Goal: Contribute content: Contribute content

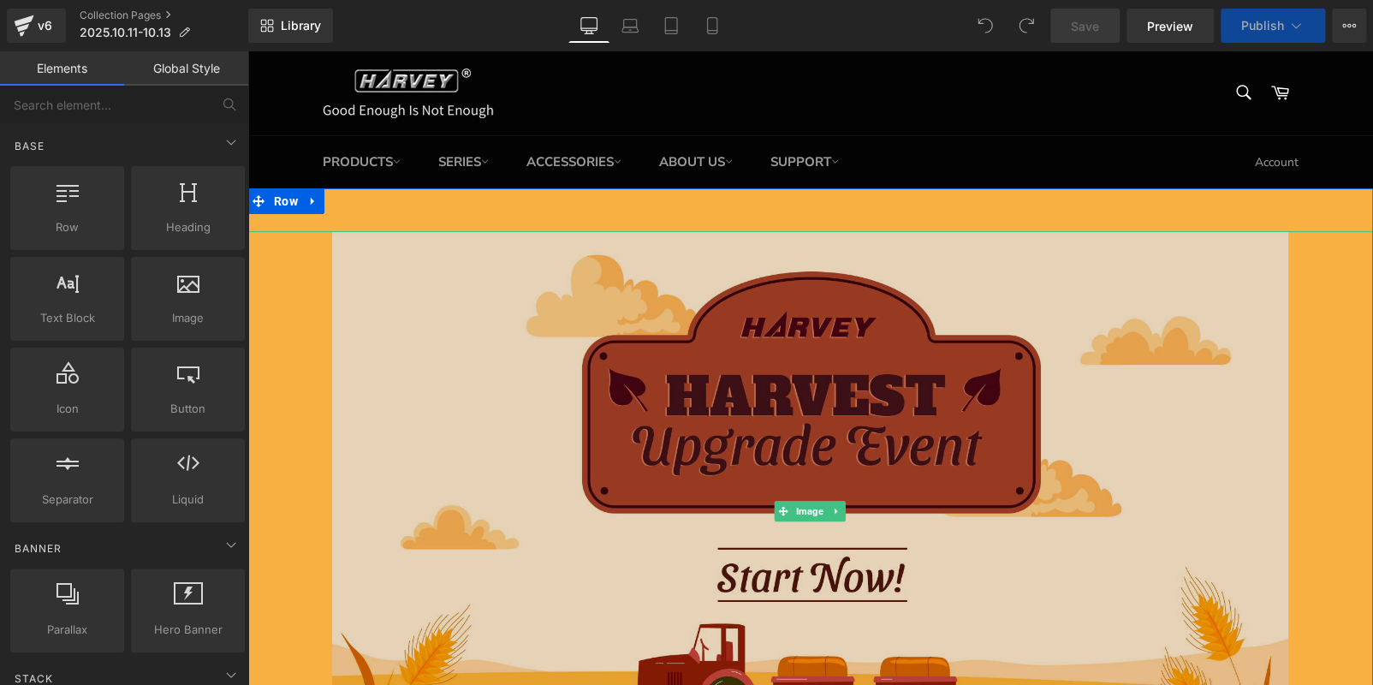
drag, startPoint x: 1000, startPoint y: 315, endPoint x: 988, endPoint y: 380, distance: 66.2
click at [1000, 315] on img at bounding box center [810, 511] width 957 height 560
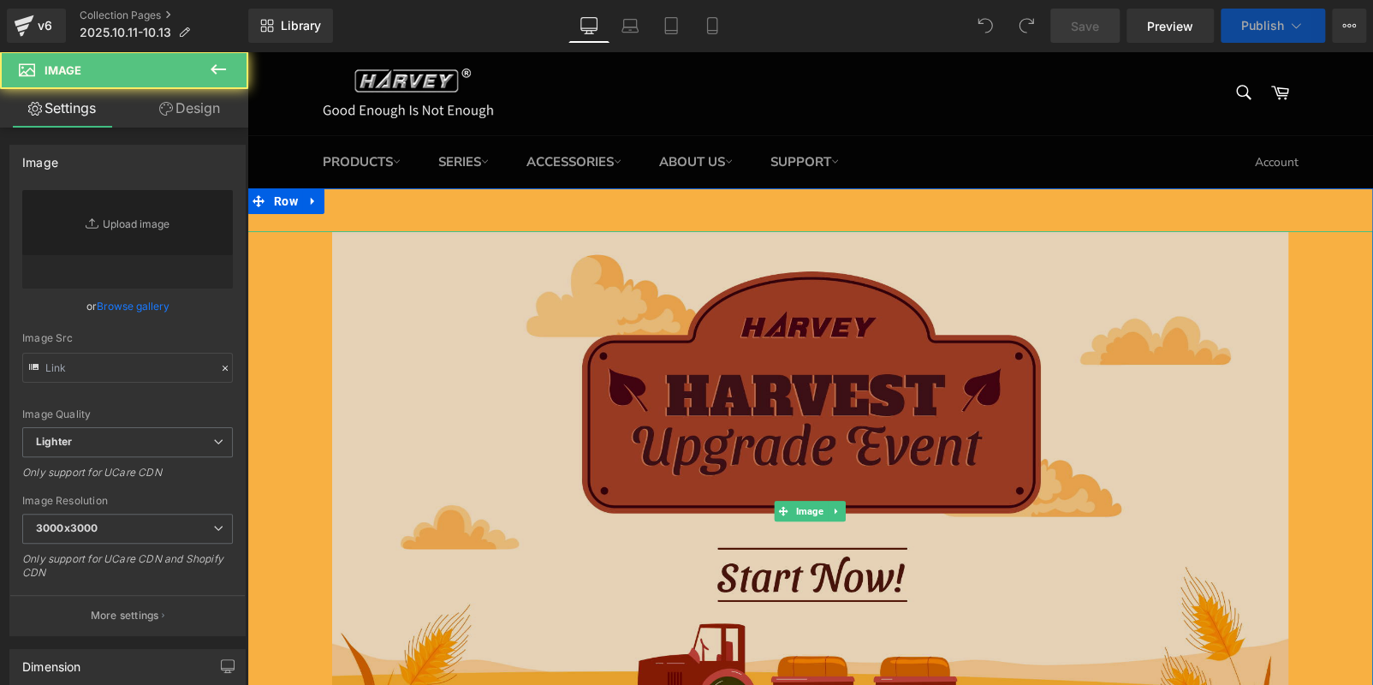
type input "[URL][DOMAIN_NAME]"
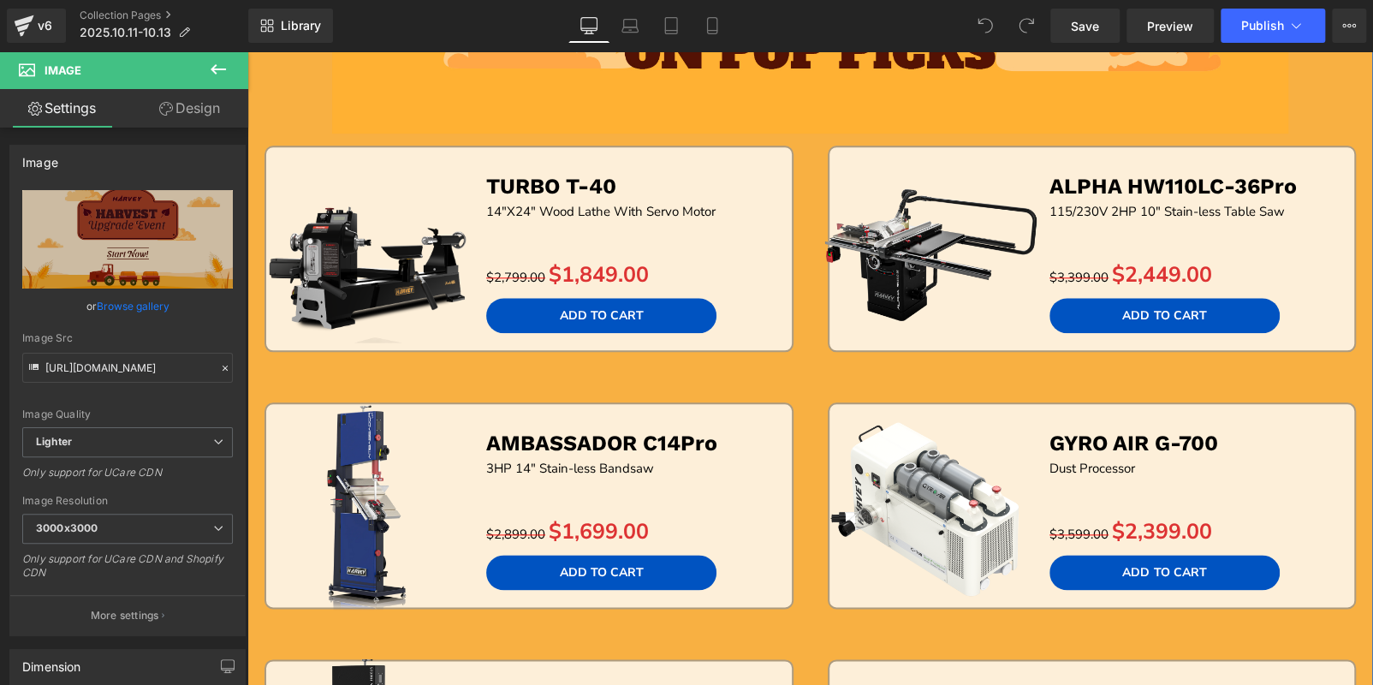
scroll to position [856, 0]
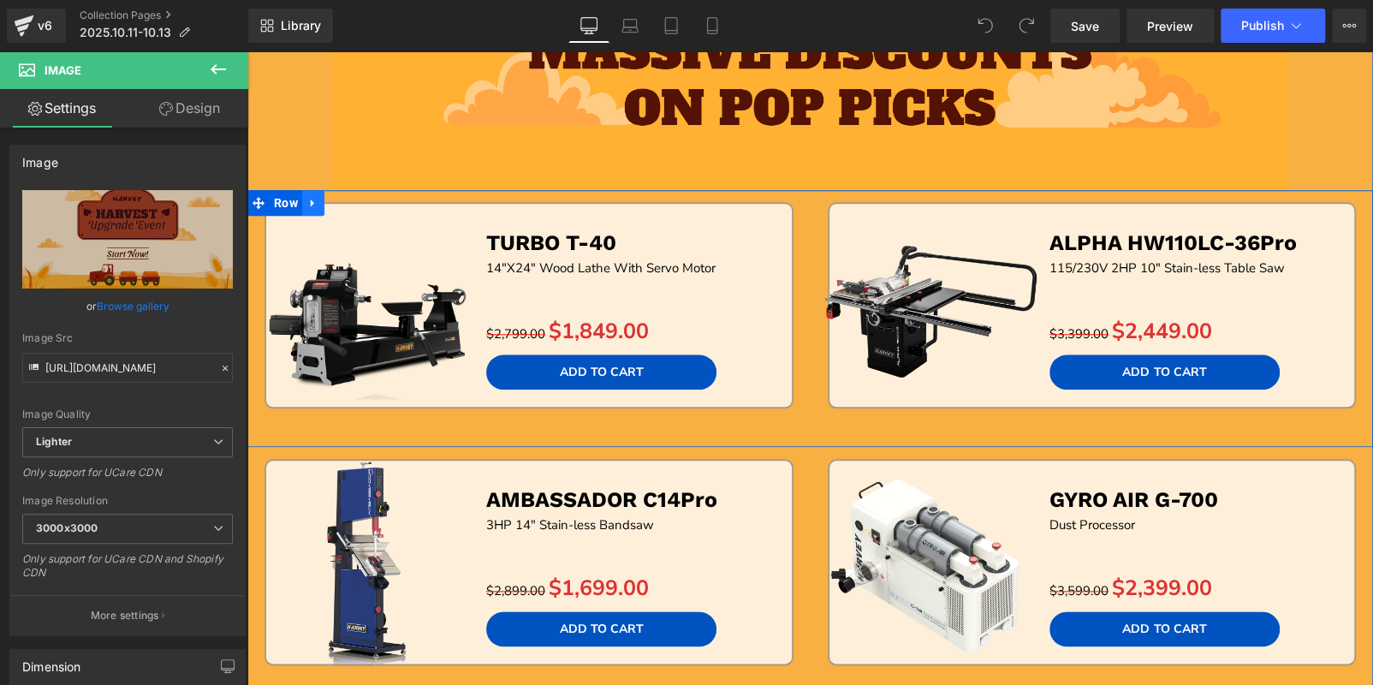
click at [294, 199] on span "Row" at bounding box center [286, 203] width 33 height 26
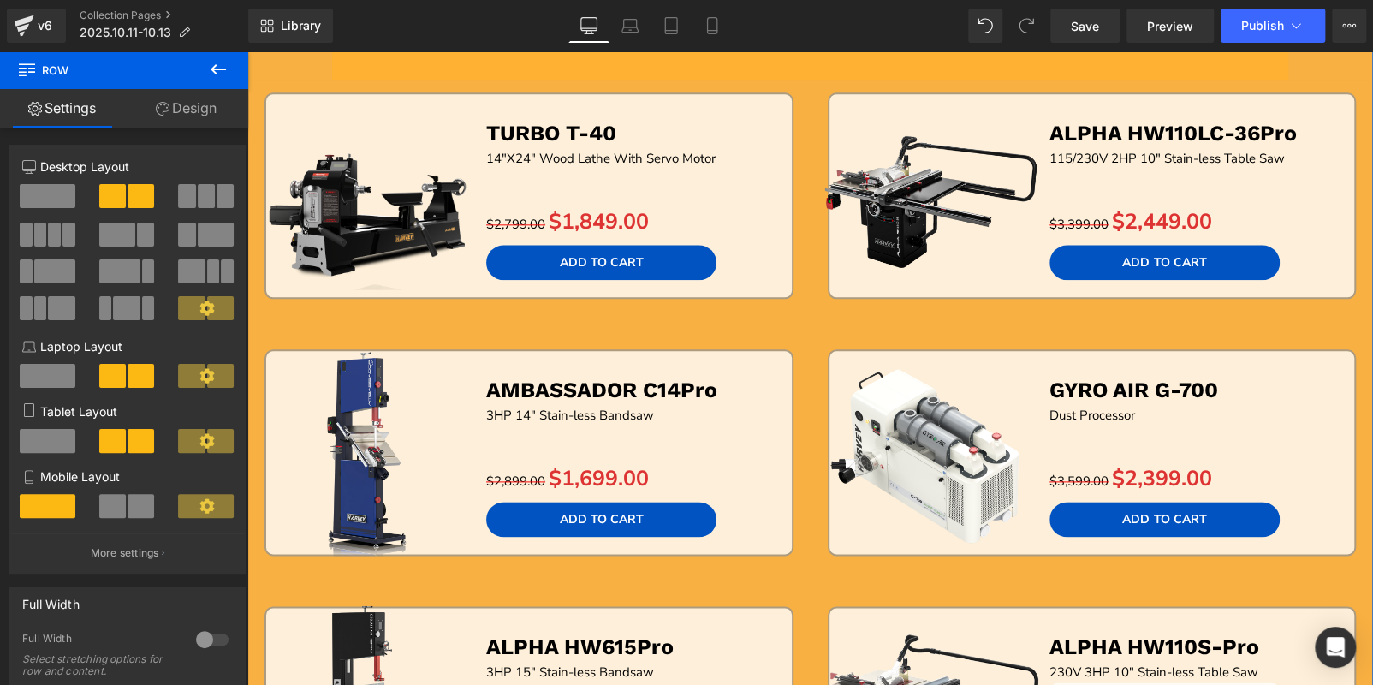
scroll to position [1112, 0]
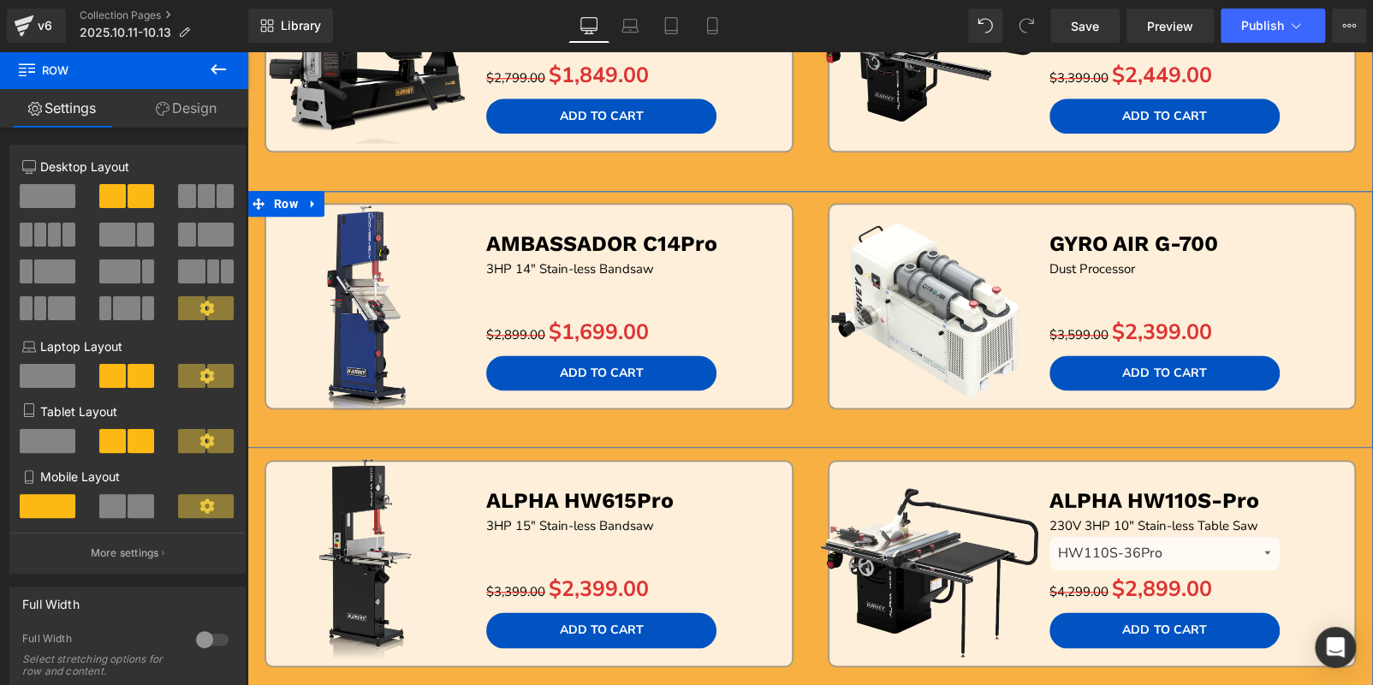
click at [802, 420] on div "Sale Off (P) Image AMBASSADOR C14Pro Text Block 3HP 14" Stain-less Bandsaw Text…" at bounding box center [528, 325] width 563 height 245
drag, startPoint x: 189, startPoint y: 103, endPoint x: 170, endPoint y: 140, distance: 42.1
click at [189, 103] on link "Design" at bounding box center [186, 108] width 124 height 39
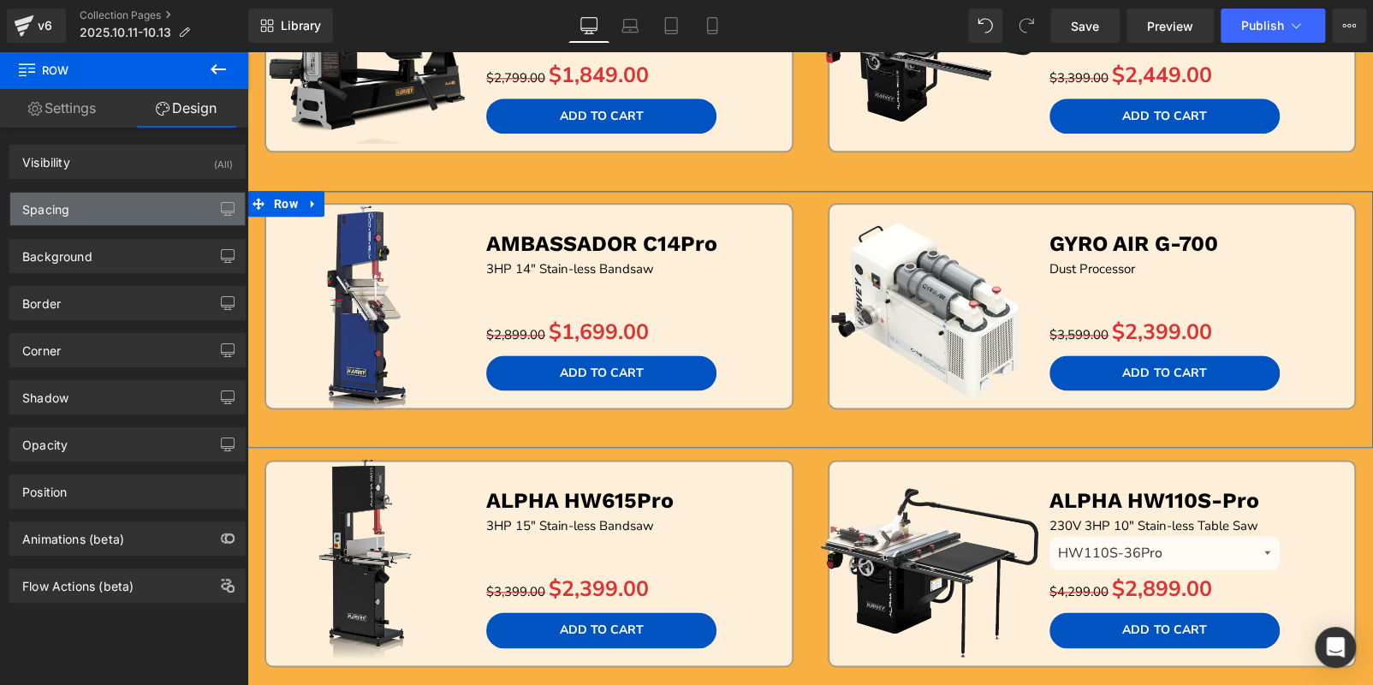
click at [86, 201] on div "Spacing" at bounding box center [127, 209] width 235 height 33
type input "0"
type input "14"
type input "0"
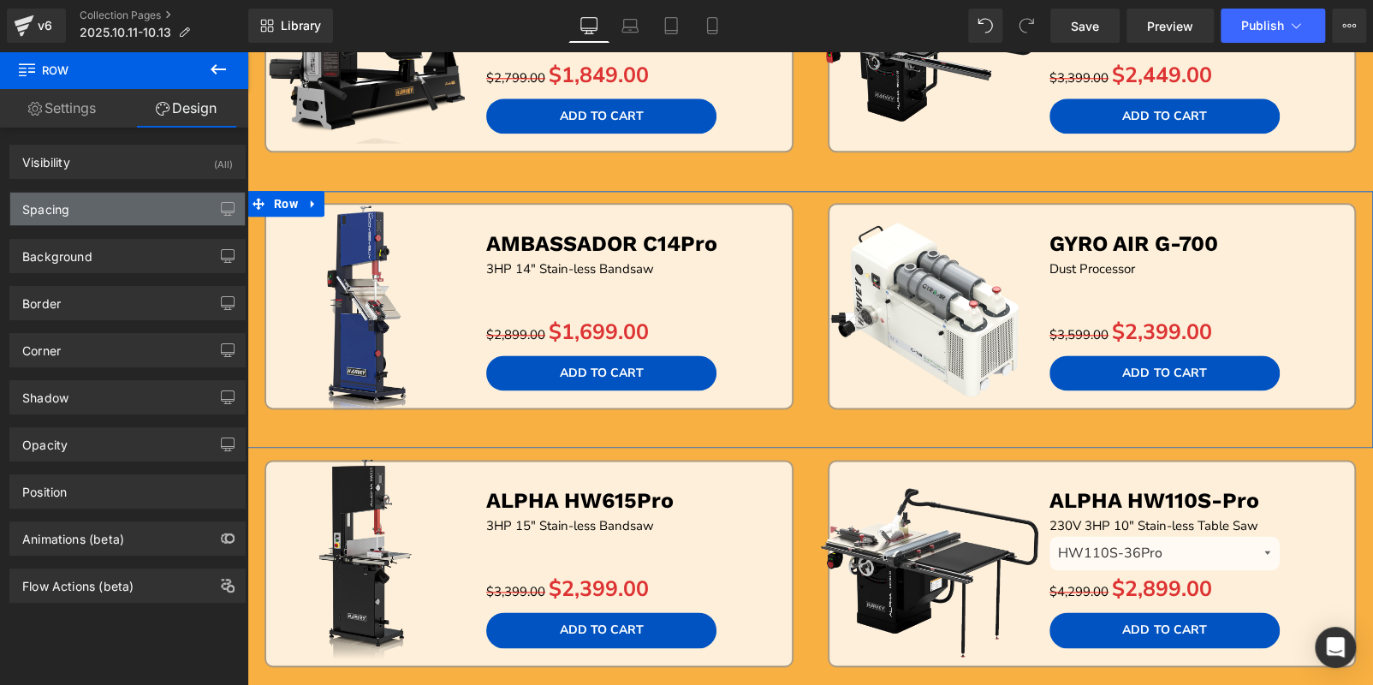
type input "0"
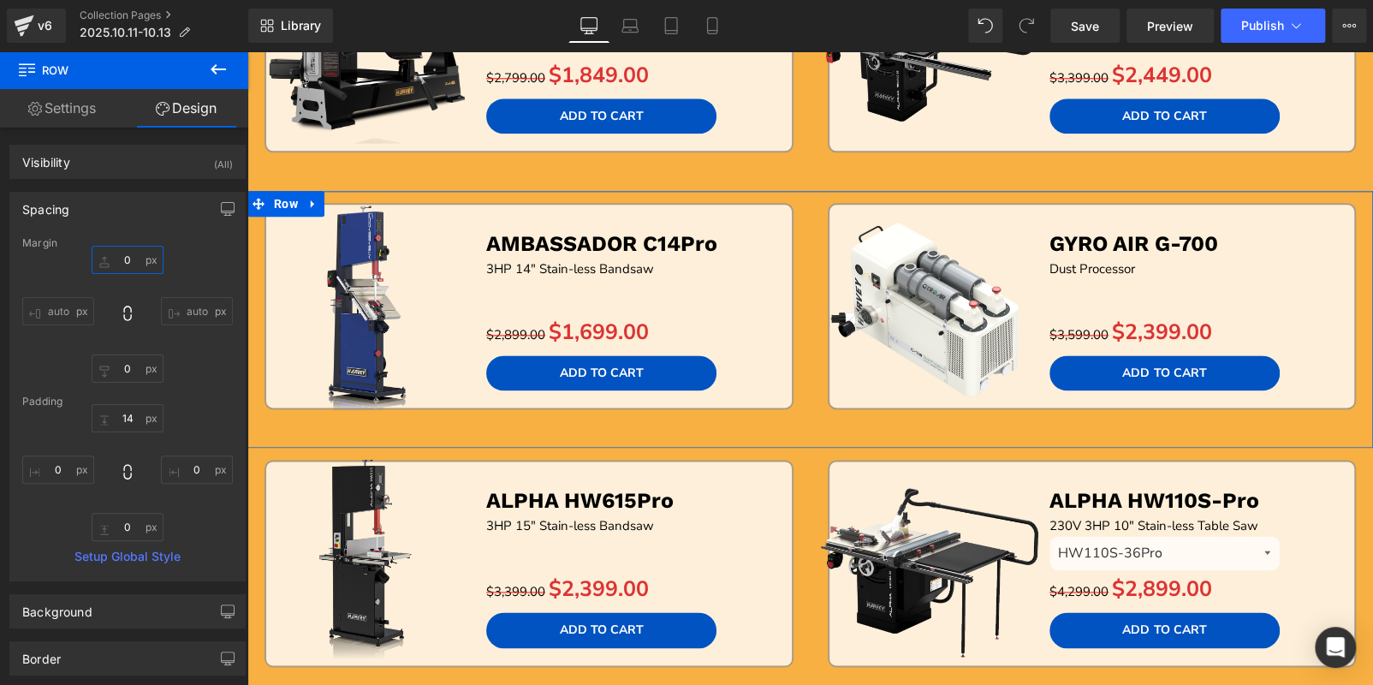
click at [132, 264] on input "0" at bounding box center [128, 260] width 72 height 28
type input "30"
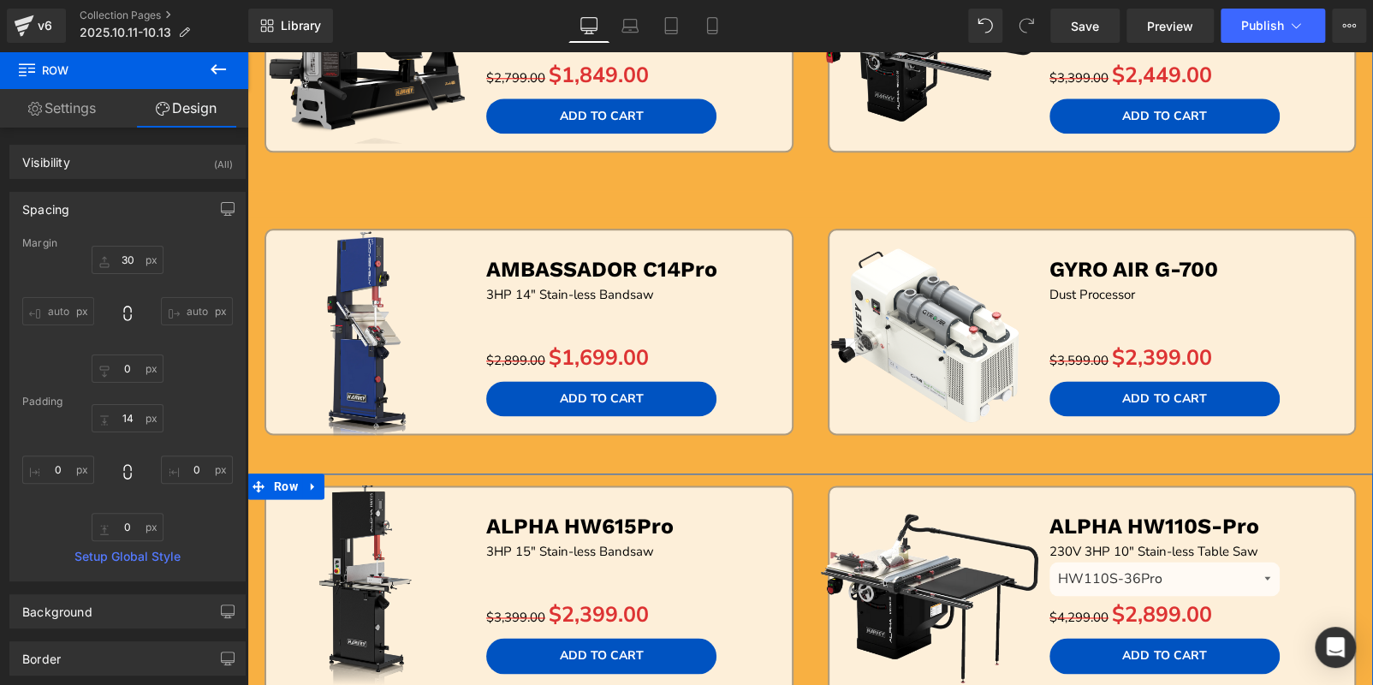
click at [804, 503] on link "Sale Off" at bounding box center [931, 588] width 254 height 229
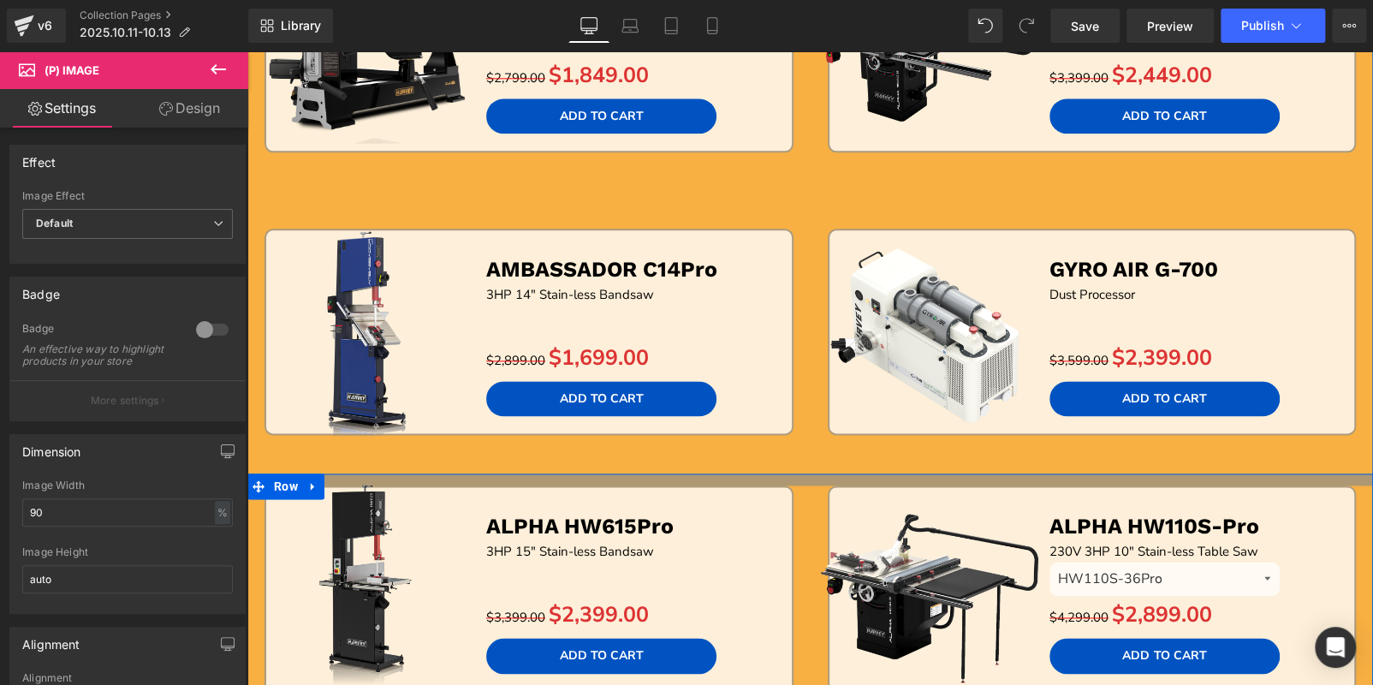
click at [768, 473] on div at bounding box center [810, 479] width 1126 height 12
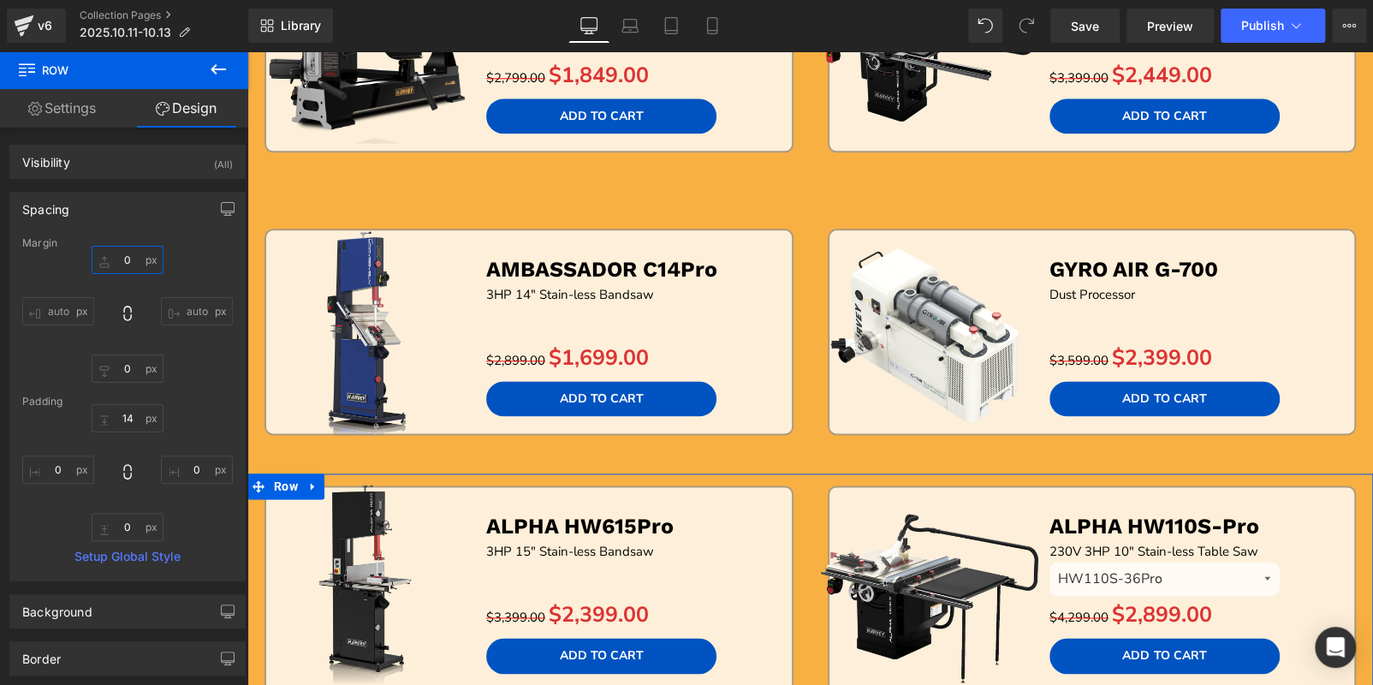
click at [136, 253] on input "0" at bounding box center [128, 260] width 72 height 28
type input "30"
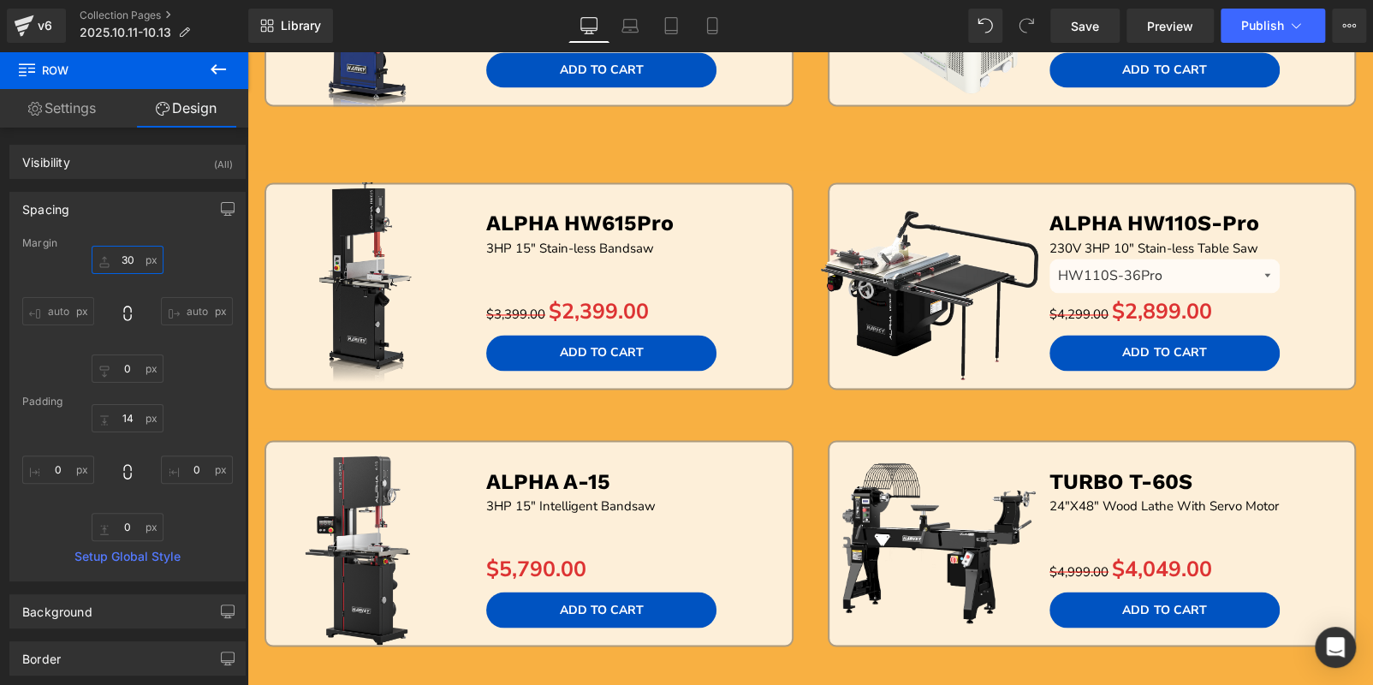
scroll to position [1455, 0]
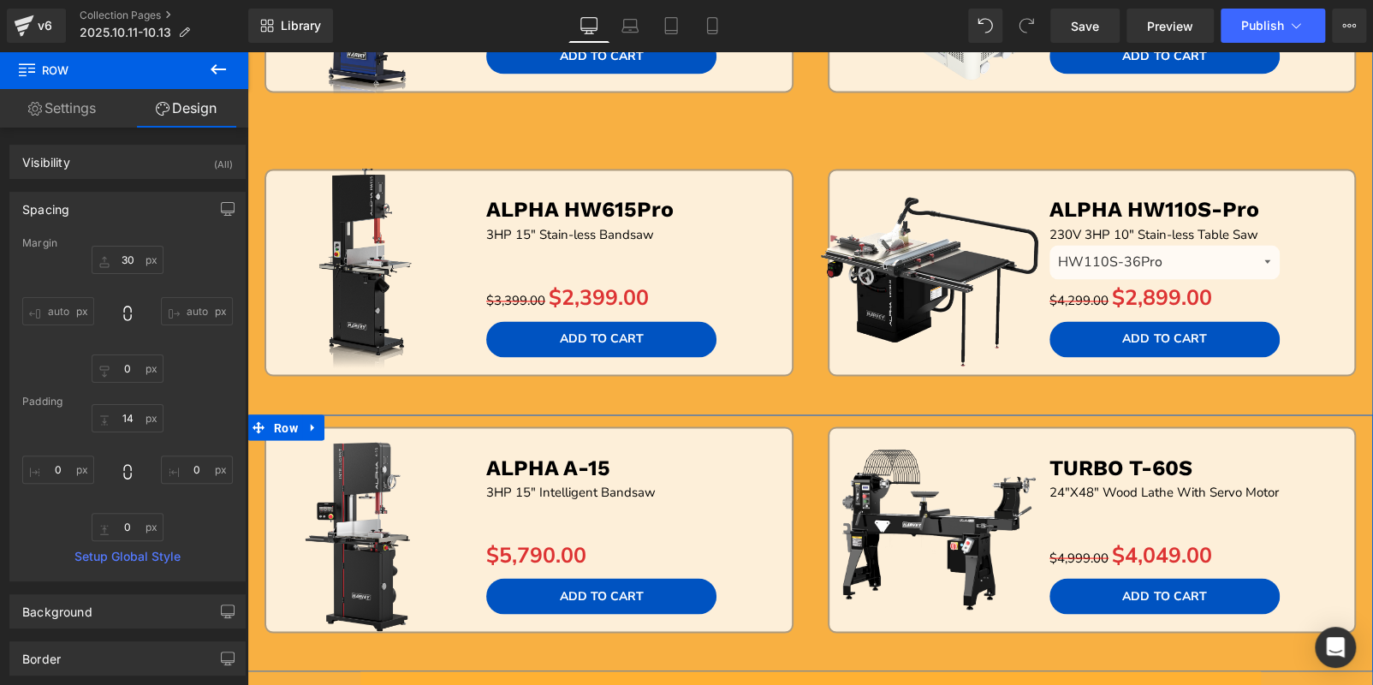
click at [794, 426] on div "Sale Off (P) Image ALPHA A-15 Text Block 3HP 15" Intelligent Bandsaw Text Block…" at bounding box center [528, 548] width 563 height 245
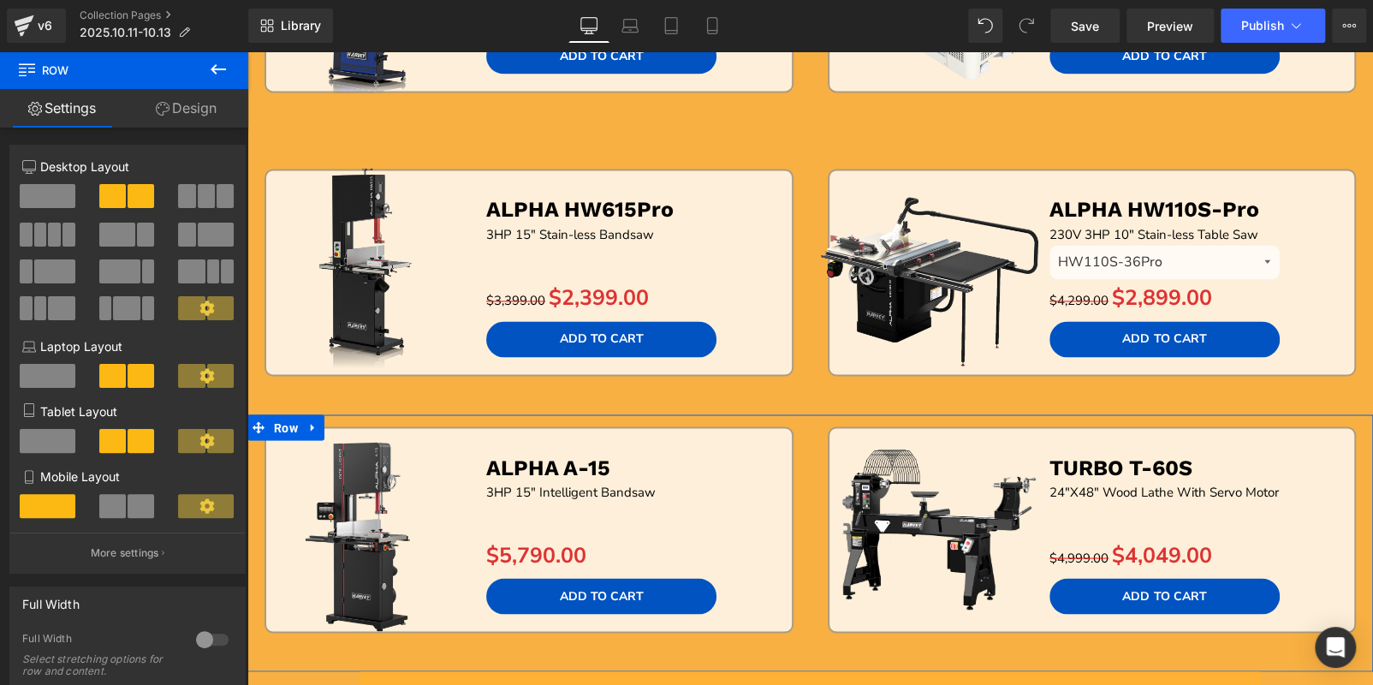
click at [169, 102] on link "Design" at bounding box center [186, 108] width 124 height 39
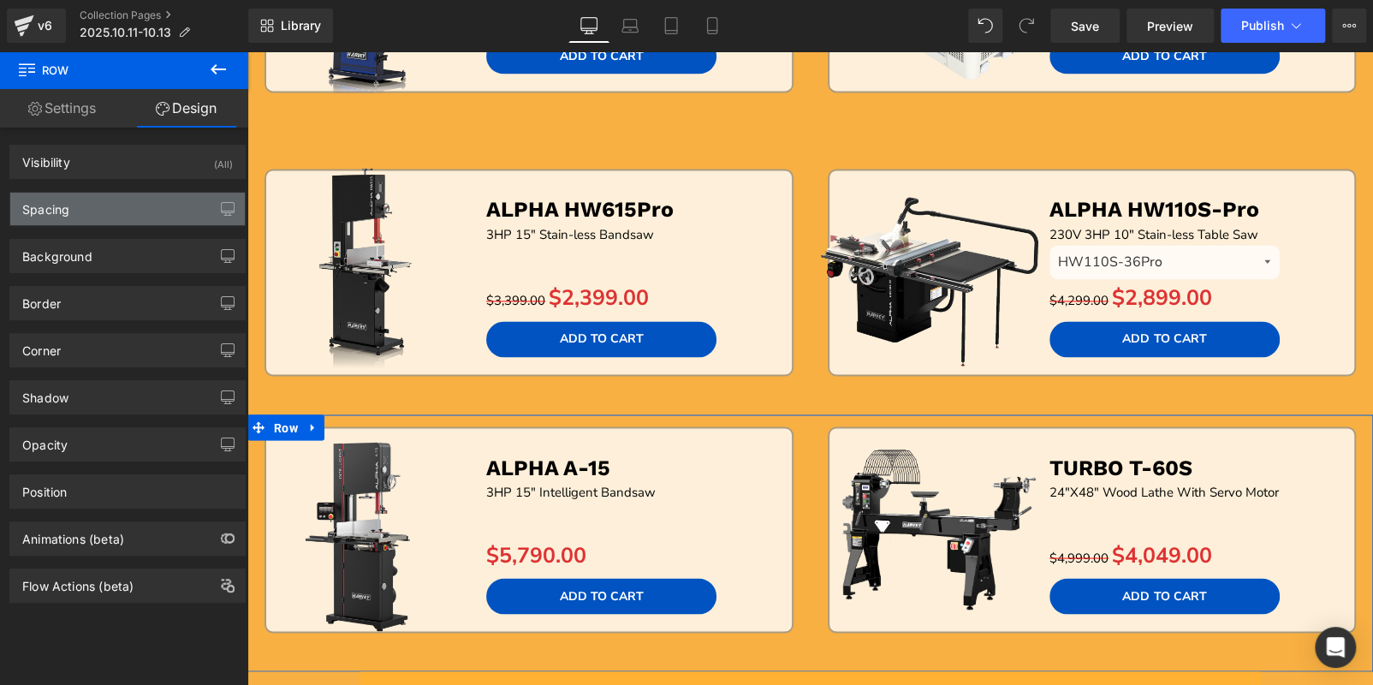
click at [122, 211] on div "Spacing" at bounding box center [127, 209] width 235 height 33
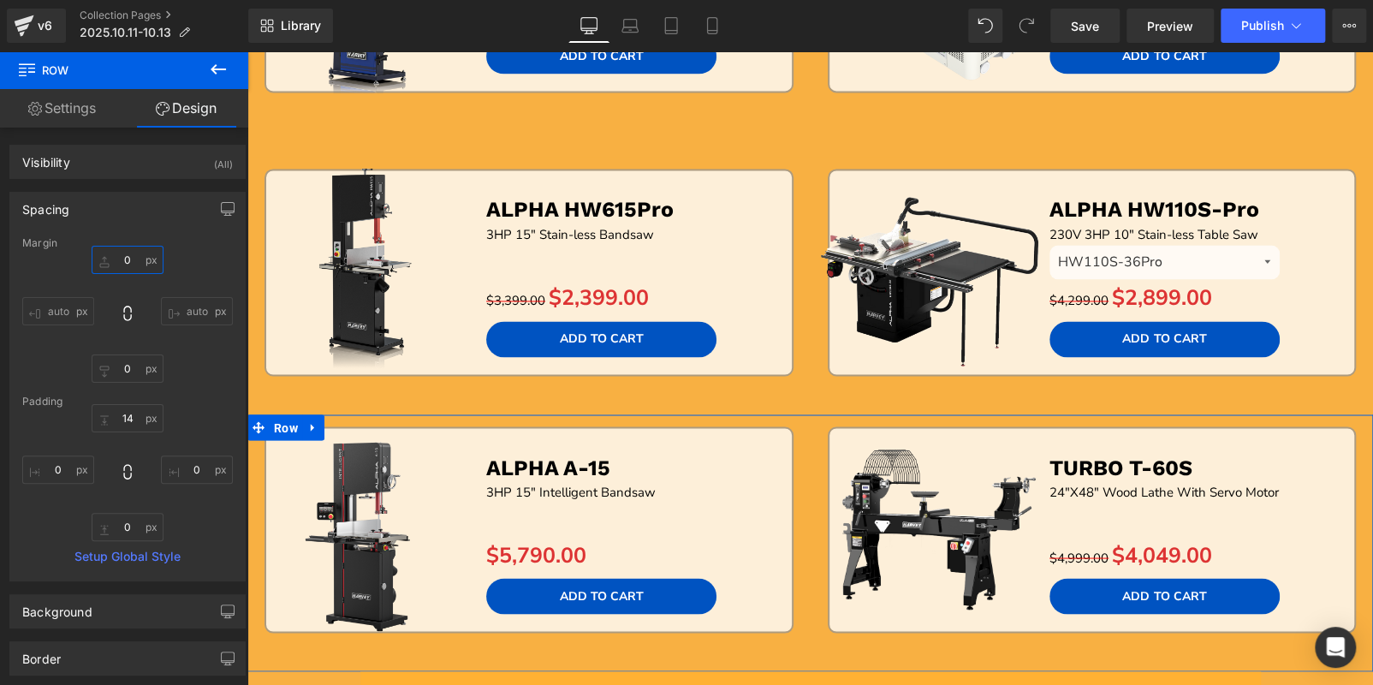
click at [134, 262] on input "0" at bounding box center [128, 260] width 72 height 28
type input "30"
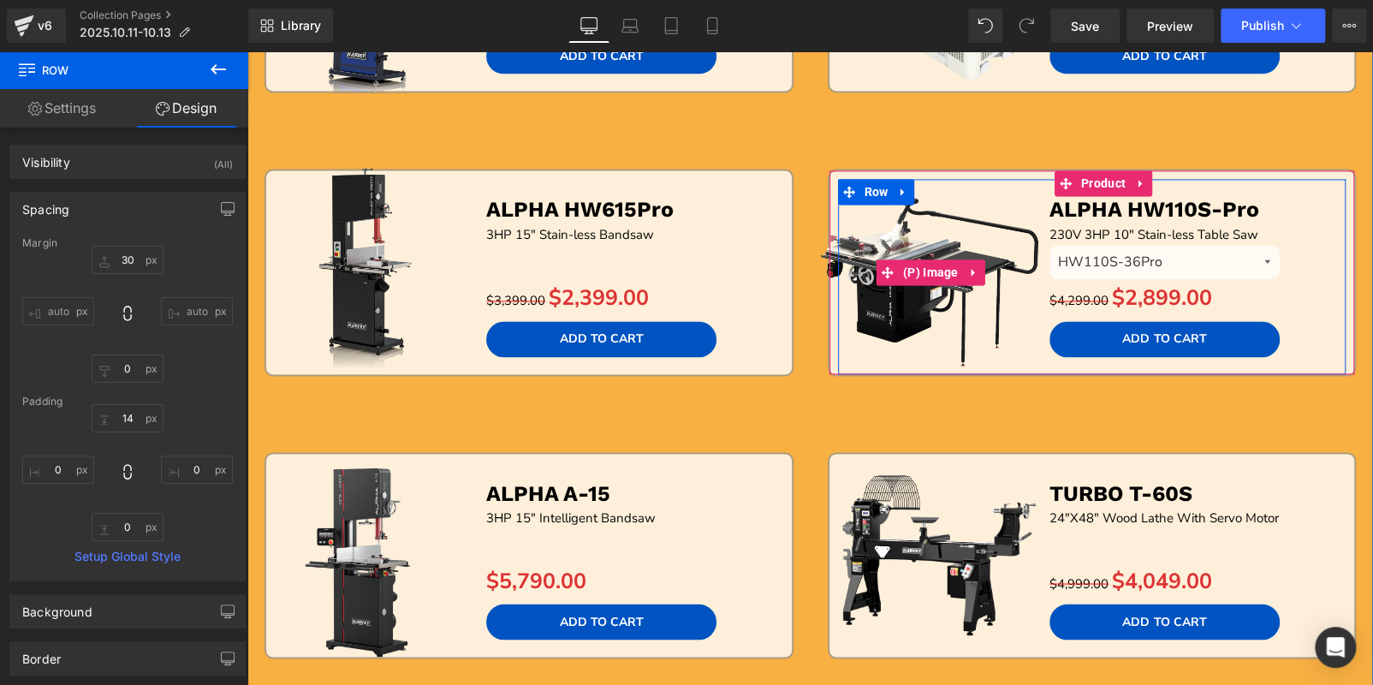
drag, startPoint x: 798, startPoint y: 375, endPoint x: 783, endPoint y: 395, distance: 24.5
click at [804, 375] on link "Sale Off" at bounding box center [931, 272] width 254 height 229
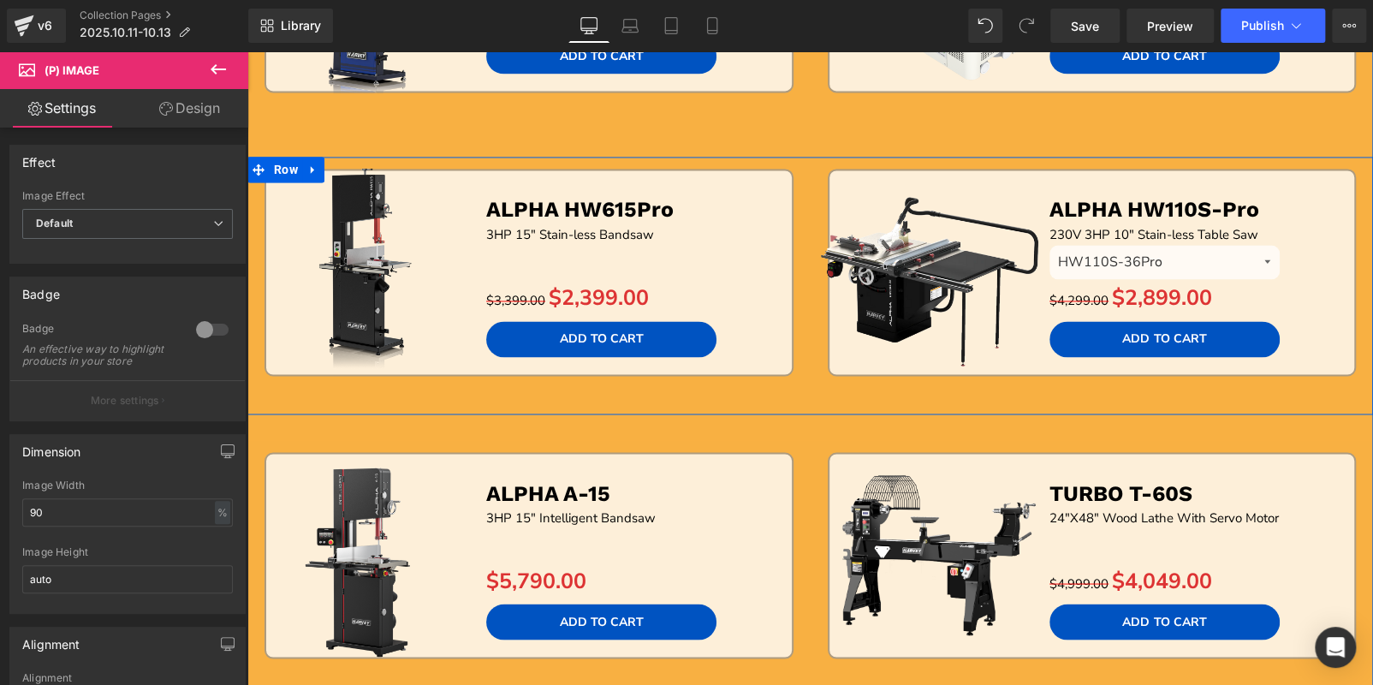
click at [770, 393] on div "Sale Off (P) Image ALPHA HW615Pro Text Block 3HP 15" Stain-less Bandsaw Text Bl…" at bounding box center [528, 291] width 563 height 245
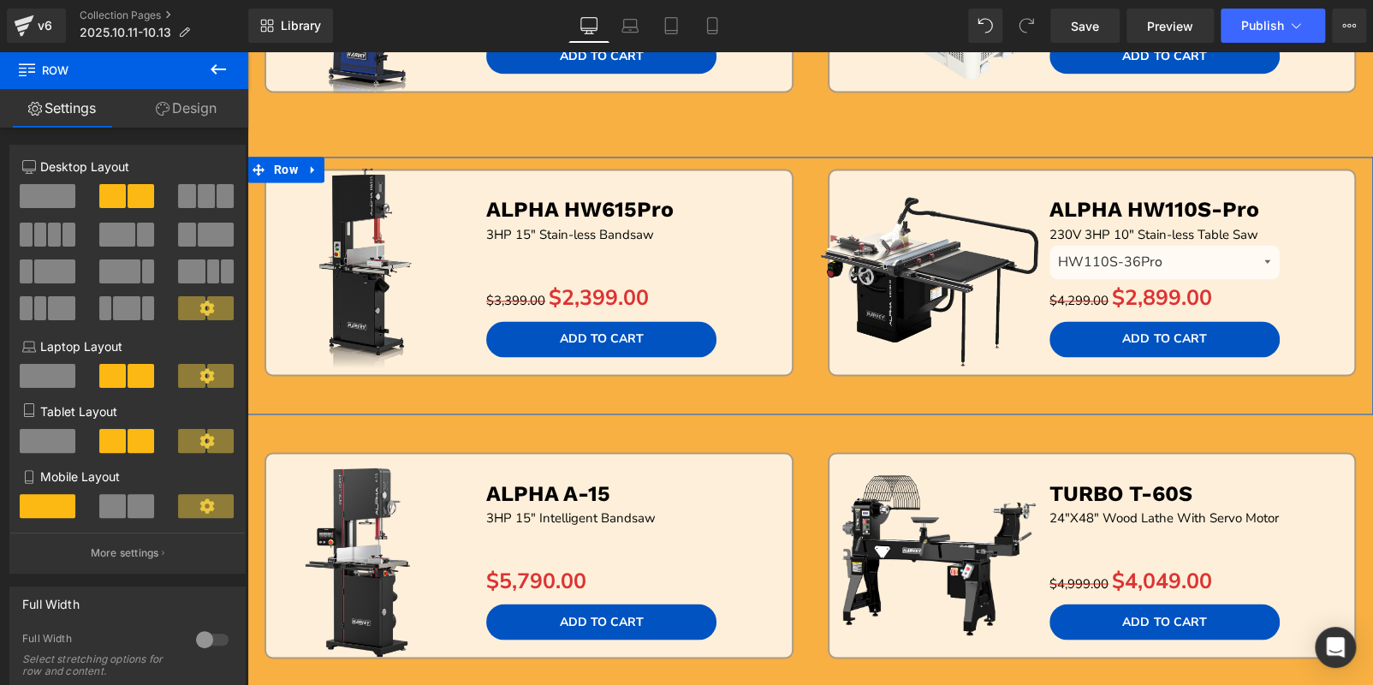
click at [164, 106] on icon at bounding box center [163, 109] width 14 height 14
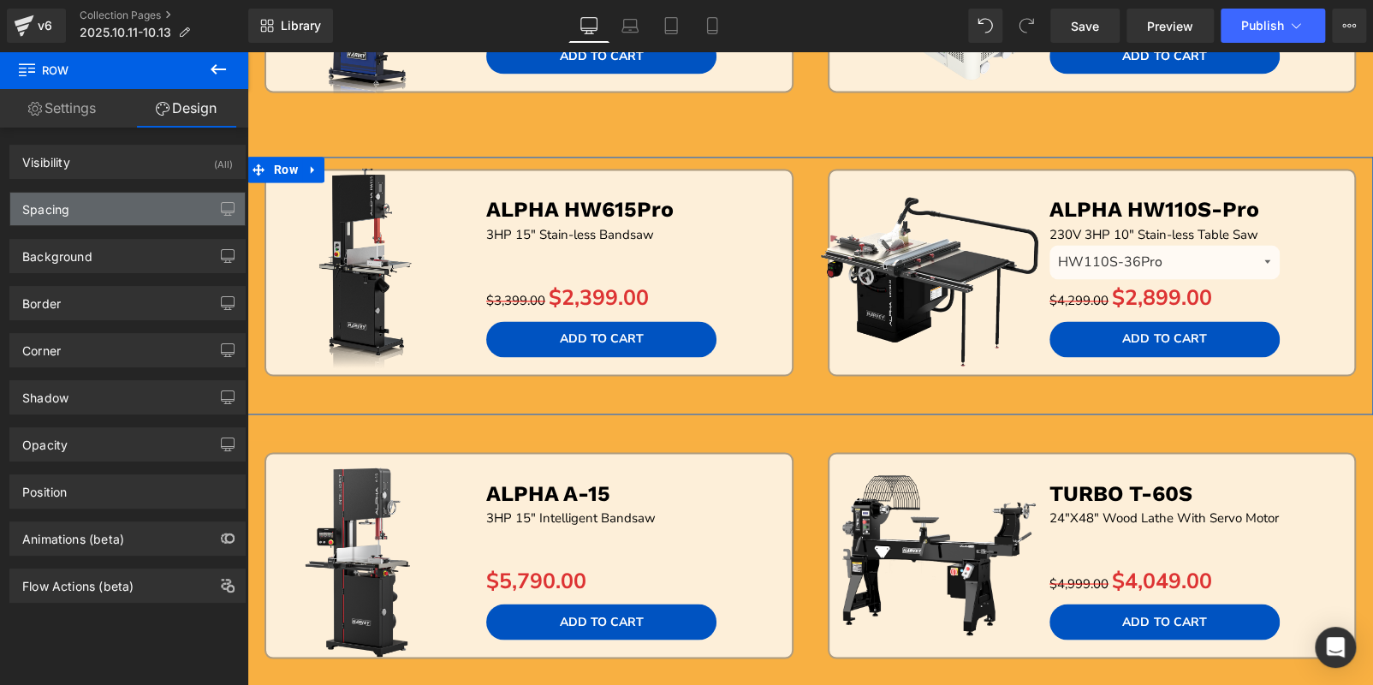
click at [104, 208] on div "Spacing" at bounding box center [127, 209] width 235 height 33
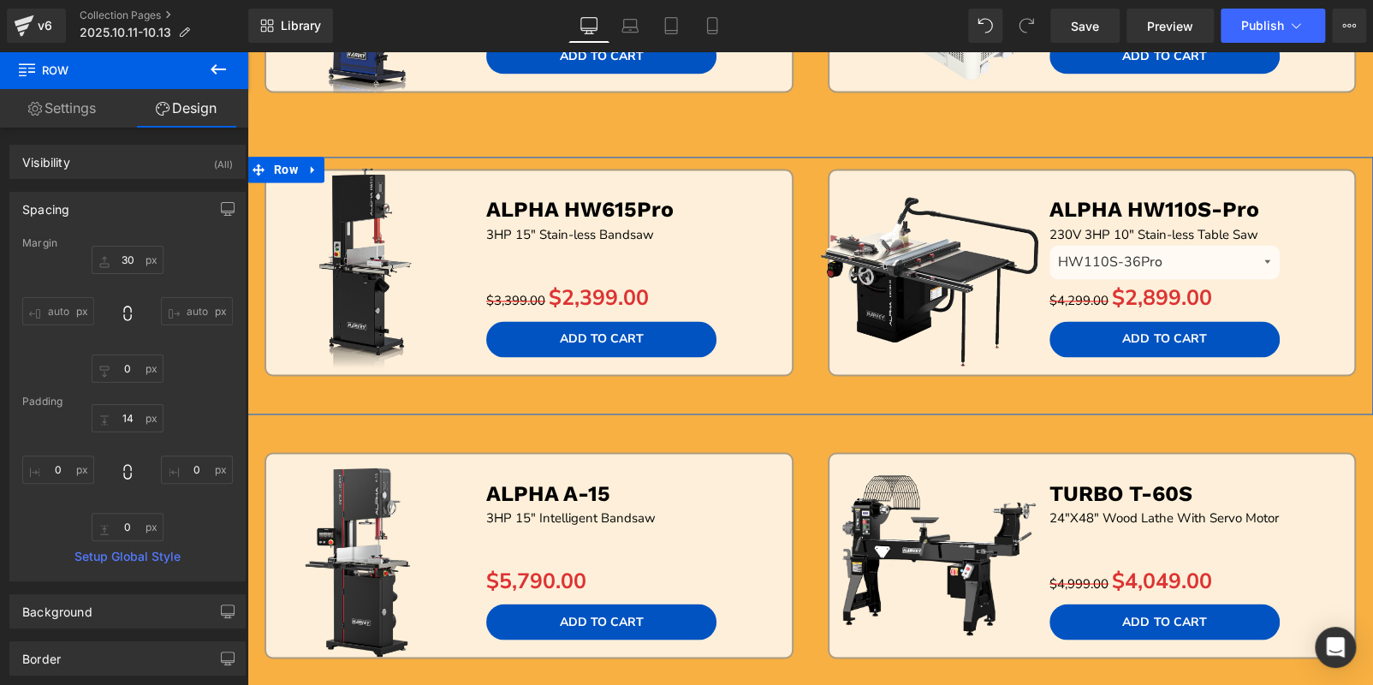
type input "30"
type input "0"
type input "14"
type input "0"
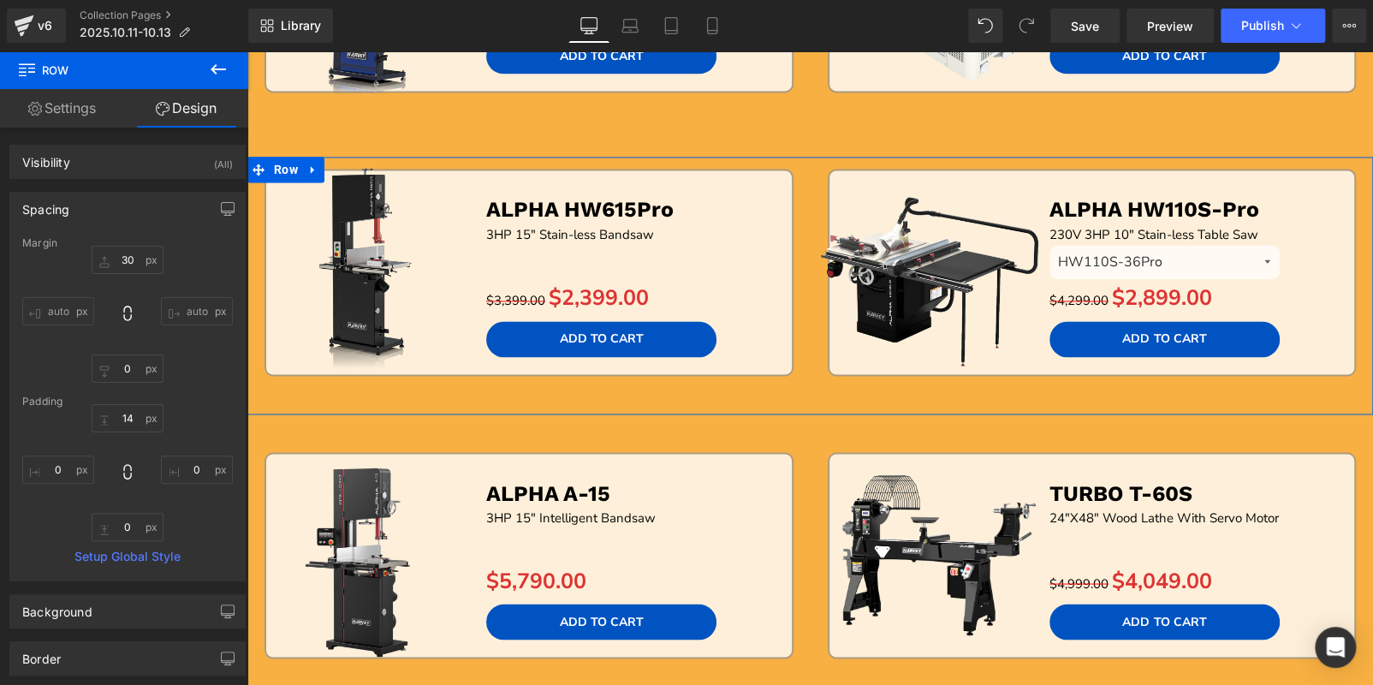
type input "0"
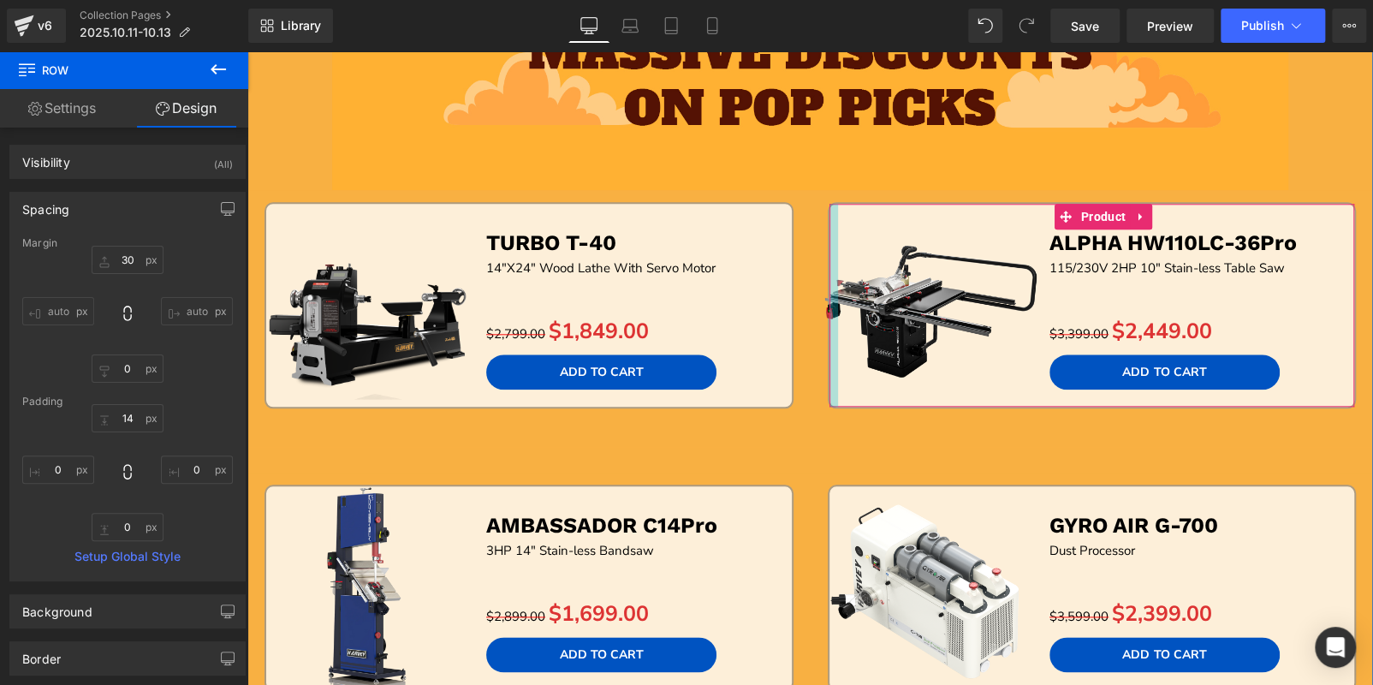
scroll to position [942, 0]
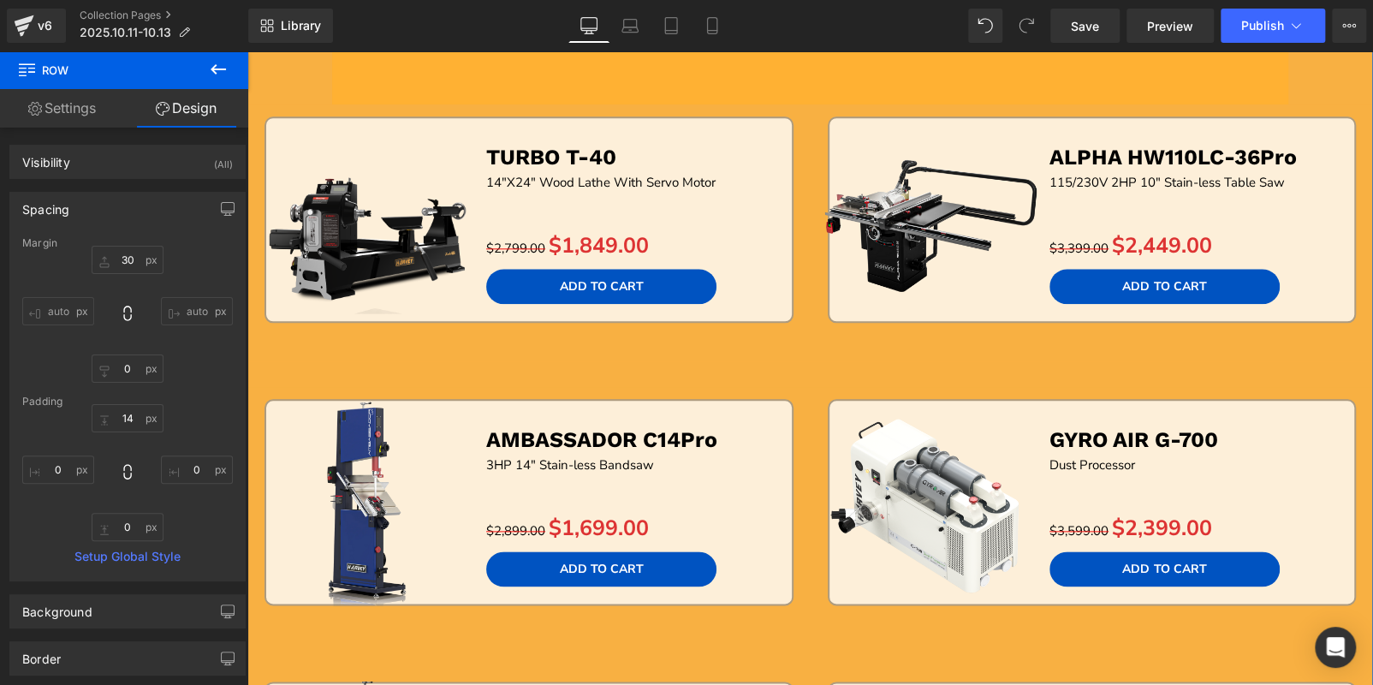
drag, startPoint x: 626, startPoint y: 167, endPoint x: 576, endPoint y: 148, distance: 53.1
click at [626, 167] on div "TURBO T-40 Text Block" at bounding box center [634, 158] width 296 height 28
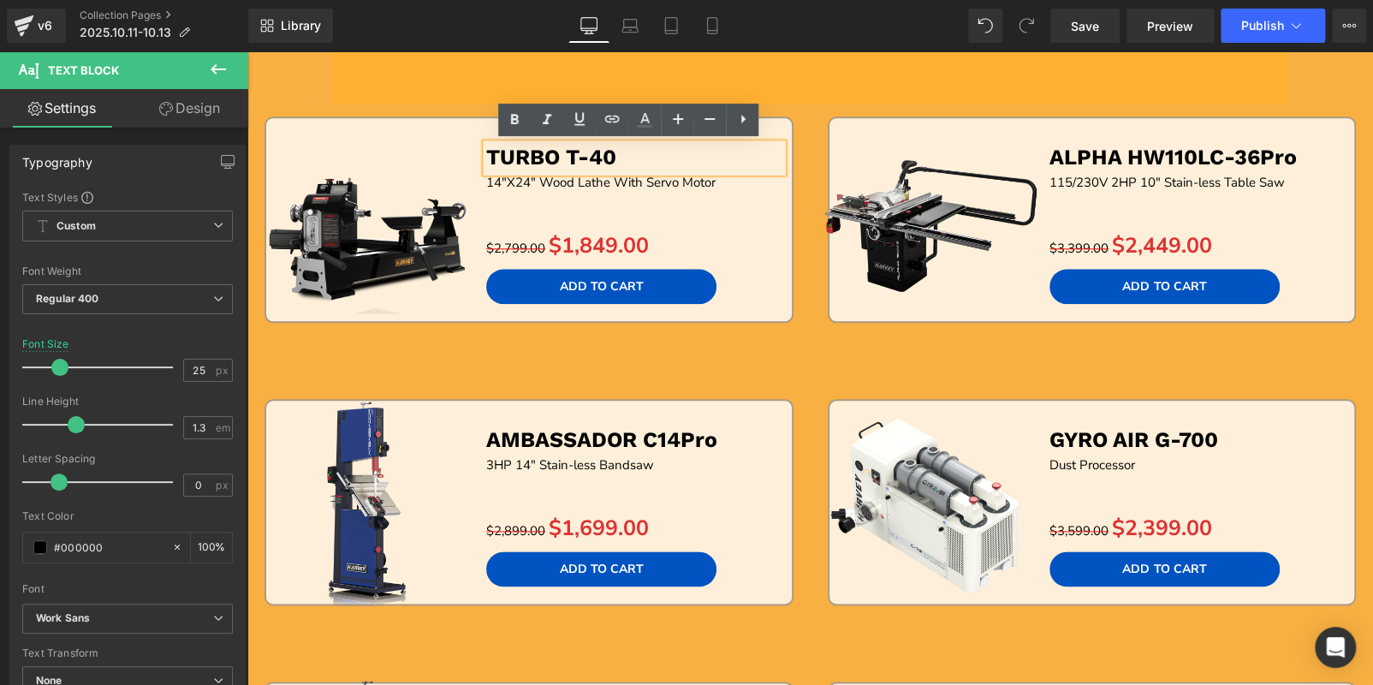
drag, startPoint x: 814, startPoint y: 346, endPoint x: 750, endPoint y: 318, distance: 69.8
click at [814, 346] on div "Sale Off (P) Image ALPHA HW110LC-36Pro Text Block 115/230V 2HP 10" Stain-less T…" at bounding box center [1092, 238] width 563 height 245
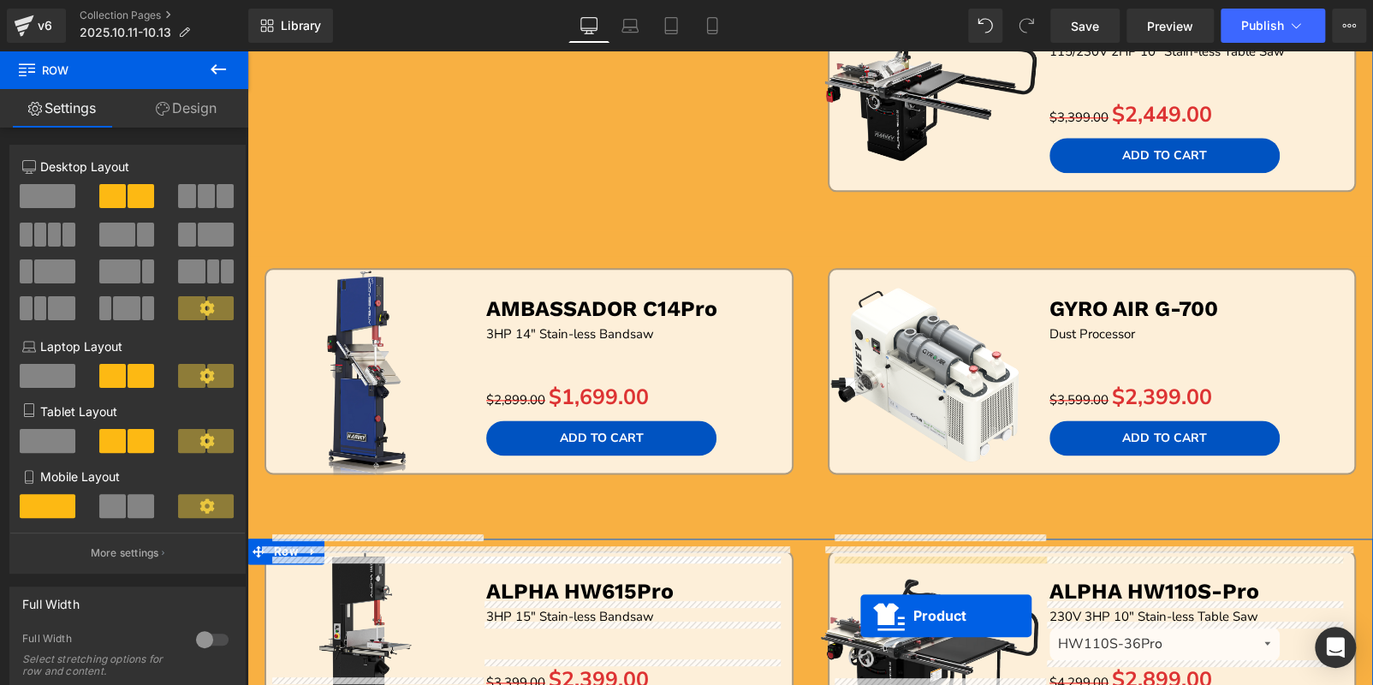
scroll to position [1106, 0]
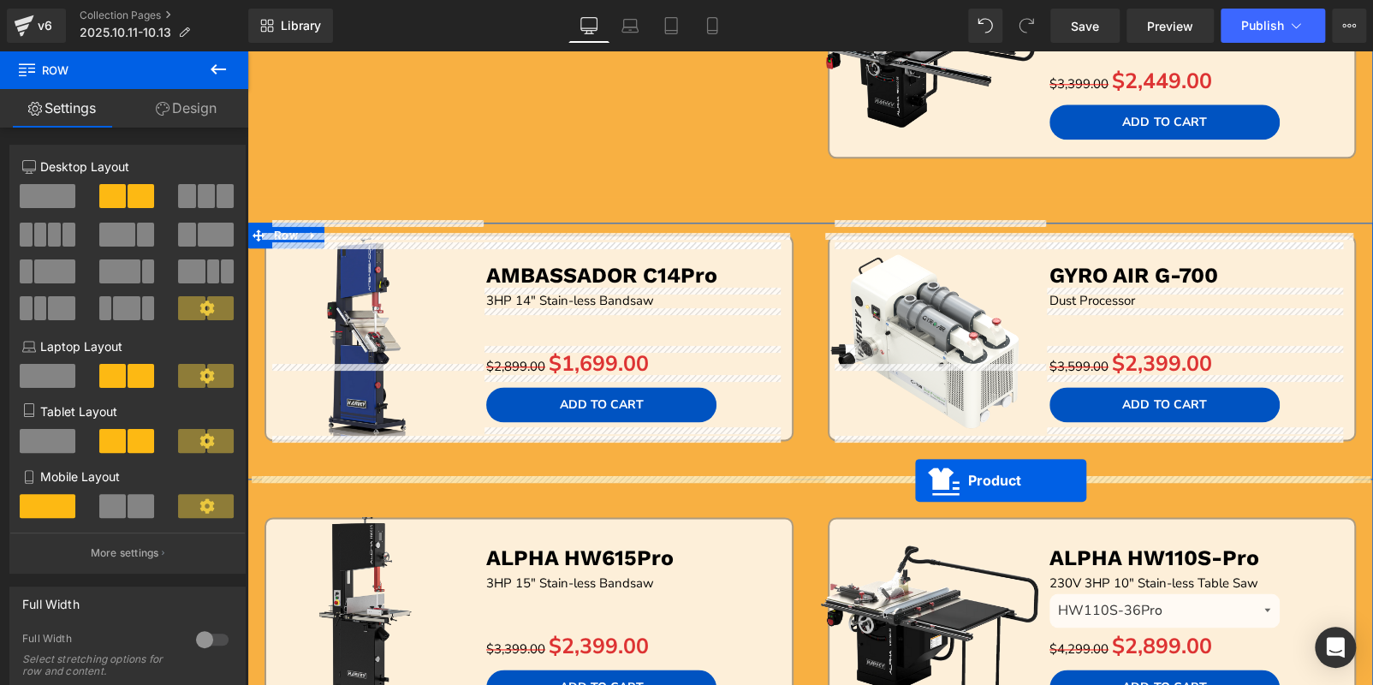
drag, startPoint x: 777, startPoint y: 376, endPoint x: 915, endPoint y: 480, distance: 173.6
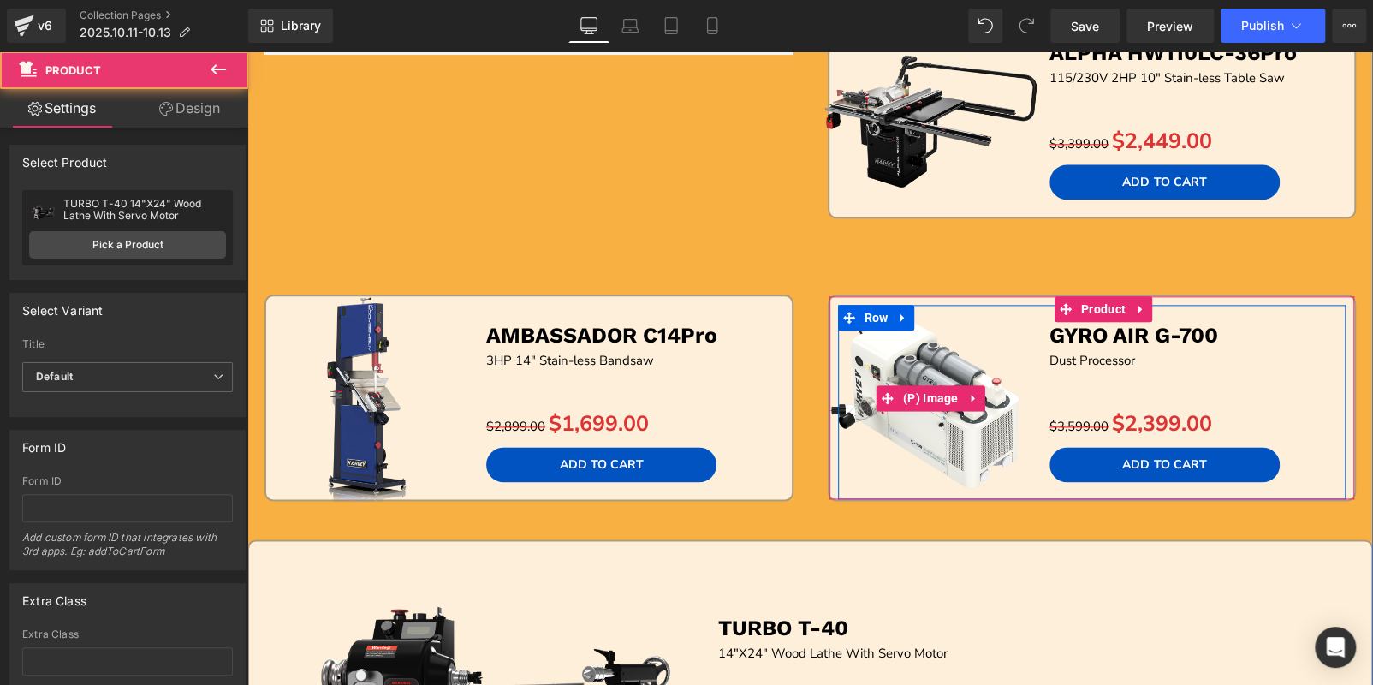
scroll to position [1021, 0]
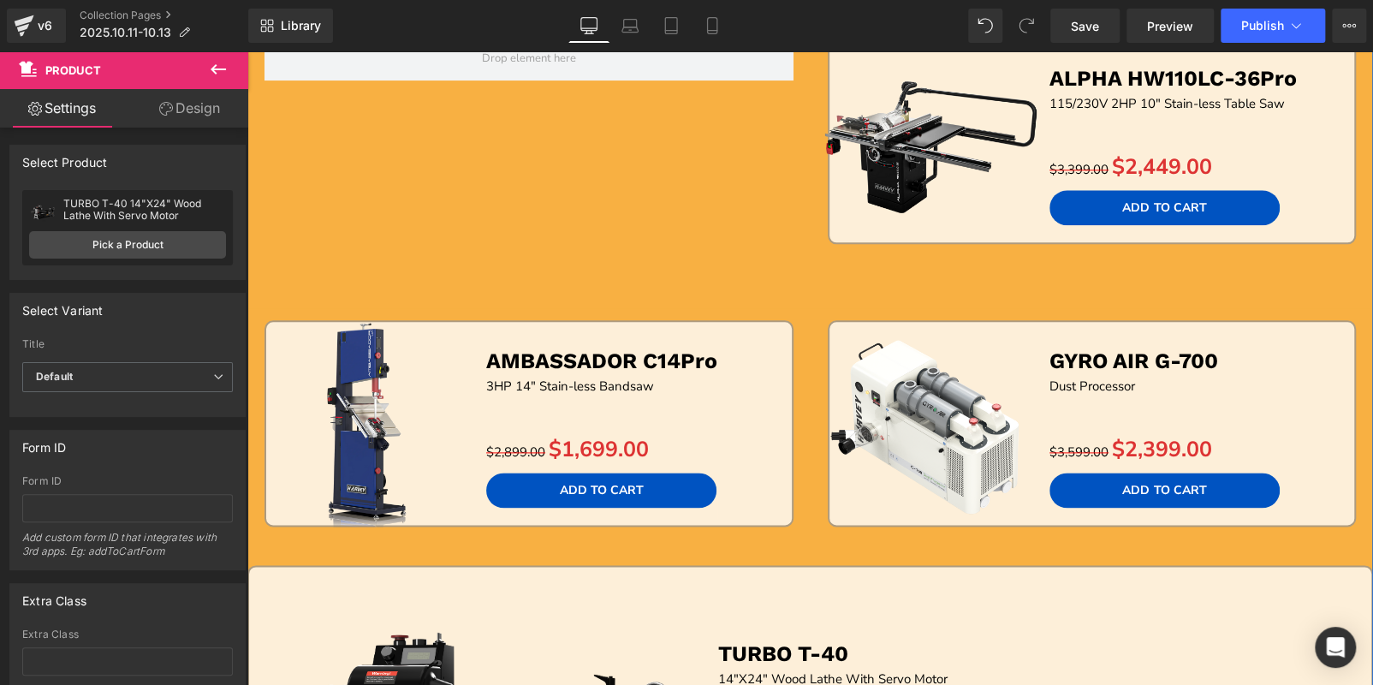
click at [931, 344] on img at bounding box center [930, 423] width 229 height 229
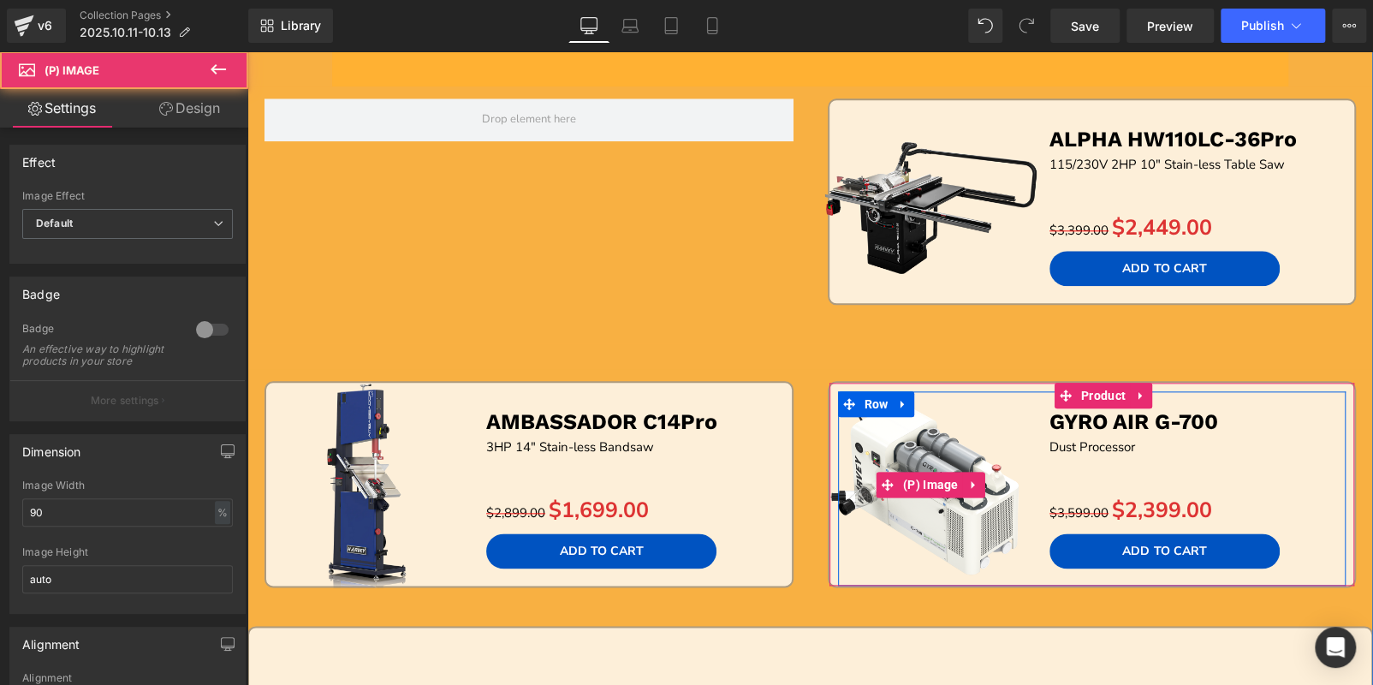
scroll to position [934, 0]
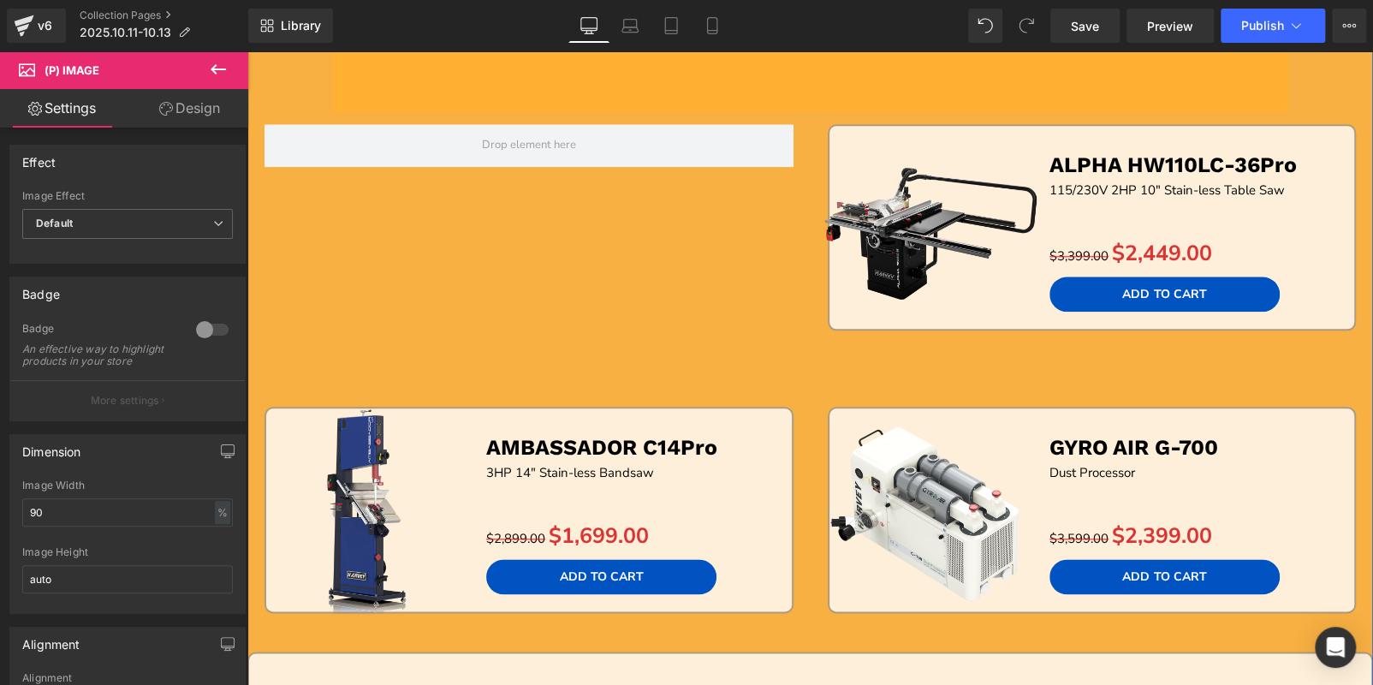
click at [1032, 417] on div "Sale Off (P) Image GYRO AIR G-700 Text Block Dust Processor Text Block Separato…" at bounding box center [1092, 514] width 509 height 194
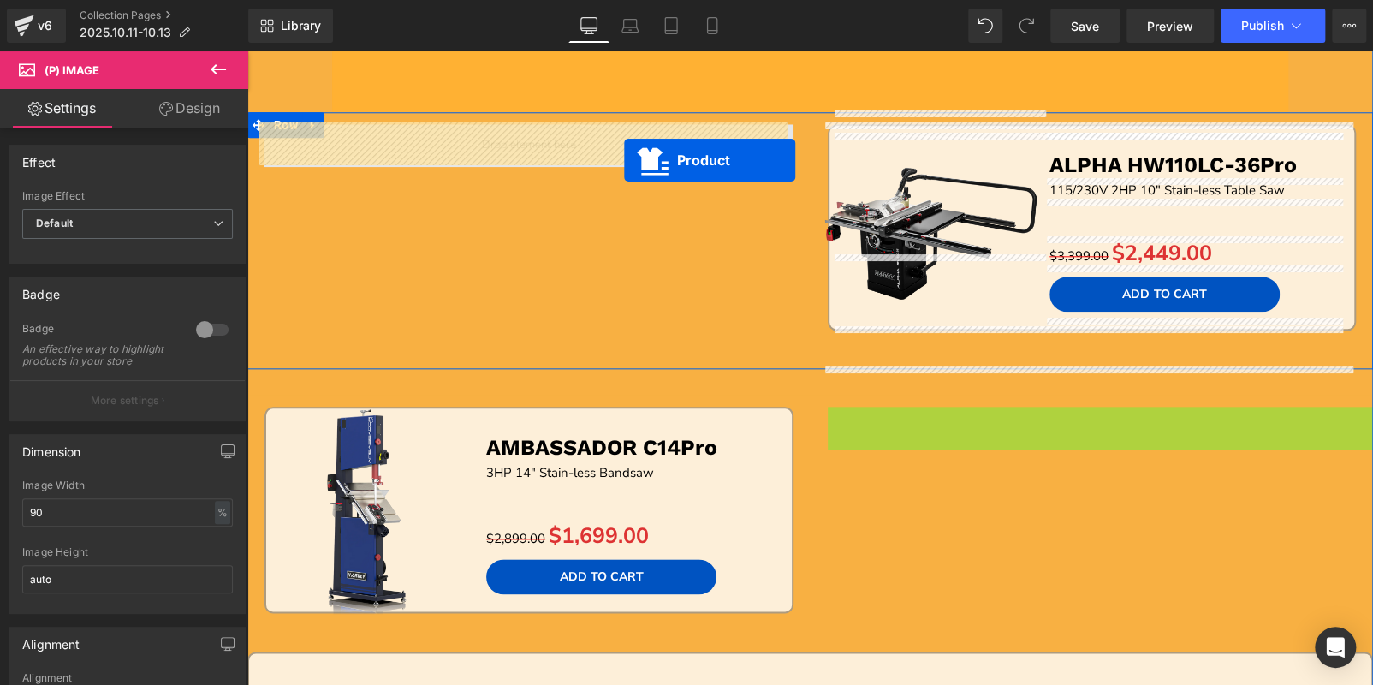
drag, startPoint x: 1056, startPoint y: 418, endPoint x: 598, endPoint y: 153, distance: 528.9
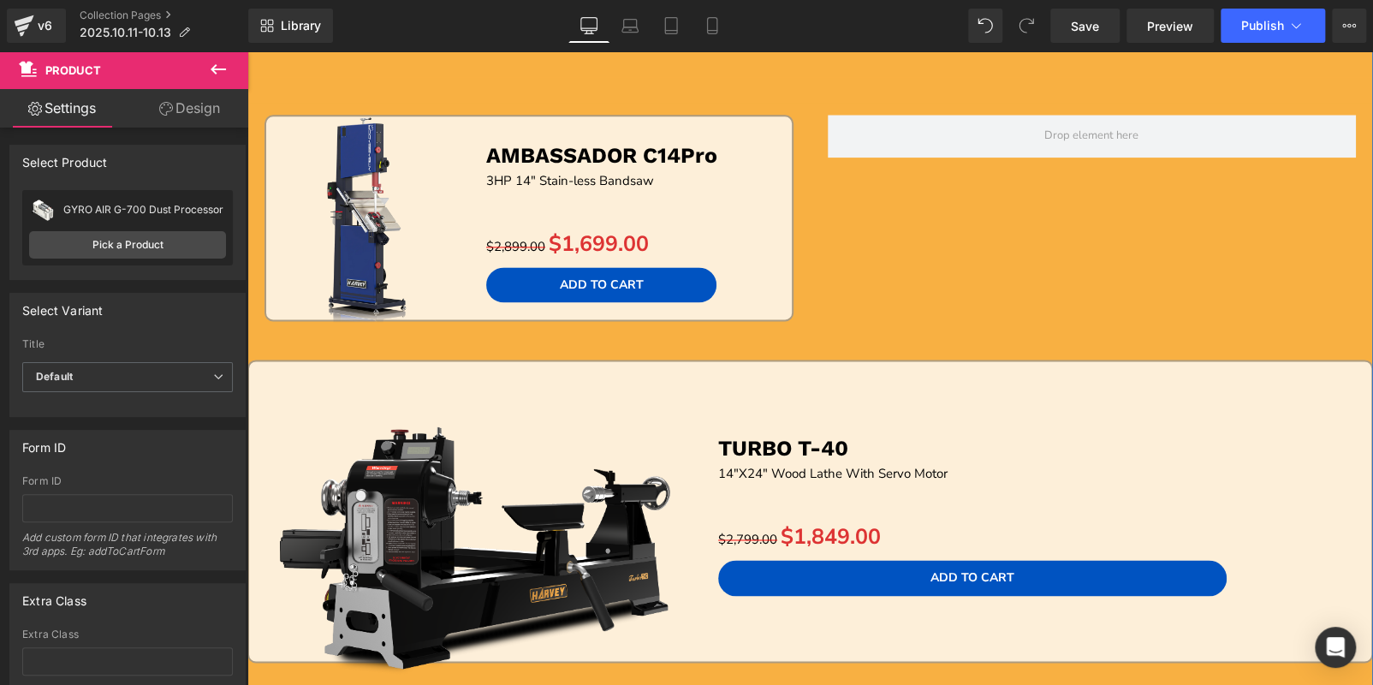
scroll to position [1277, 0]
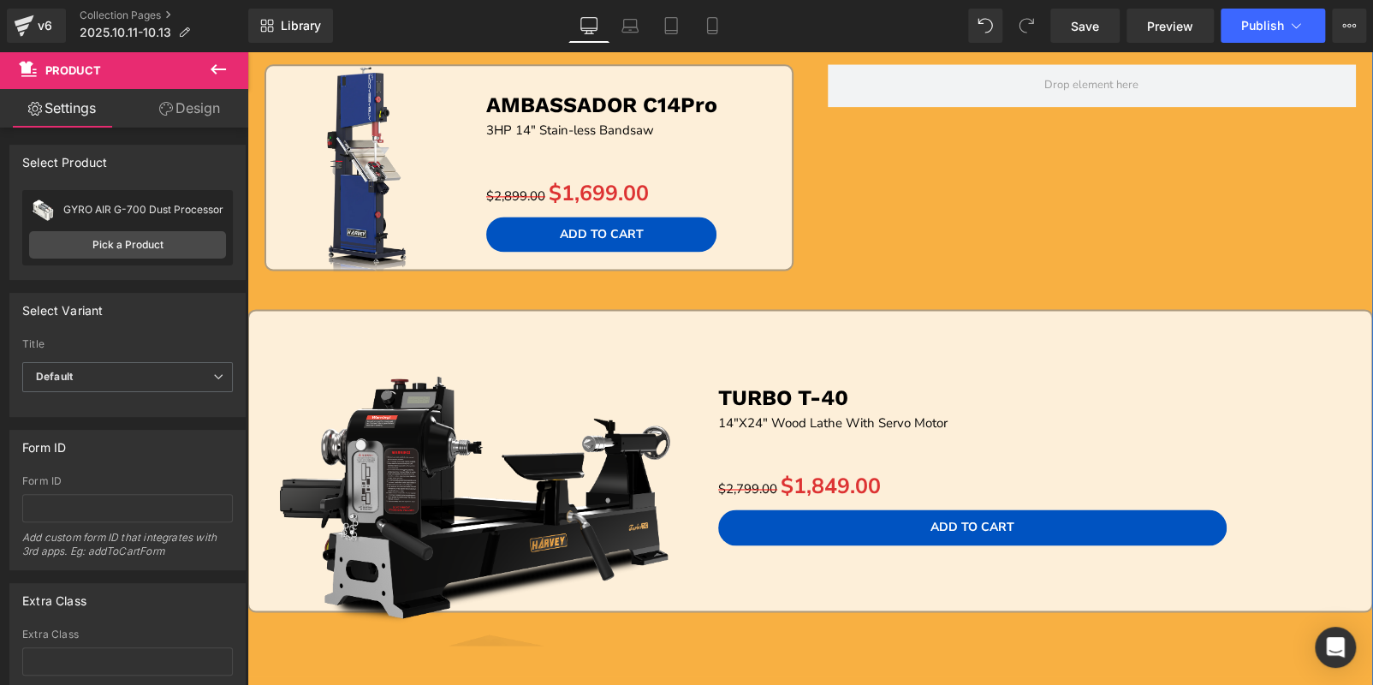
drag, startPoint x: 750, startPoint y: 309, endPoint x: 769, endPoint y: 318, distance: 21.1
click at [247, 51] on div at bounding box center [247, 51] width 0 height 0
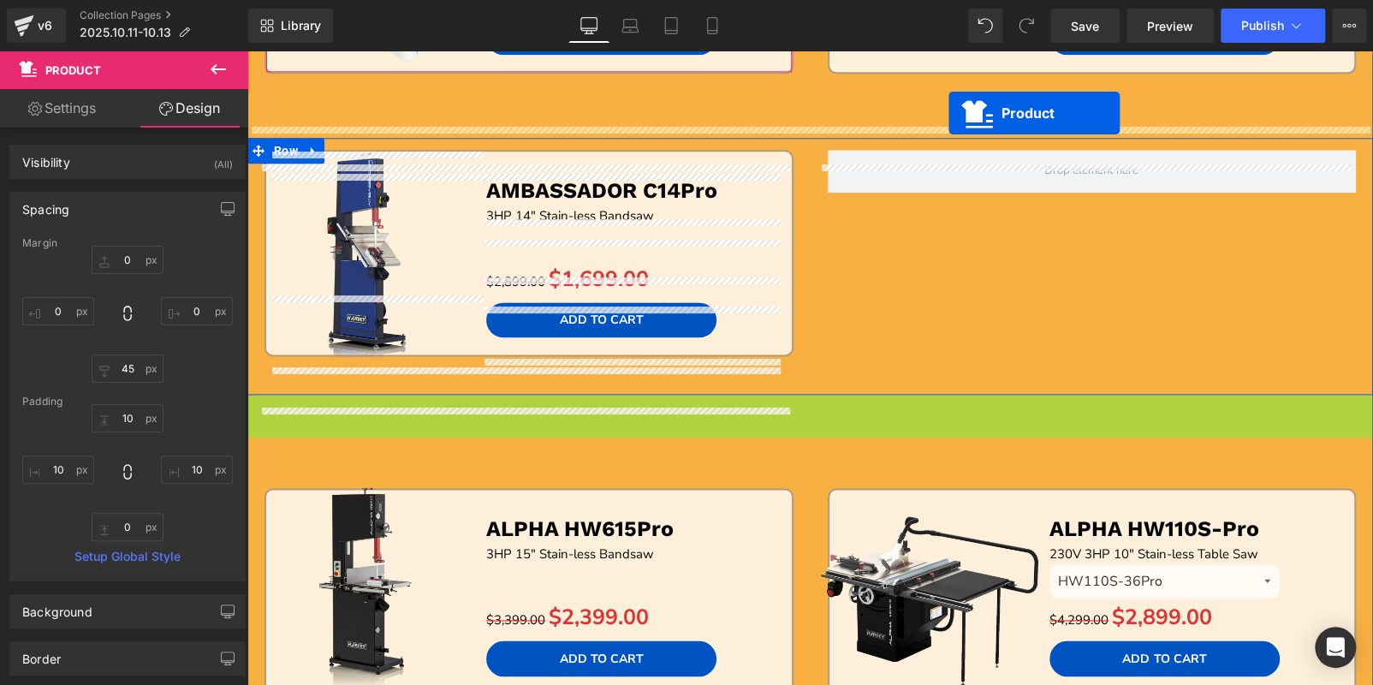
scroll to position [1157, 0]
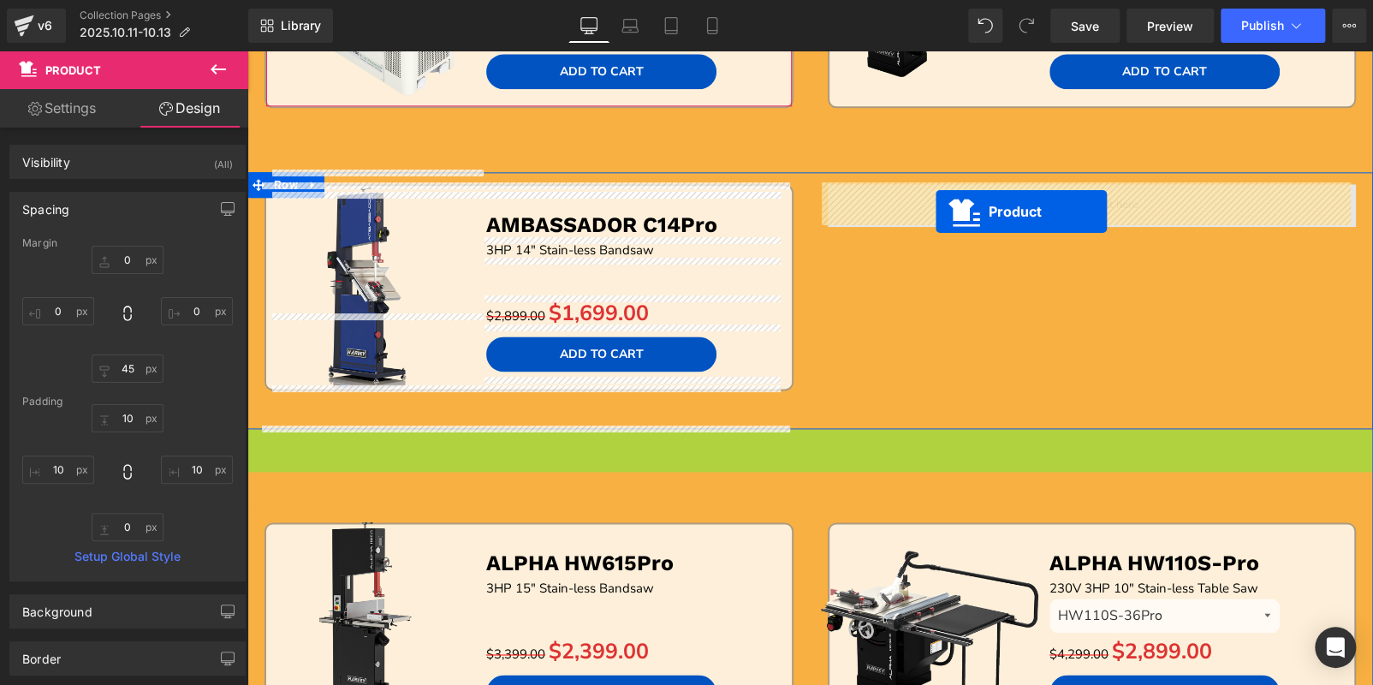
drag, startPoint x: 937, startPoint y: 106, endPoint x: 936, endPoint y: 211, distance: 104.5
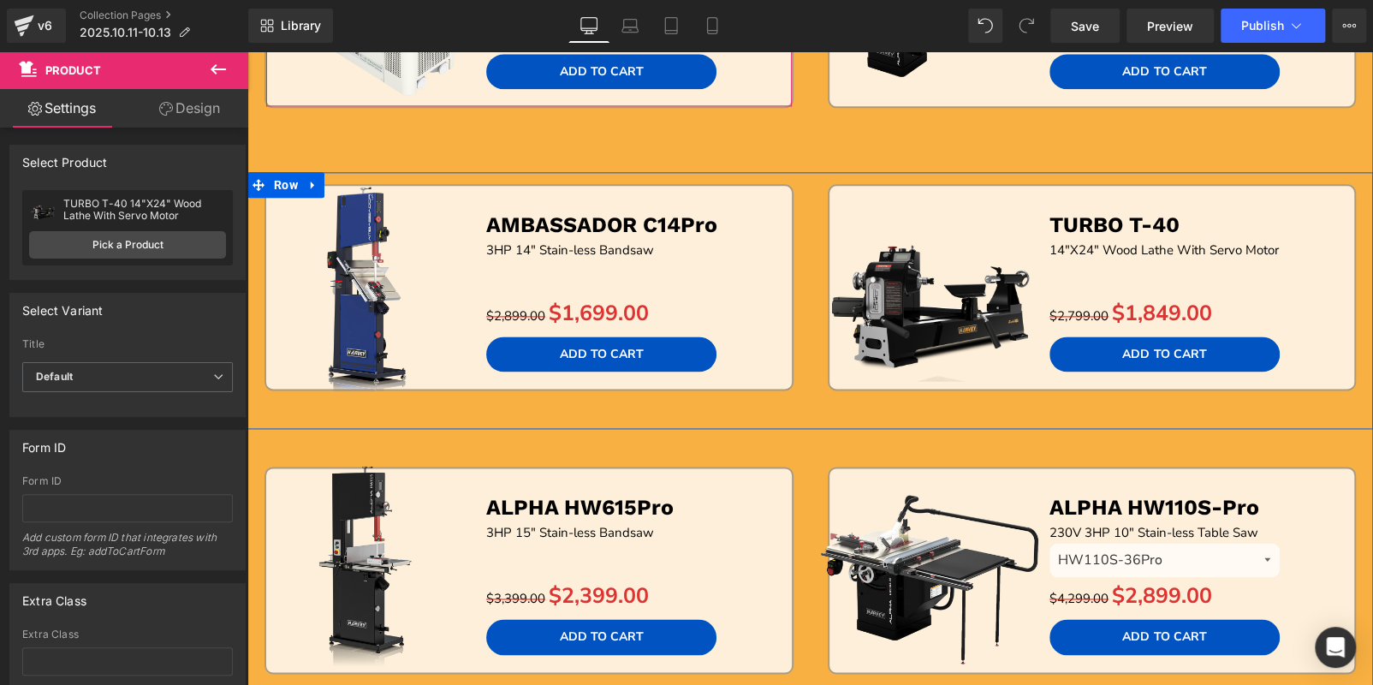
click at [832, 404] on div "Sale Off (P) Image TURBO T-40 Text Block 14"X24" Wood Lathe With Servo Motor Te…" at bounding box center [1092, 306] width 563 height 245
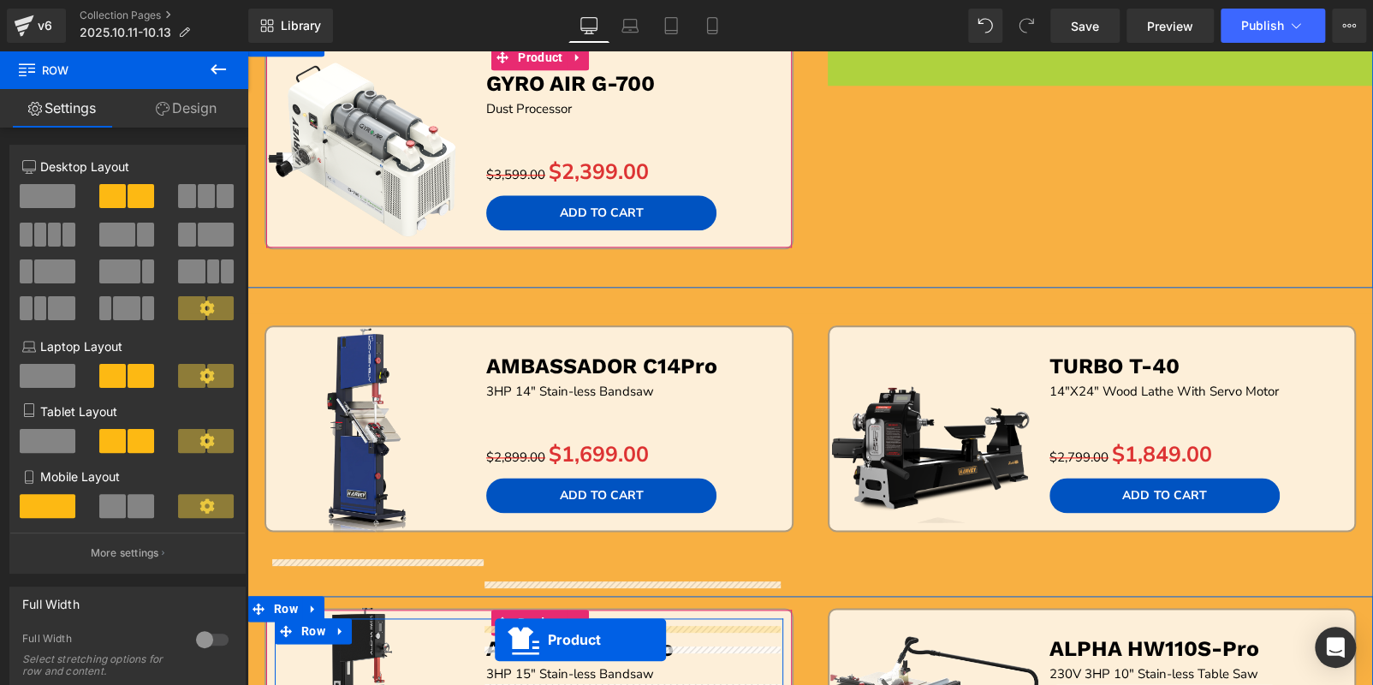
scroll to position [1081, 0]
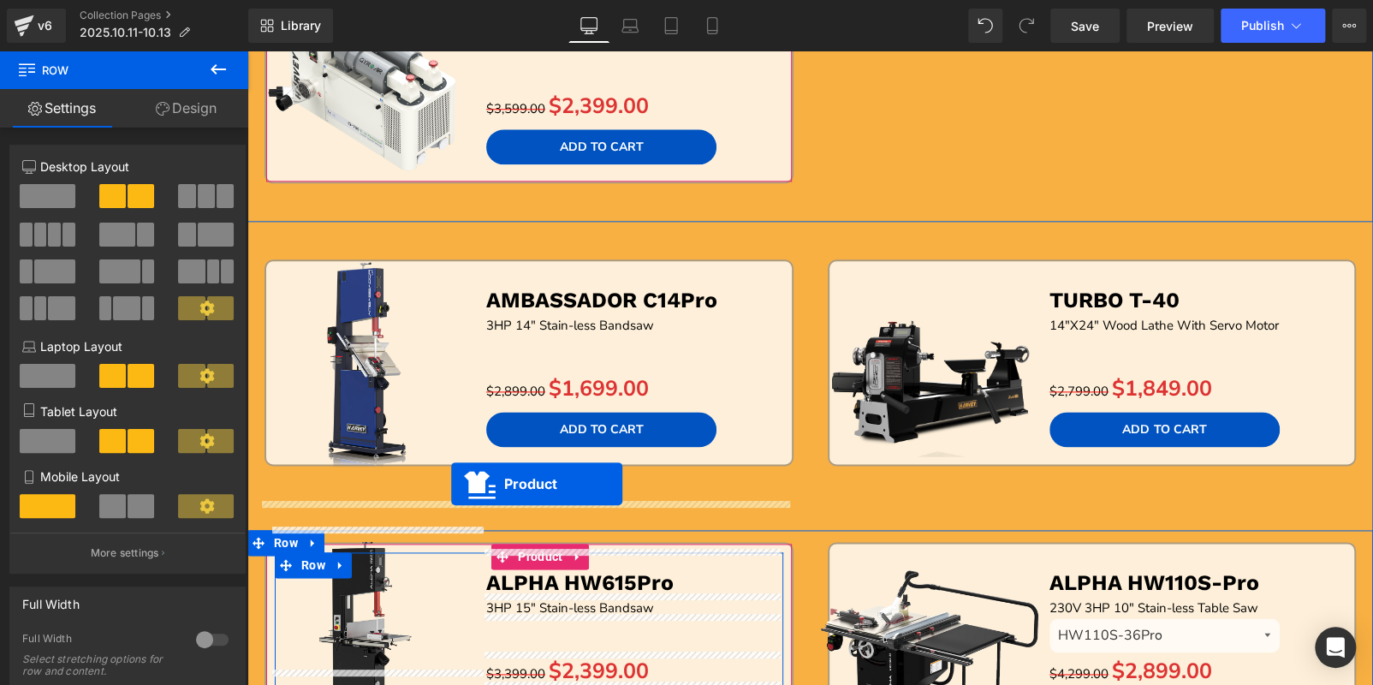
drag, startPoint x: 1053, startPoint y: 167, endPoint x: 451, endPoint y: 484, distance: 680.1
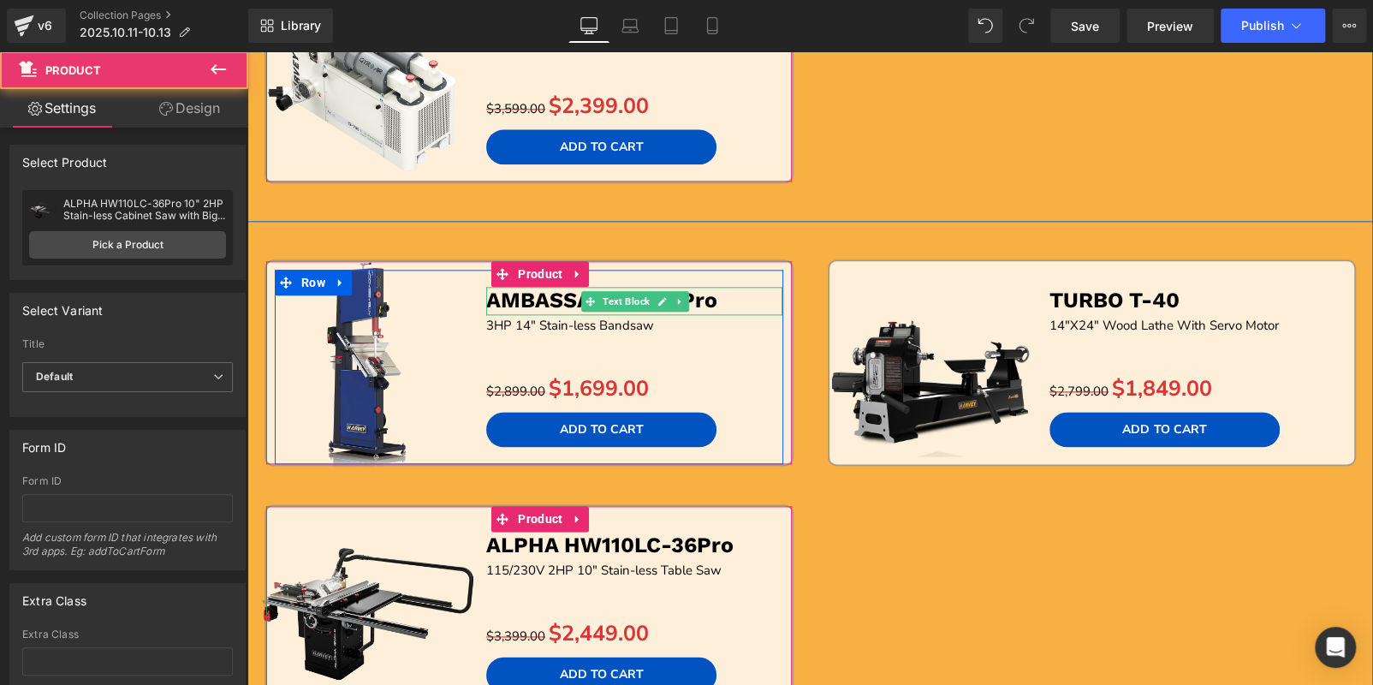
scroll to position [909, 0]
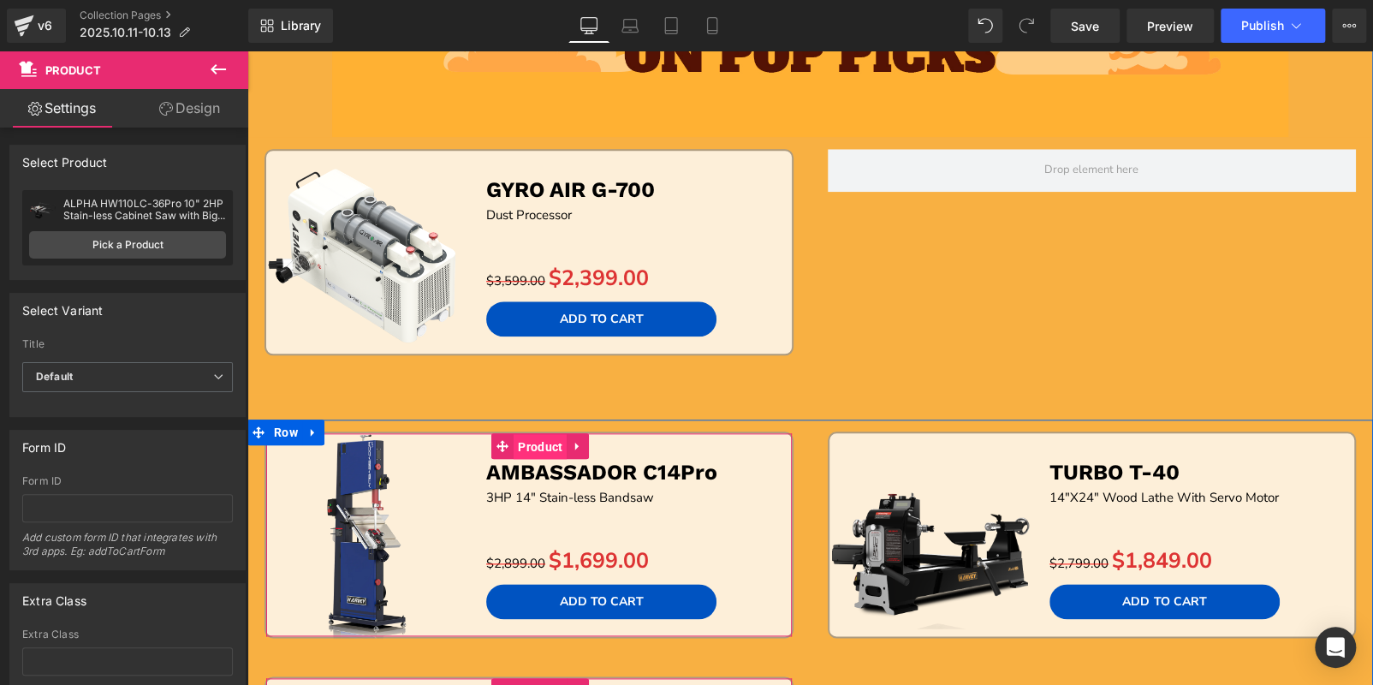
click at [514, 451] on span "Product" at bounding box center [540, 447] width 53 height 26
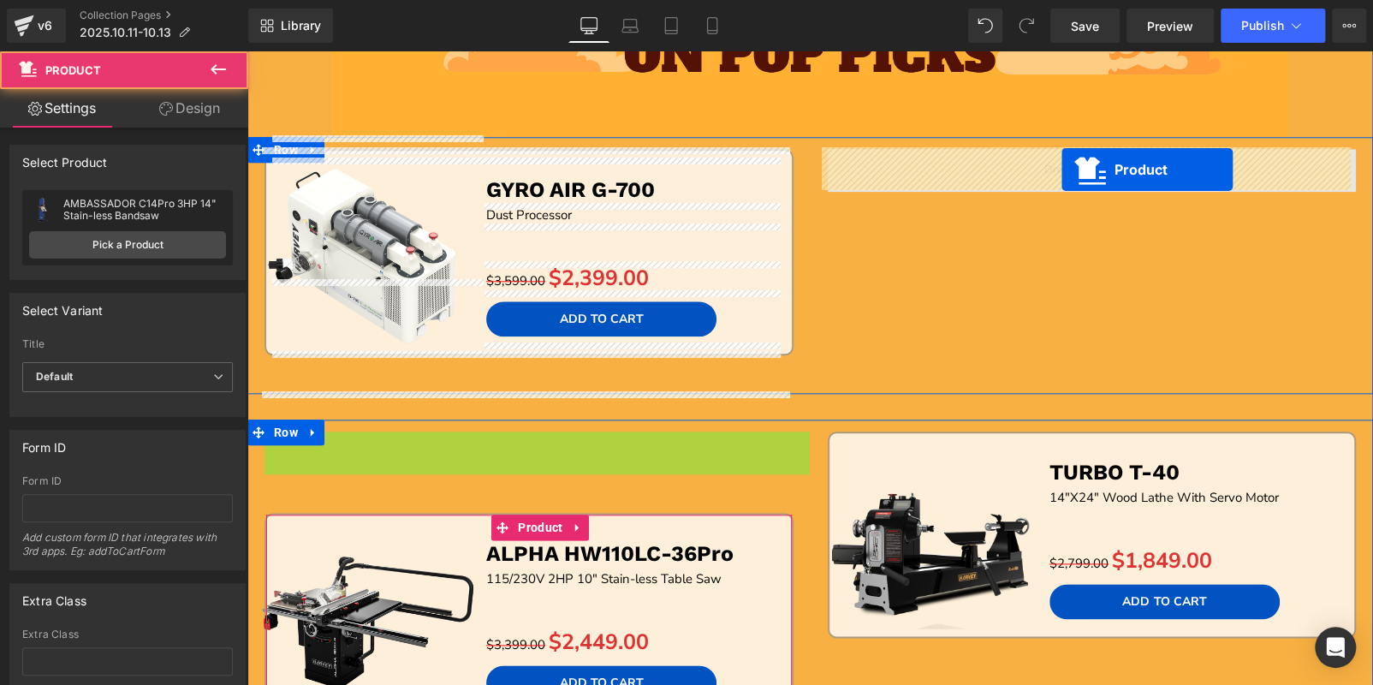
drag, startPoint x: 914, startPoint y: 240, endPoint x: 1062, endPoint y: 169, distance: 164.3
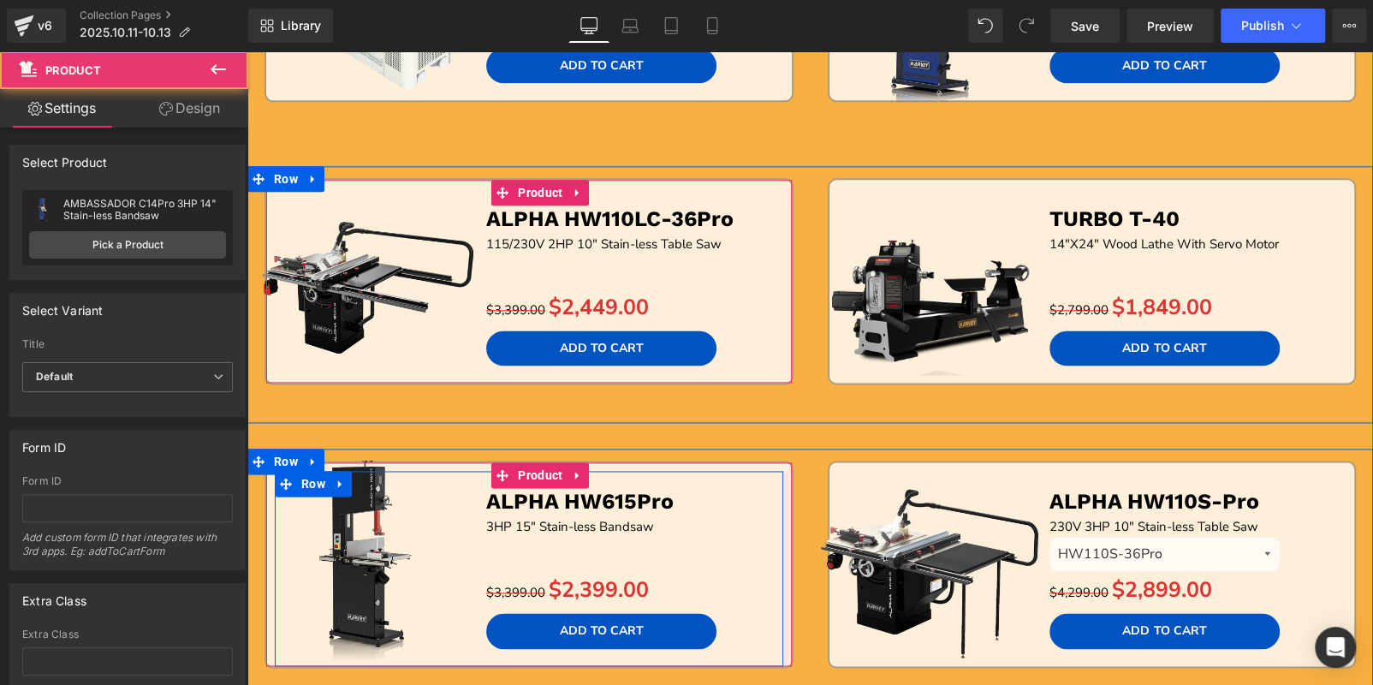
scroll to position [1167, 0]
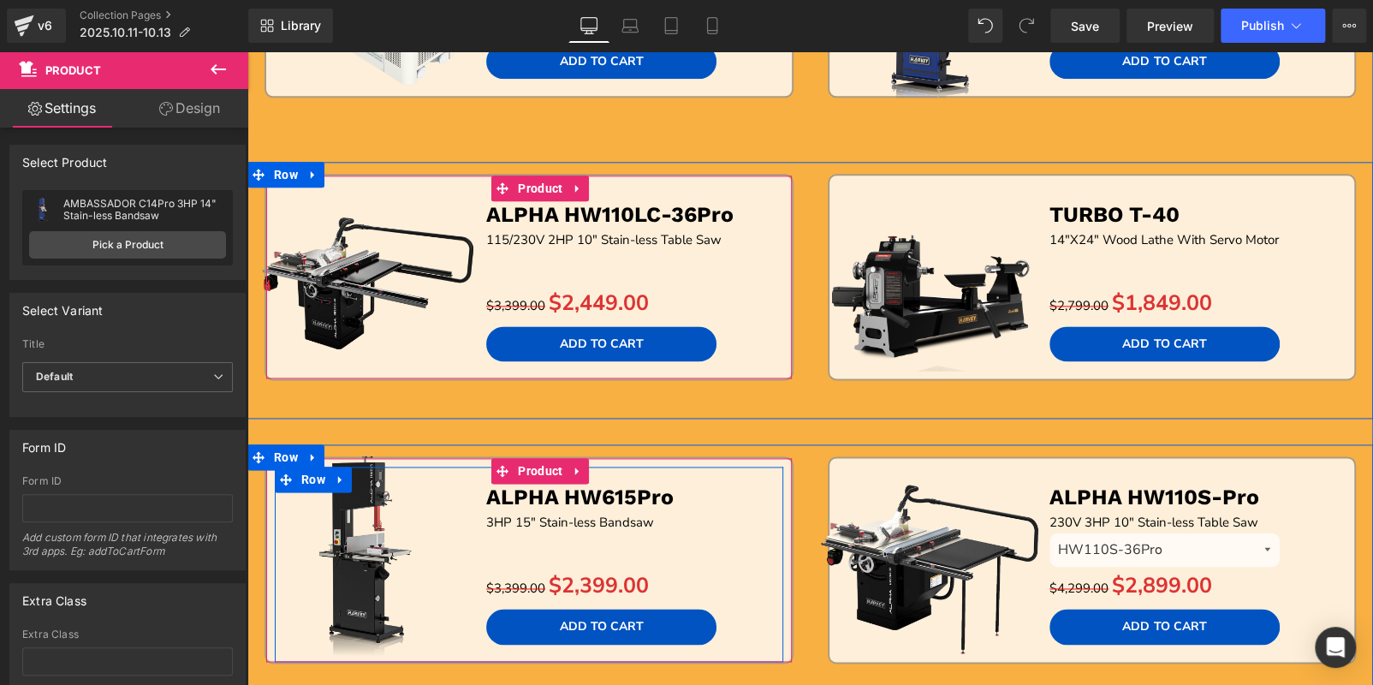
drag, startPoint x: 963, startPoint y: 207, endPoint x: 1034, endPoint y: 196, distance: 71.9
click at [963, 207] on img at bounding box center [930, 277] width 229 height 229
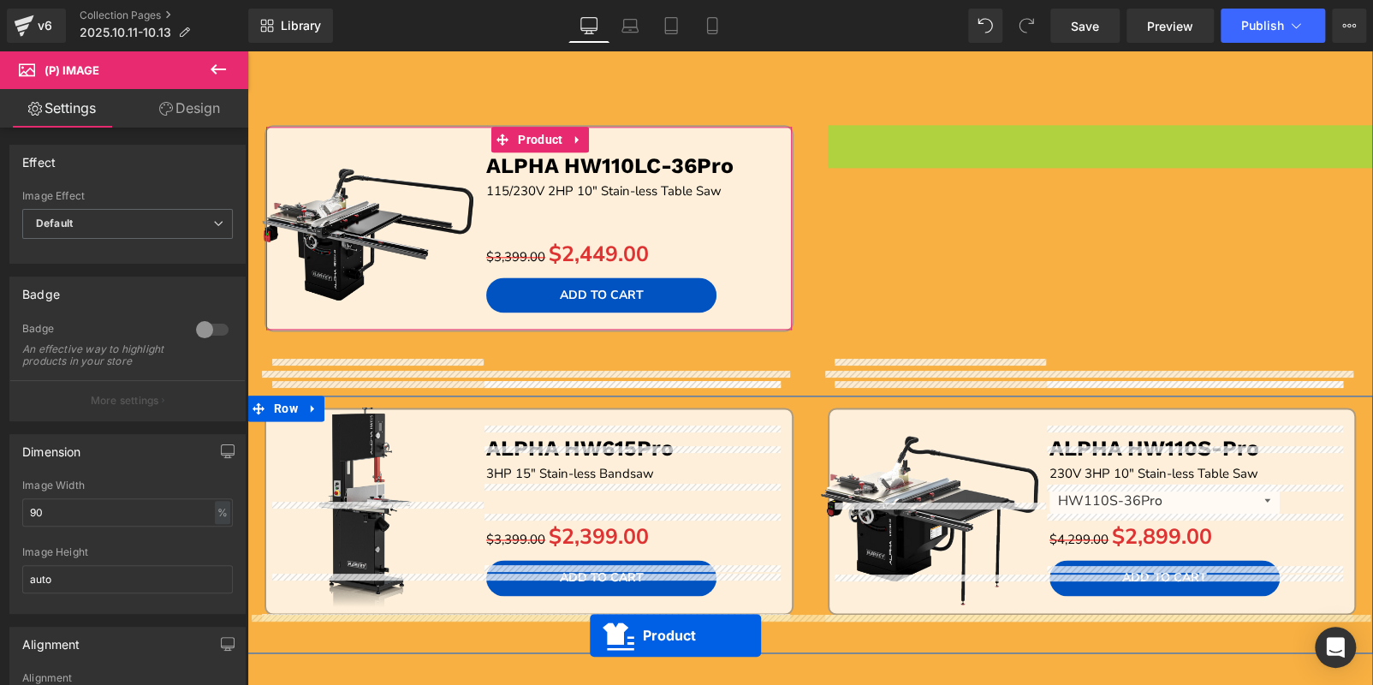
scroll to position [1315, 0]
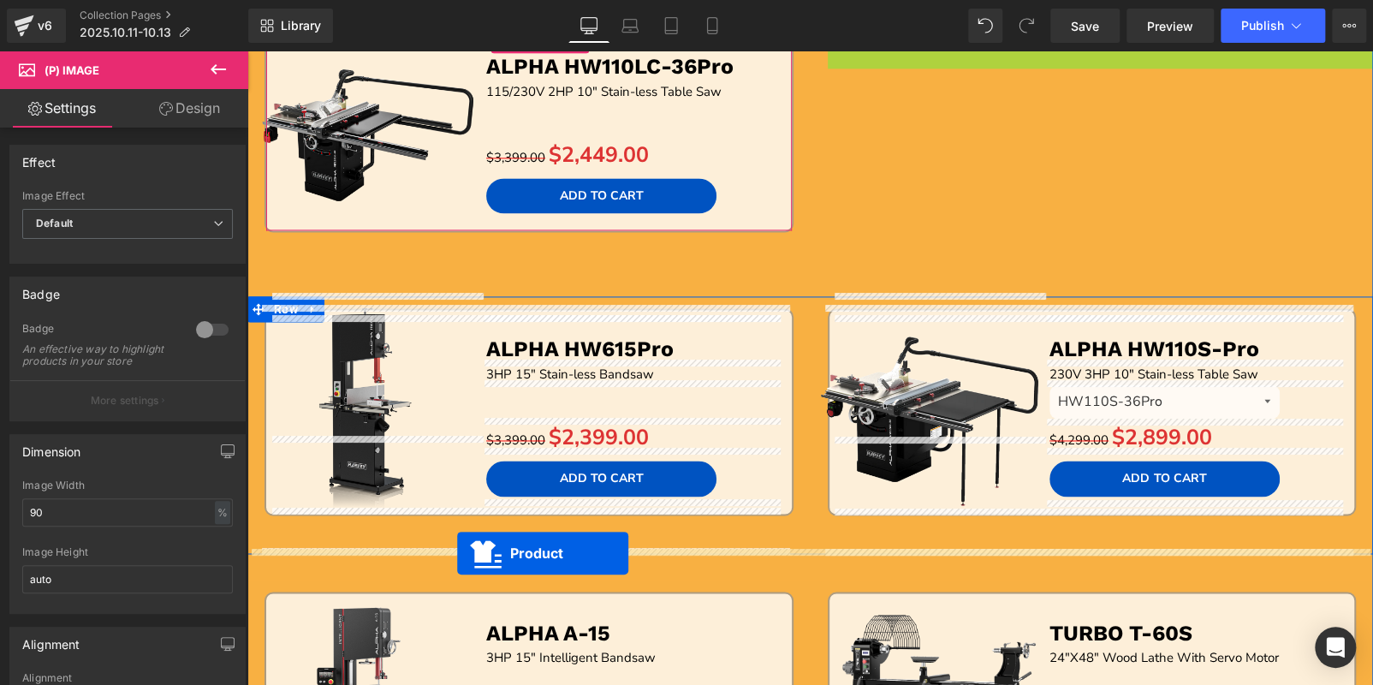
drag, startPoint x: 1056, startPoint y: 189, endPoint x: 457, endPoint y: 551, distance: 700.2
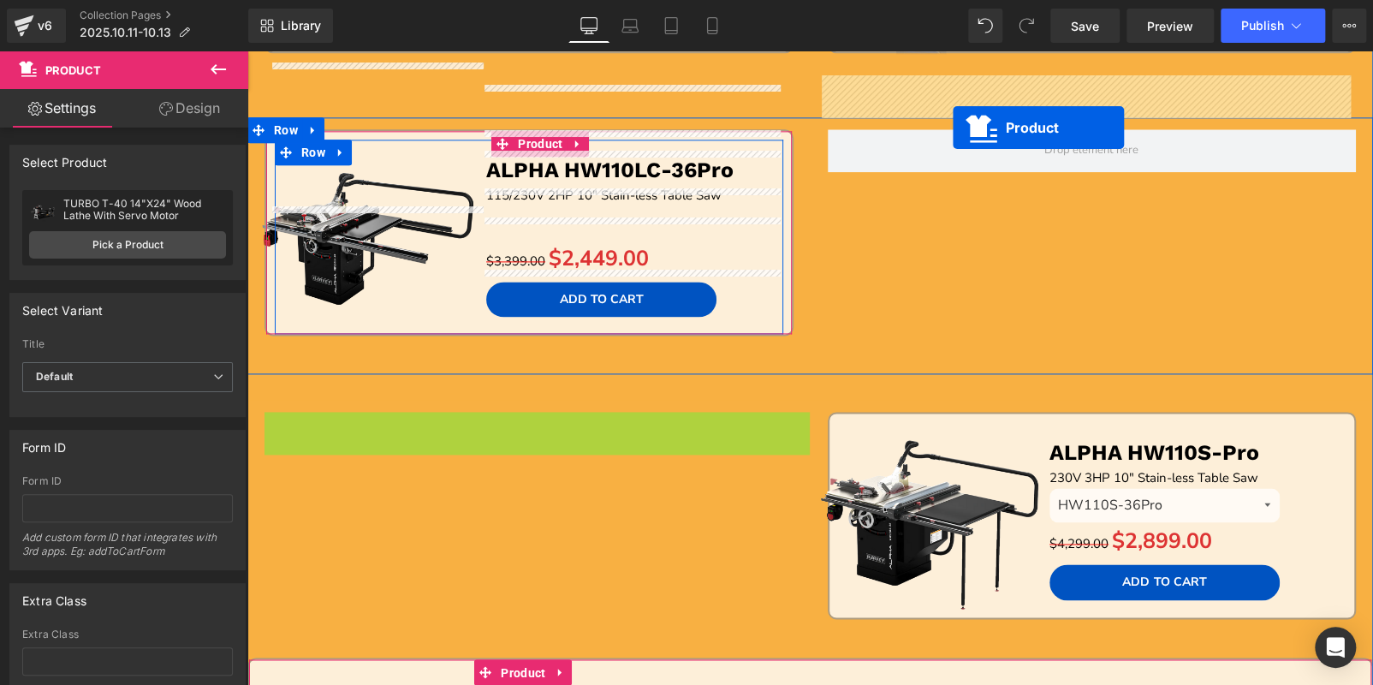
scroll to position [1126, 0]
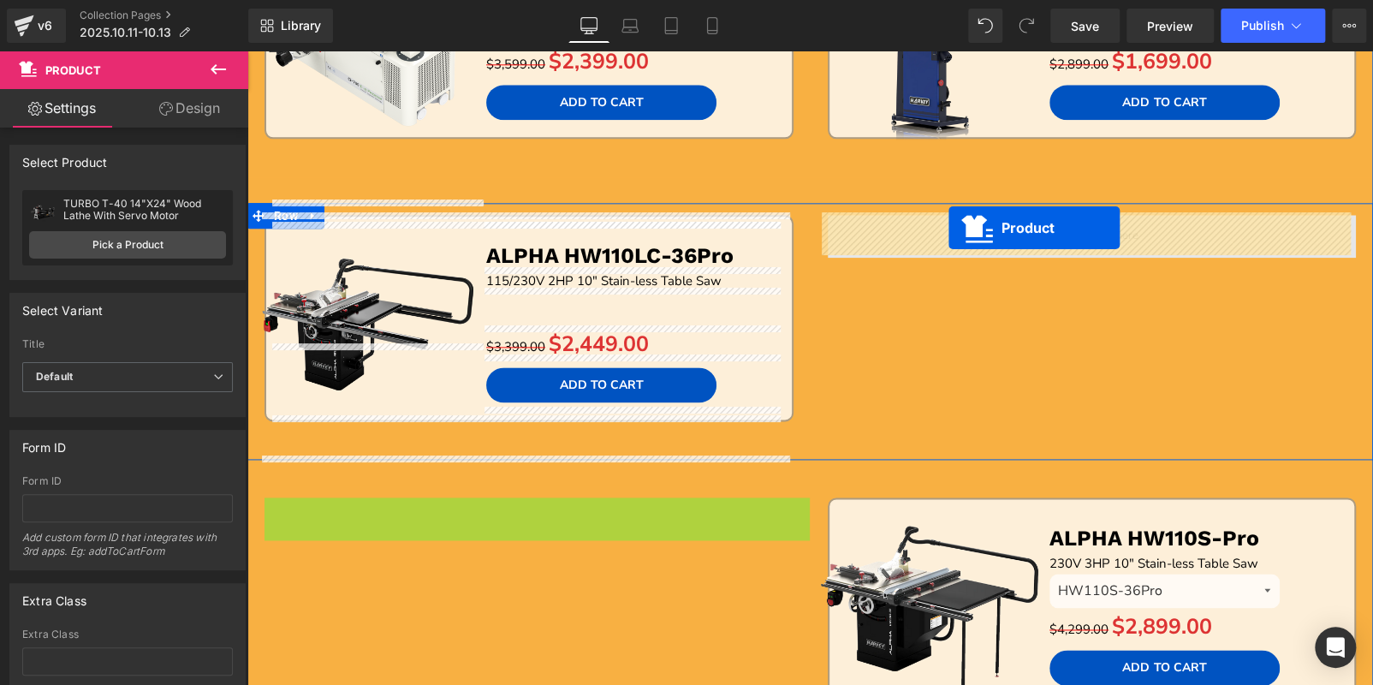
drag, startPoint x: 595, startPoint y: 251, endPoint x: 949, endPoint y: 228, distance: 354.3
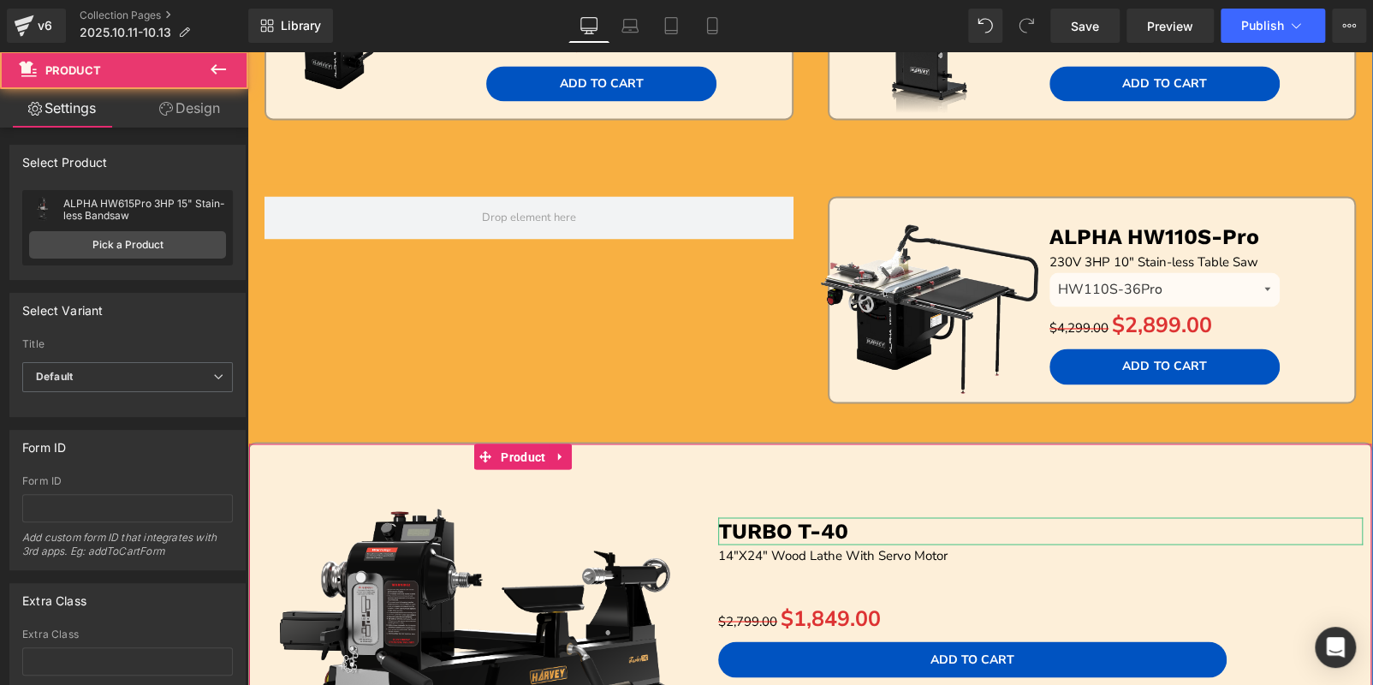
scroll to position [1468, 0]
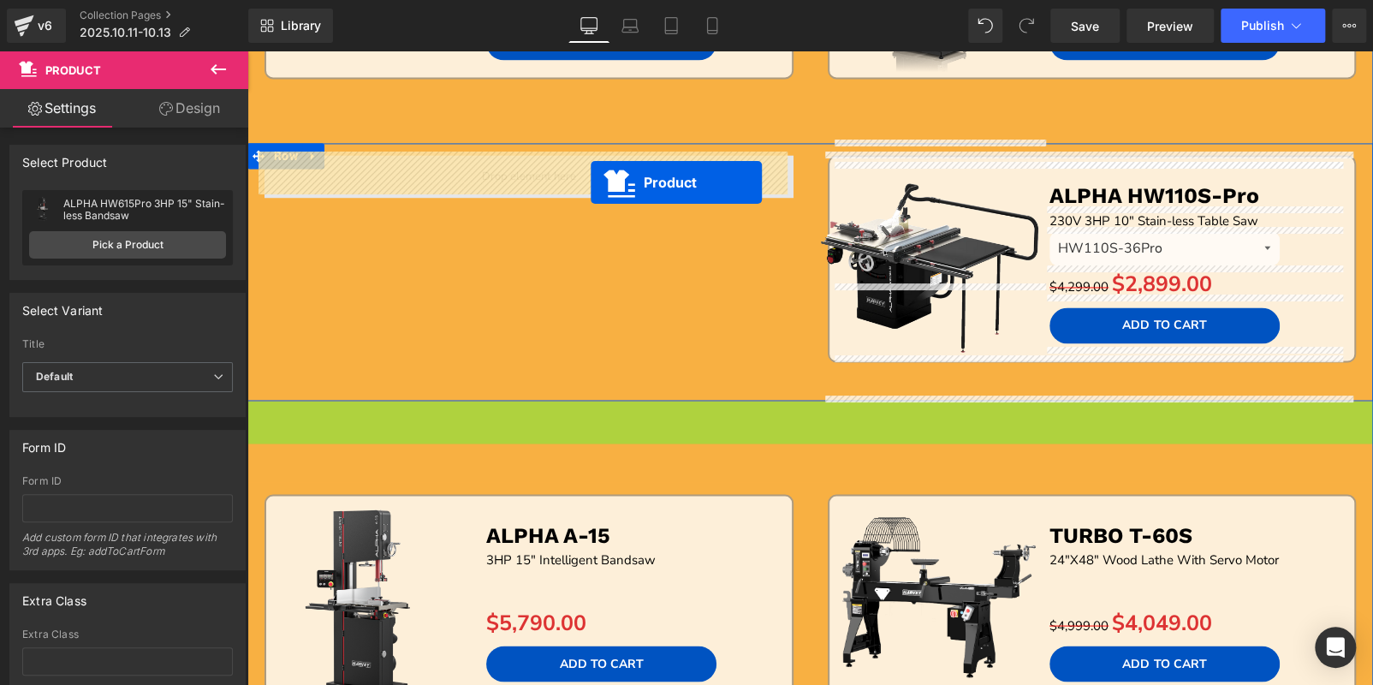
drag, startPoint x: 774, startPoint y: 410, endPoint x: 591, endPoint y: 182, distance: 293.0
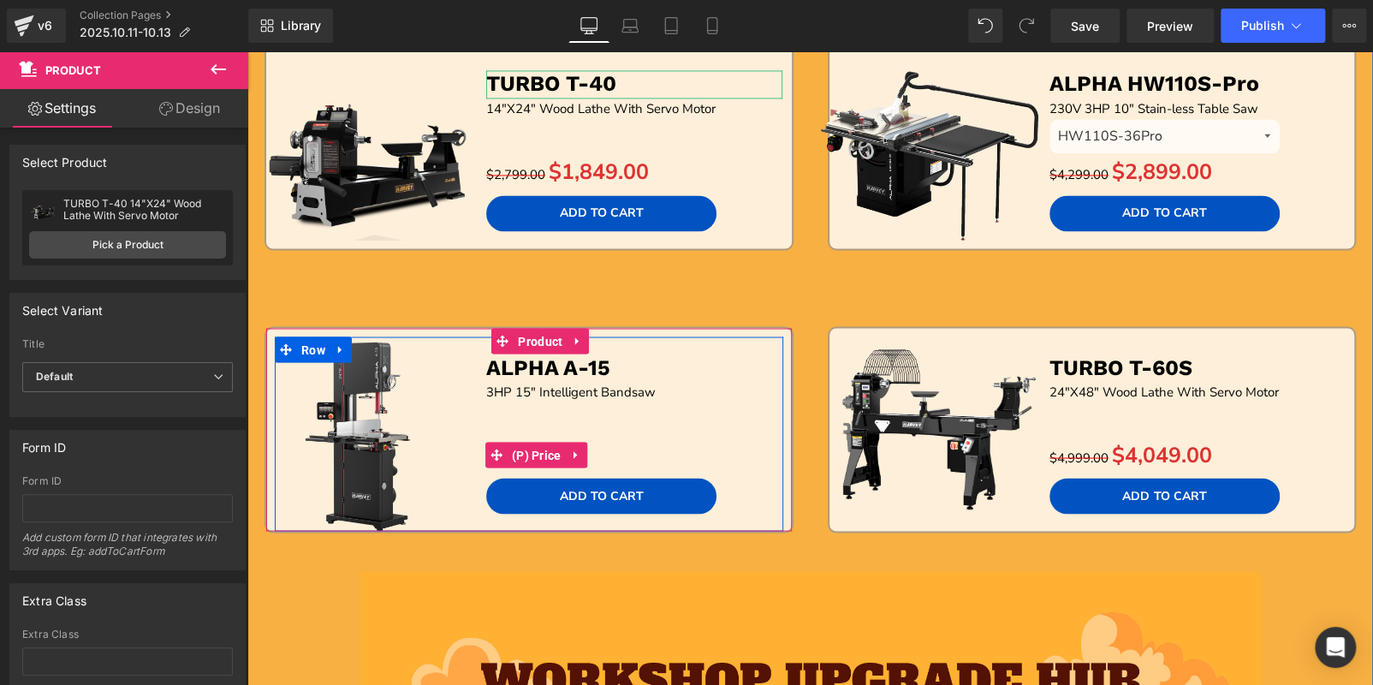
scroll to position [1554, 0]
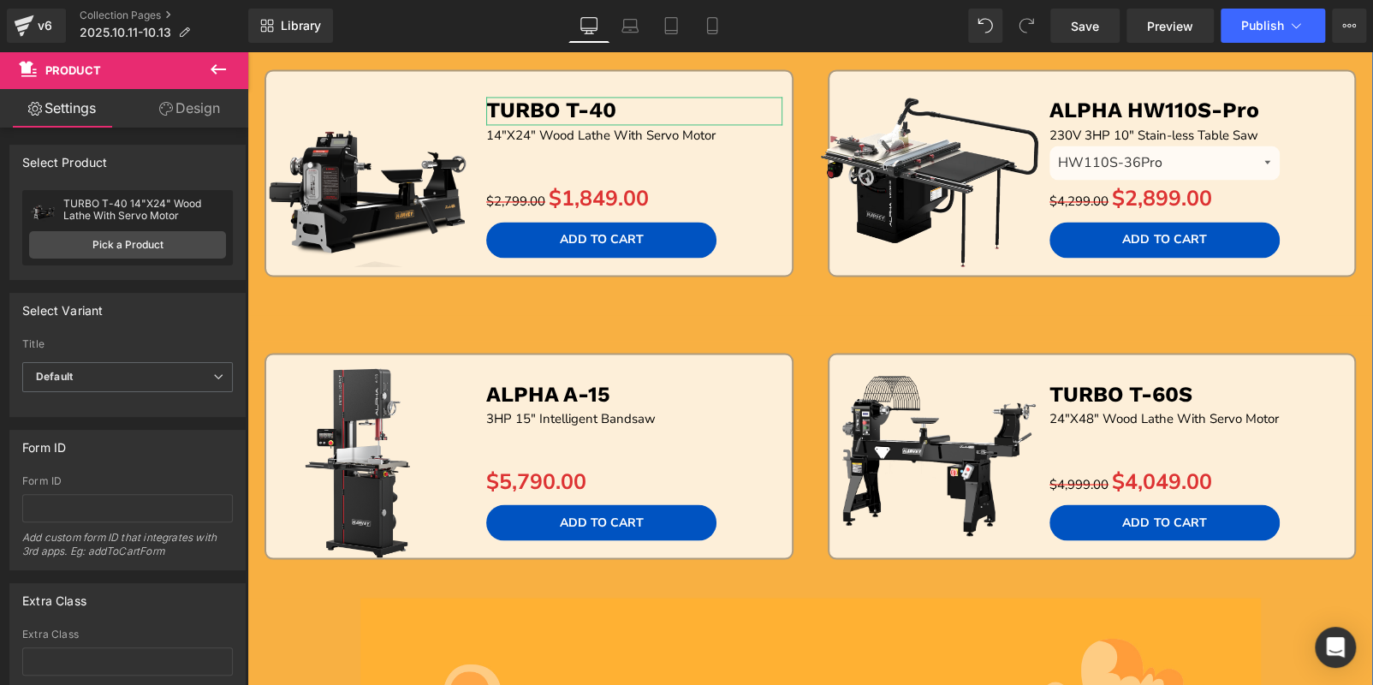
drag, startPoint x: 475, startPoint y: 370, endPoint x: 539, endPoint y: 367, distance: 64.3
click at [475, 370] on img at bounding box center [367, 455] width 229 height 229
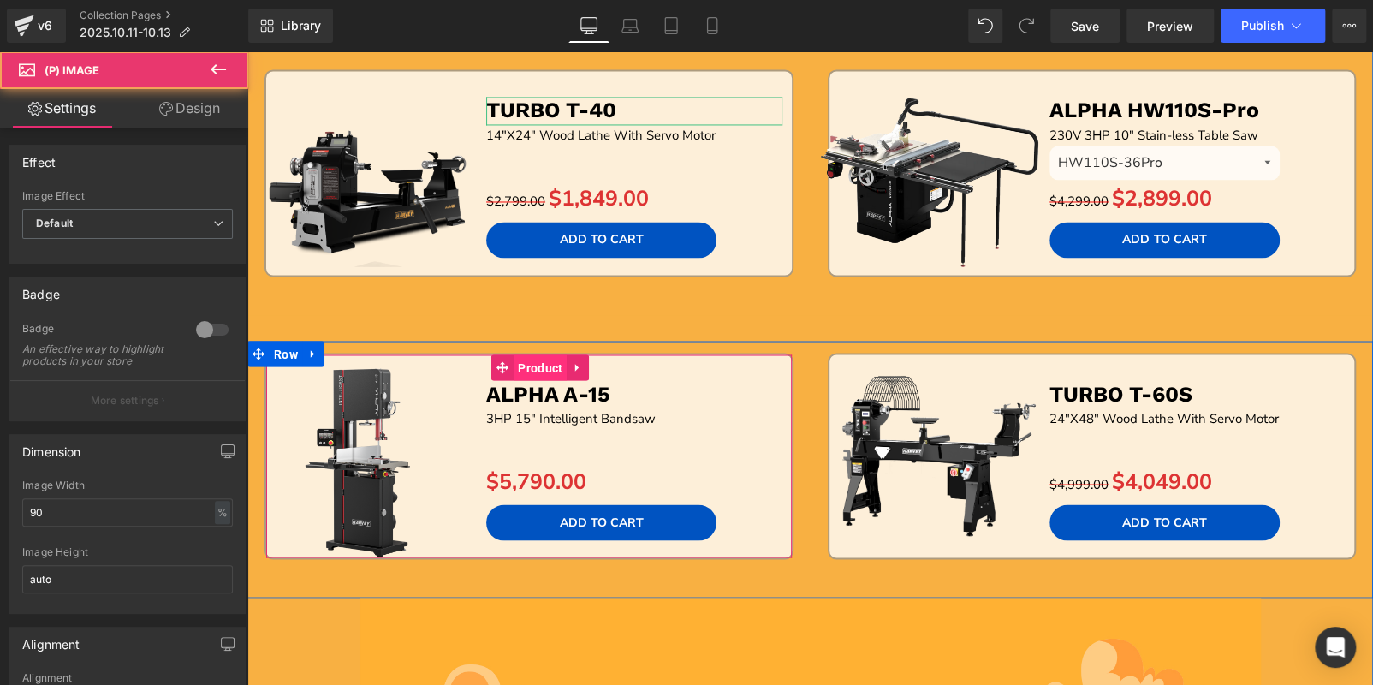
click at [529, 359] on span "Product" at bounding box center [540, 367] width 53 height 26
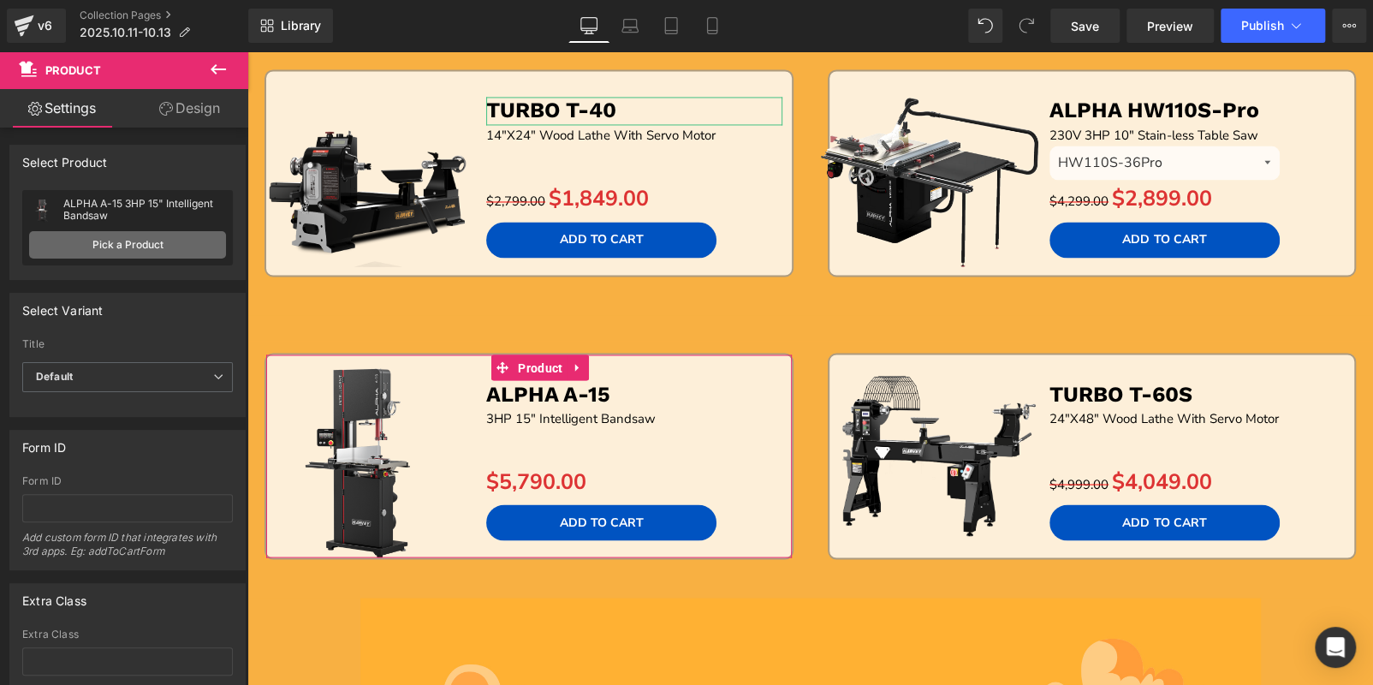
click at [178, 238] on link "Pick a Product" at bounding box center [127, 244] width 197 height 27
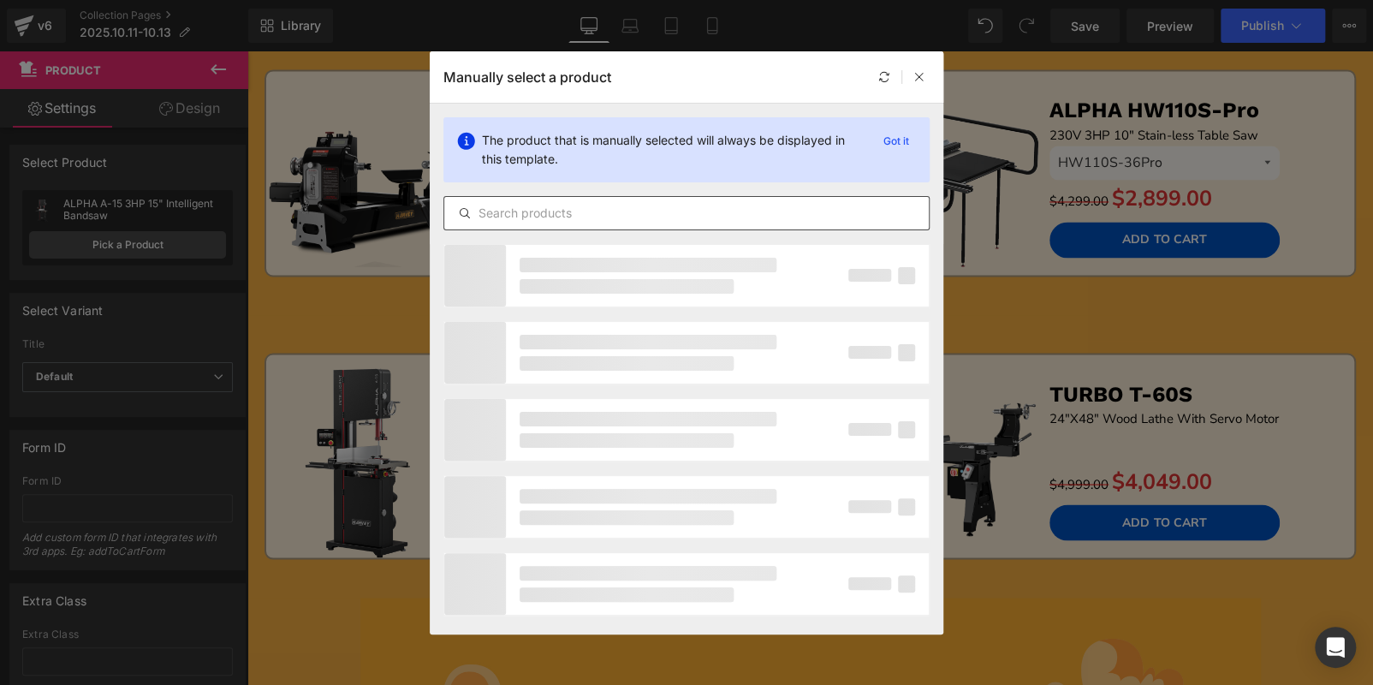
drag, startPoint x: 566, startPoint y: 197, endPoint x: 574, endPoint y: 208, distance: 13.5
click at [568, 201] on div at bounding box center [686, 213] width 486 height 34
click at [575, 209] on input "text" at bounding box center [686, 213] width 485 height 21
paste input "GYRO AIR G-800Pro"
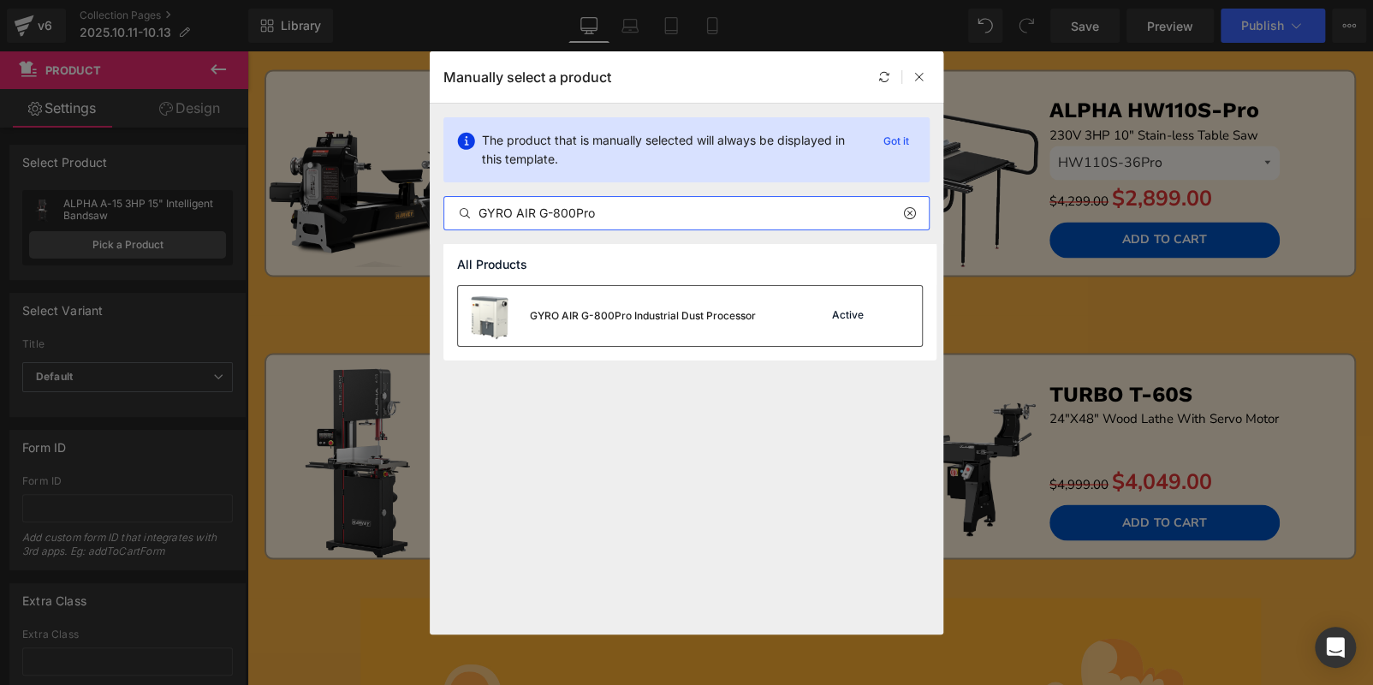
type input "GYRO AIR G-800Pro"
click at [696, 301] on div "GYRO AIR G-800Pro Industrial Dust Processor" at bounding box center [607, 316] width 298 height 60
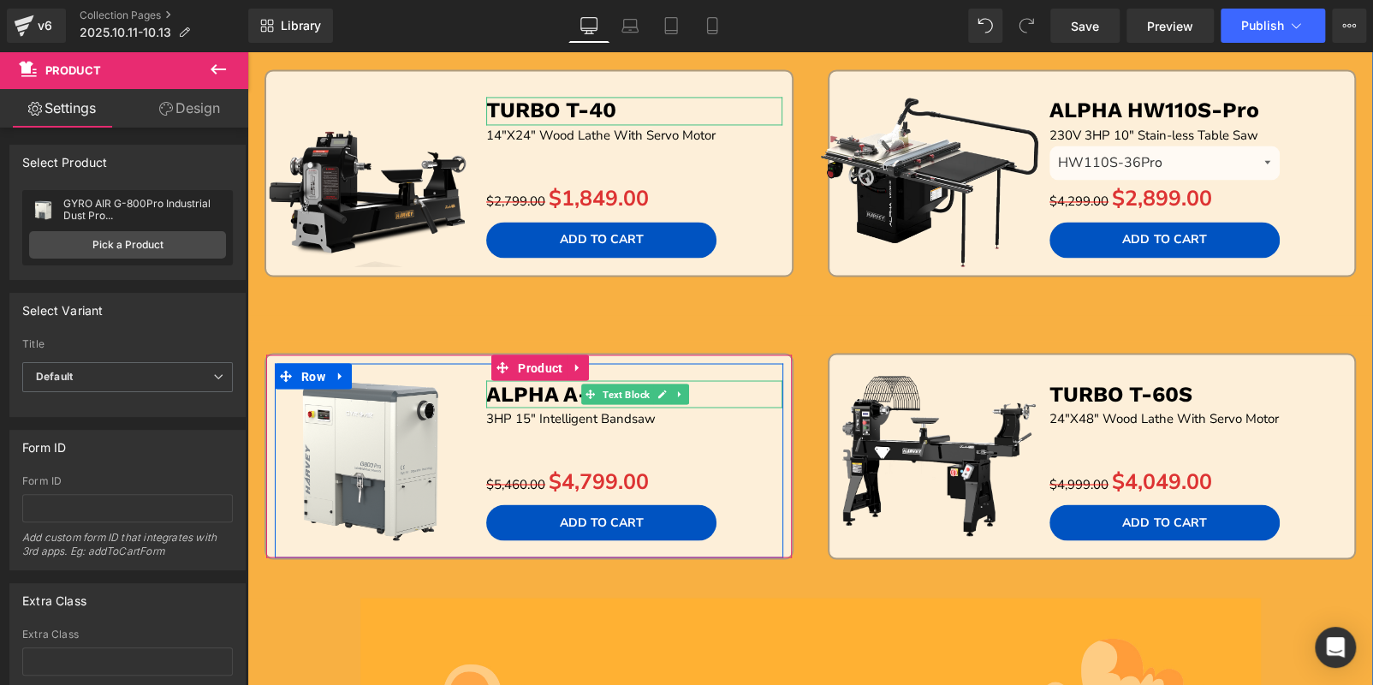
click at [723, 387] on p "ALPHA A-15" at bounding box center [634, 394] width 296 height 28
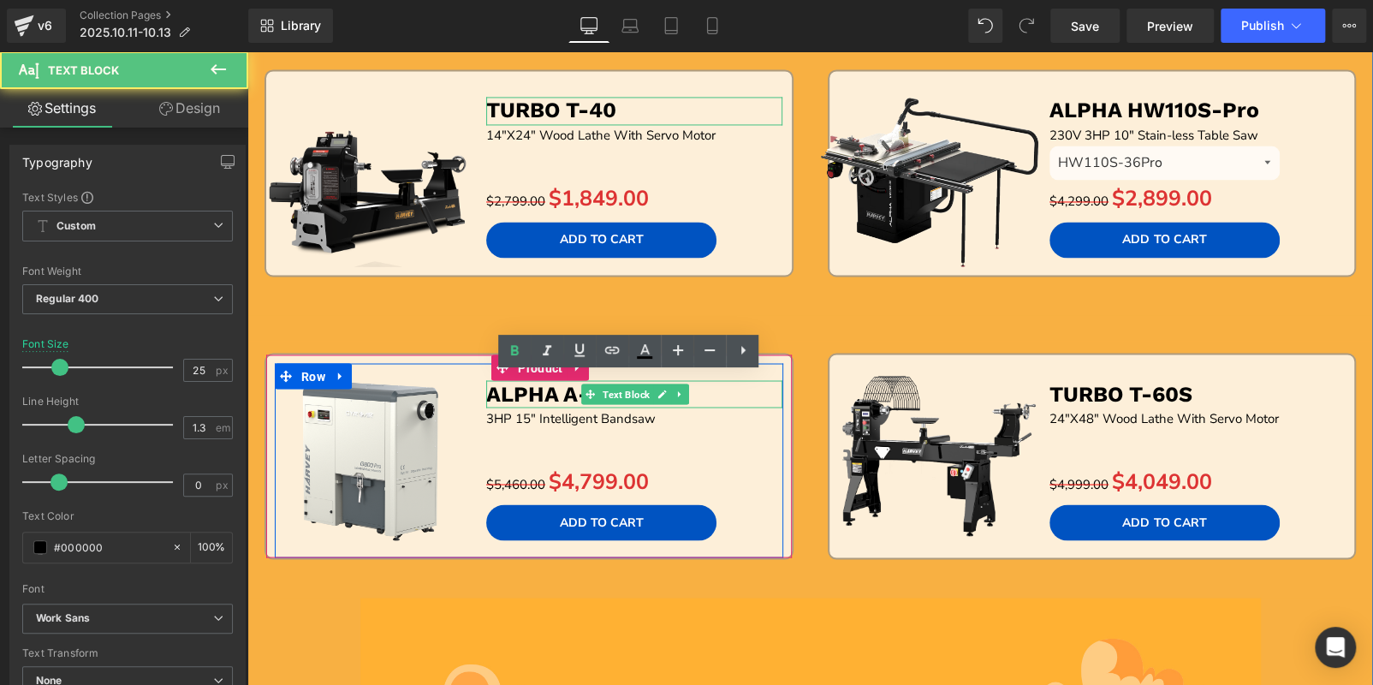
click at [723, 387] on p "ALPHA A-15" at bounding box center [634, 394] width 296 height 28
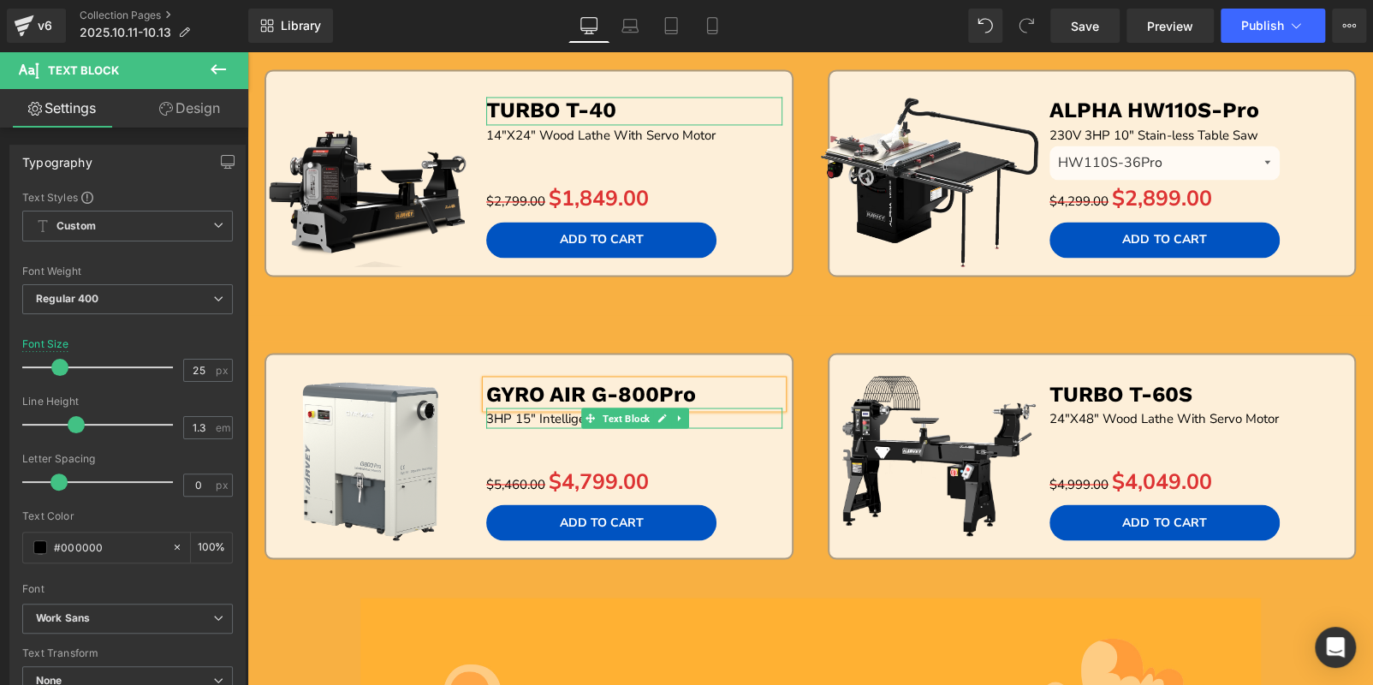
click at [729, 415] on p "3HP 15" Intelligent Bandsaw" at bounding box center [634, 418] width 296 height 21
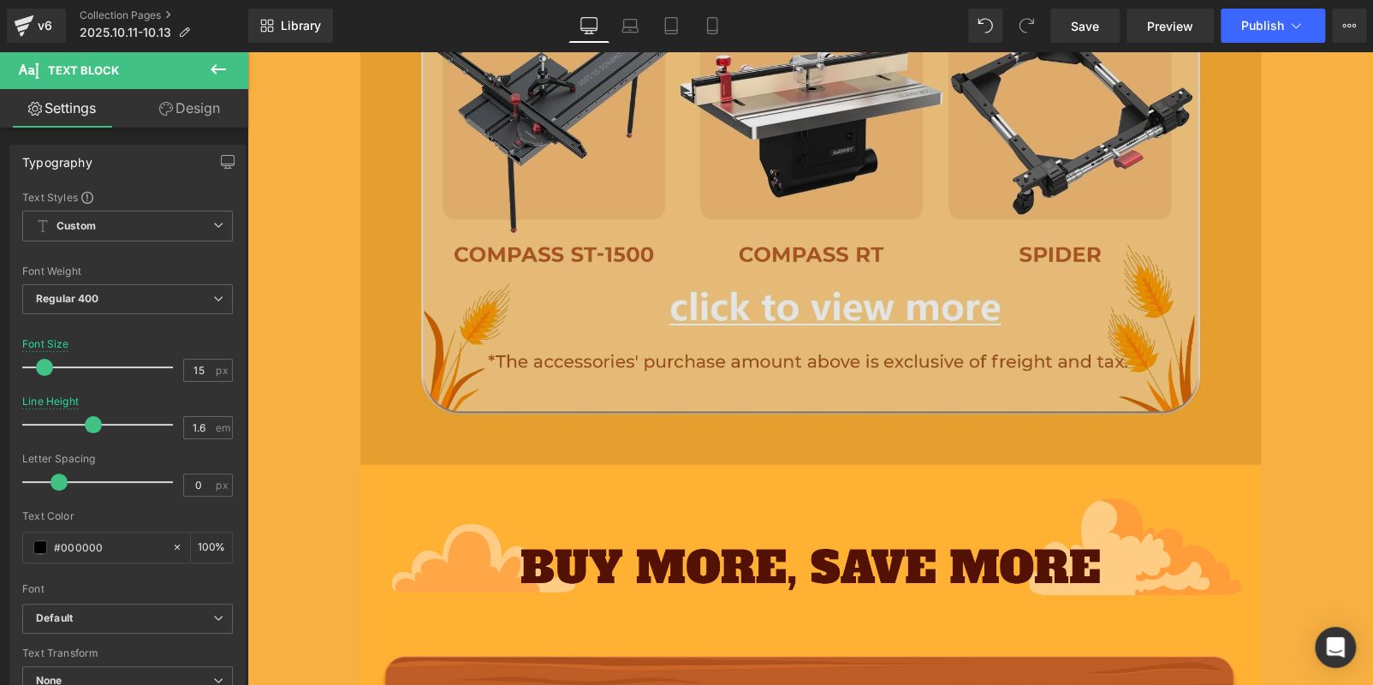
scroll to position [2581, 0]
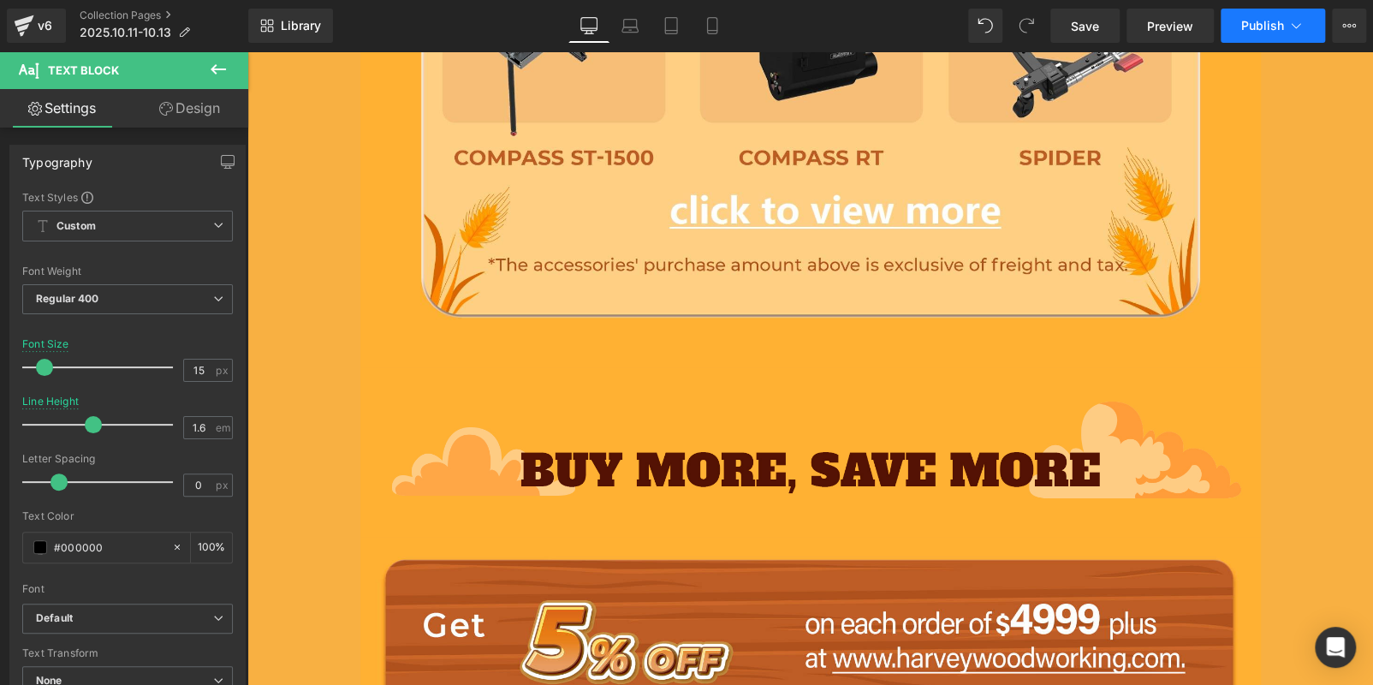
click at [1271, 19] on span "Publish" at bounding box center [1262, 26] width 43 height 14
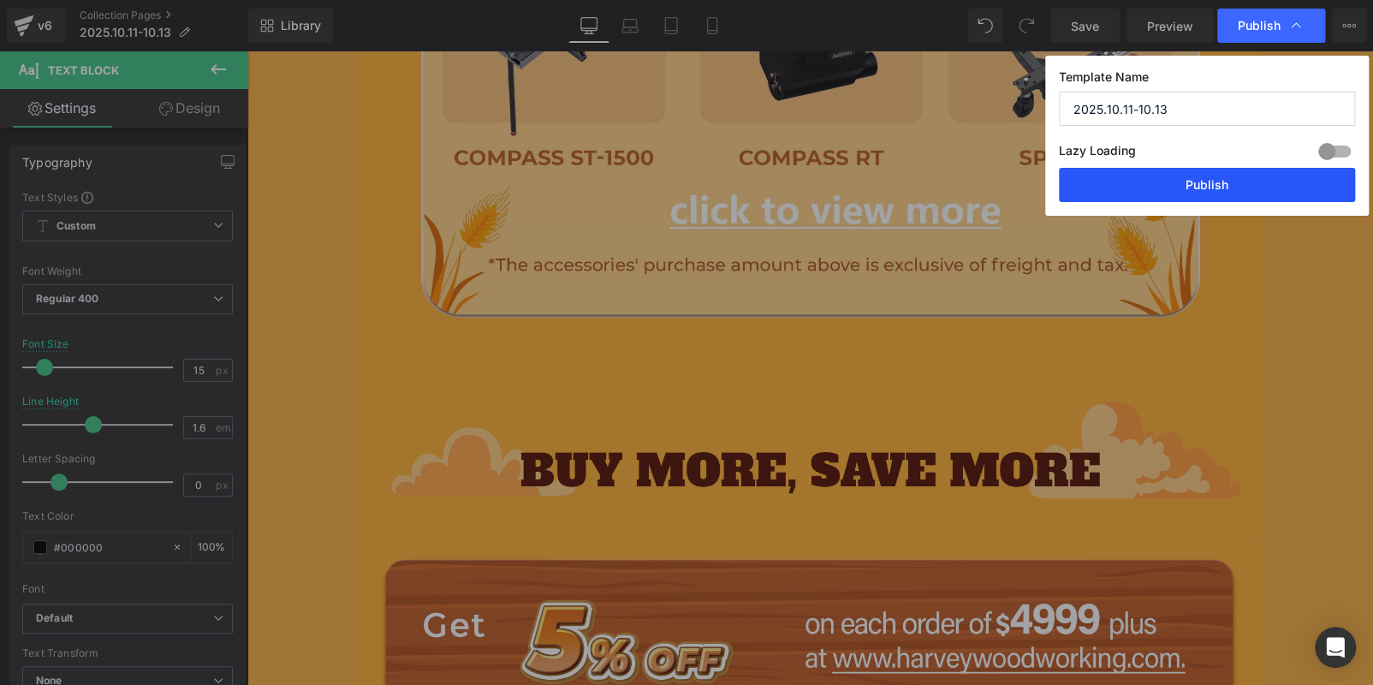
click at [1243, 176] on button "Publish" at bounding box center [1207, 185] width 296 height 34
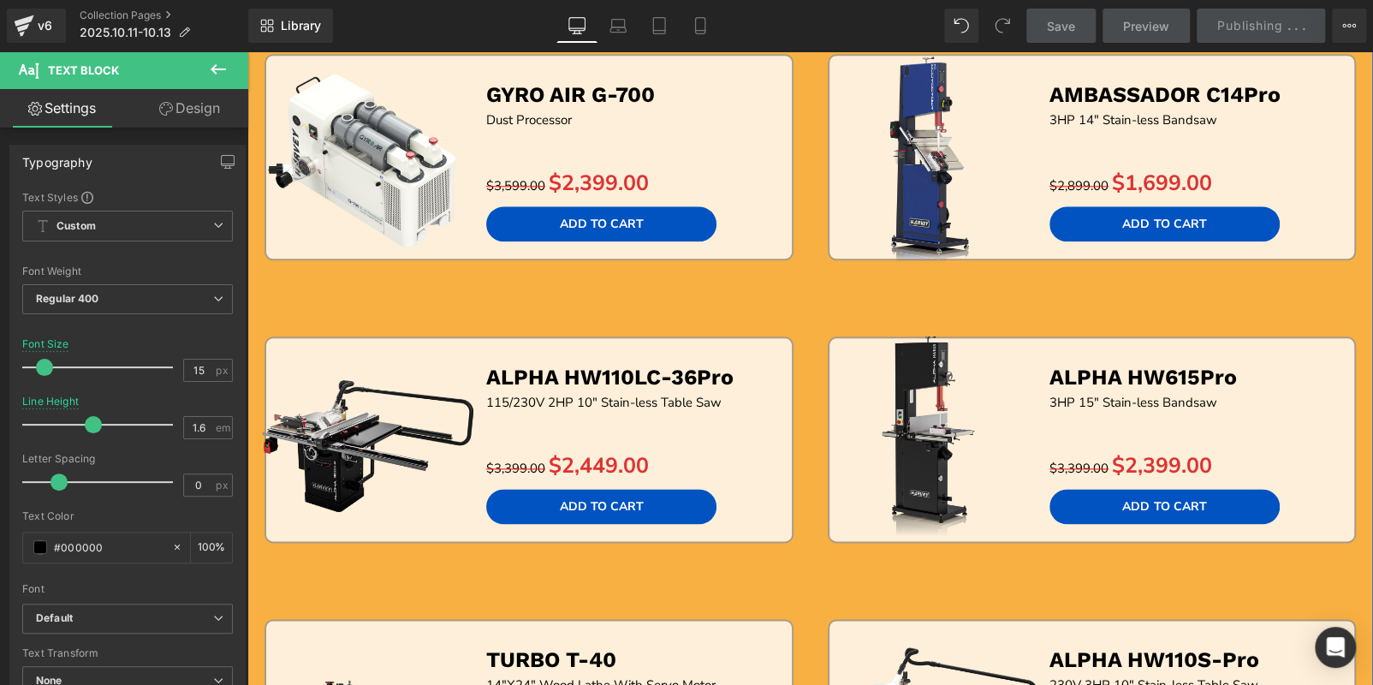
scroll to position [955, 0]
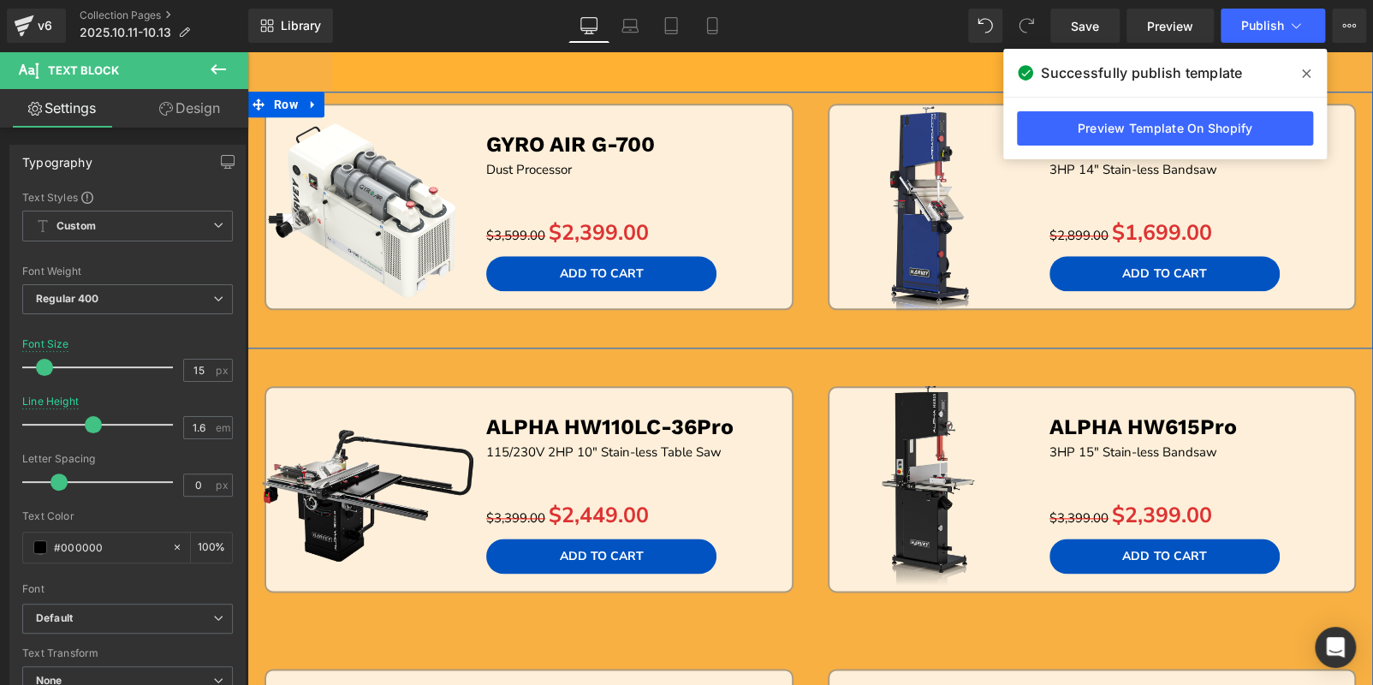
click at [751, 327] on div "Sale Off (P) Image GYRO AIR G-700 Text Block Dust Processor Text Block Separato…" at bounding box center [528, 226] width 563 height 245
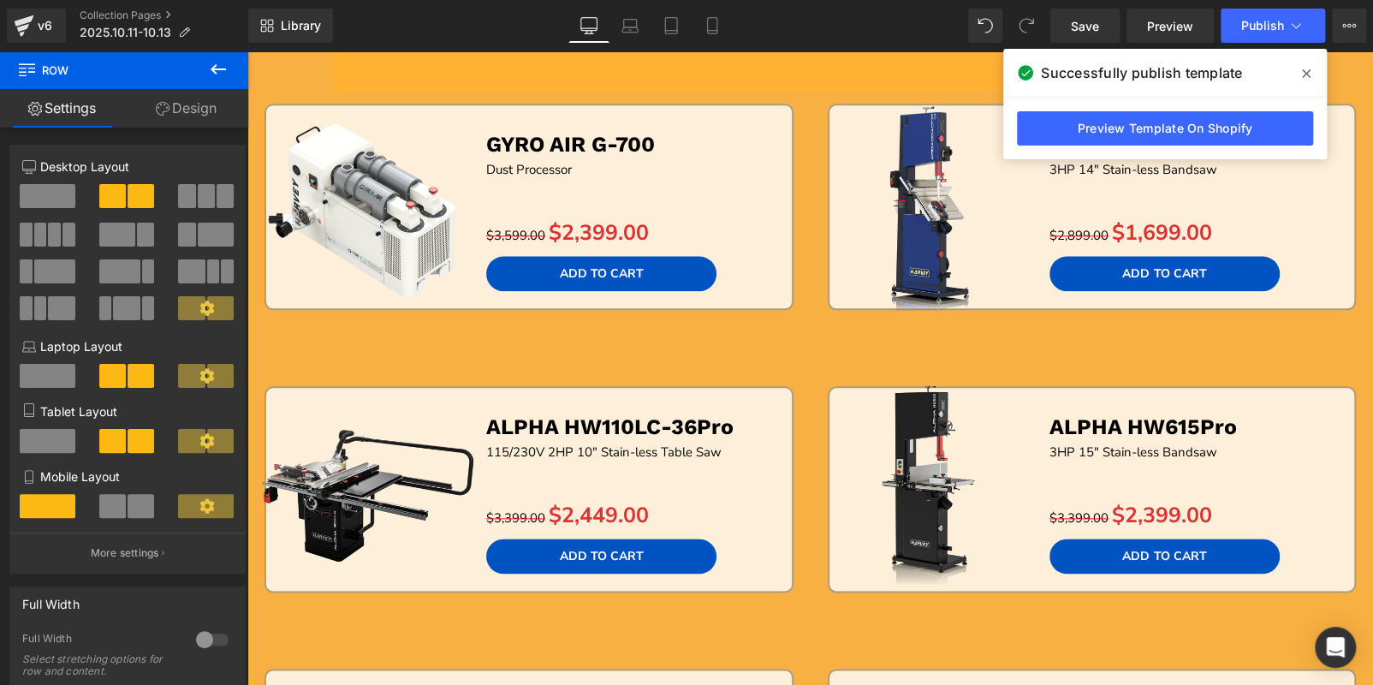
click at [1303, 73] on icon at bounding box center [1306, 74] width 9 height 14
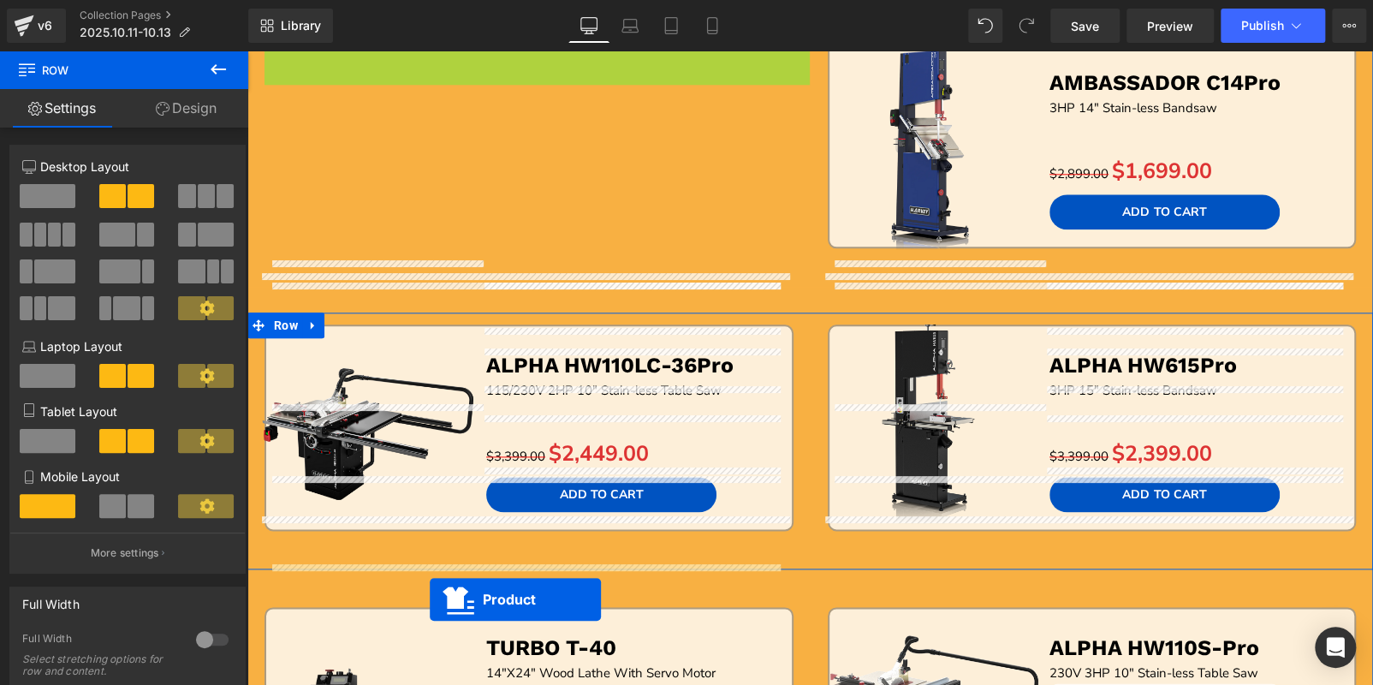
scroll to position [1066, 0]
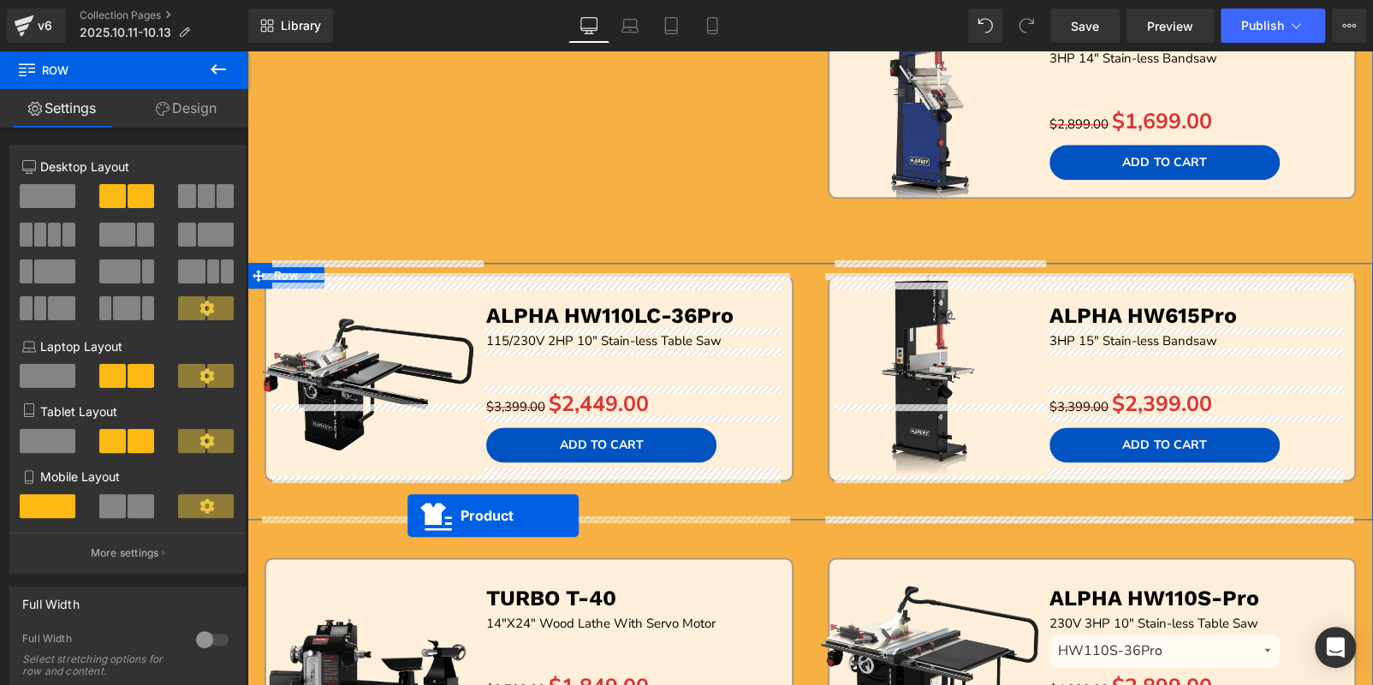
drag, startPoint x: 495, startPoint y: 202, endPoint x: 408, endPoint y: 515, distance: 324.5
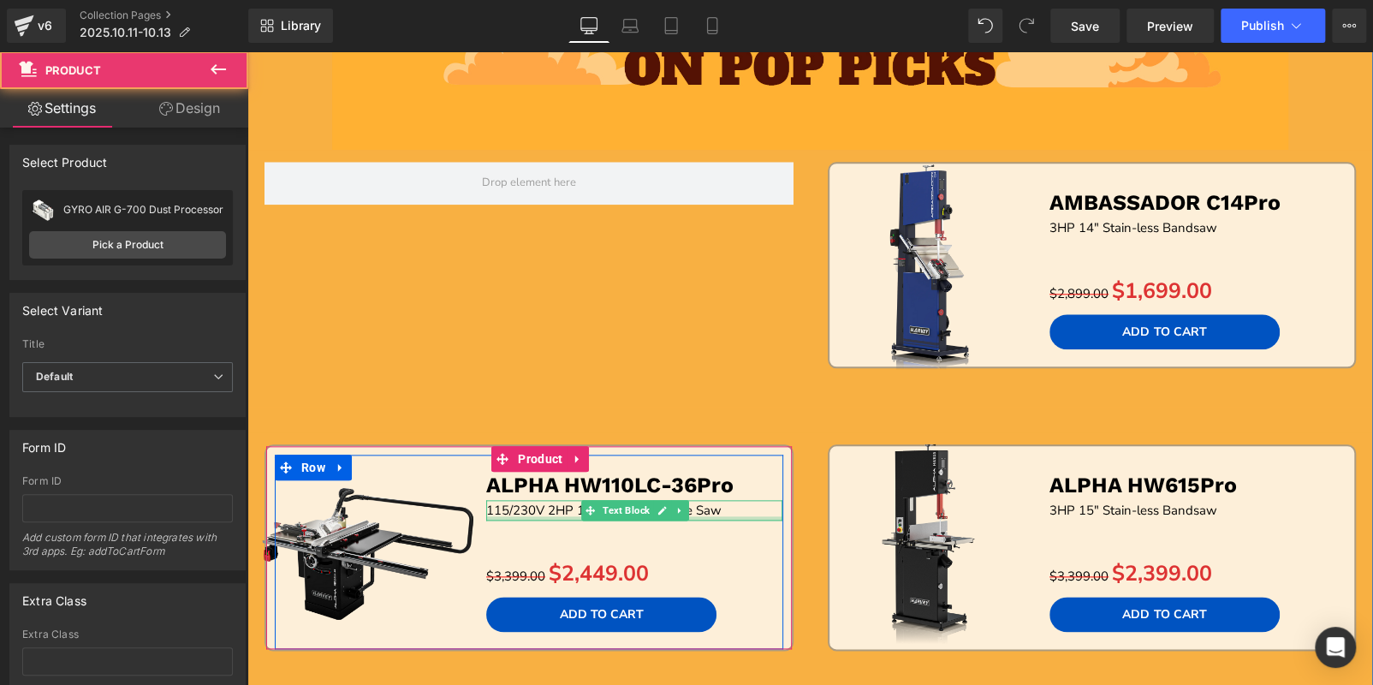
scroll to position [895, 0]
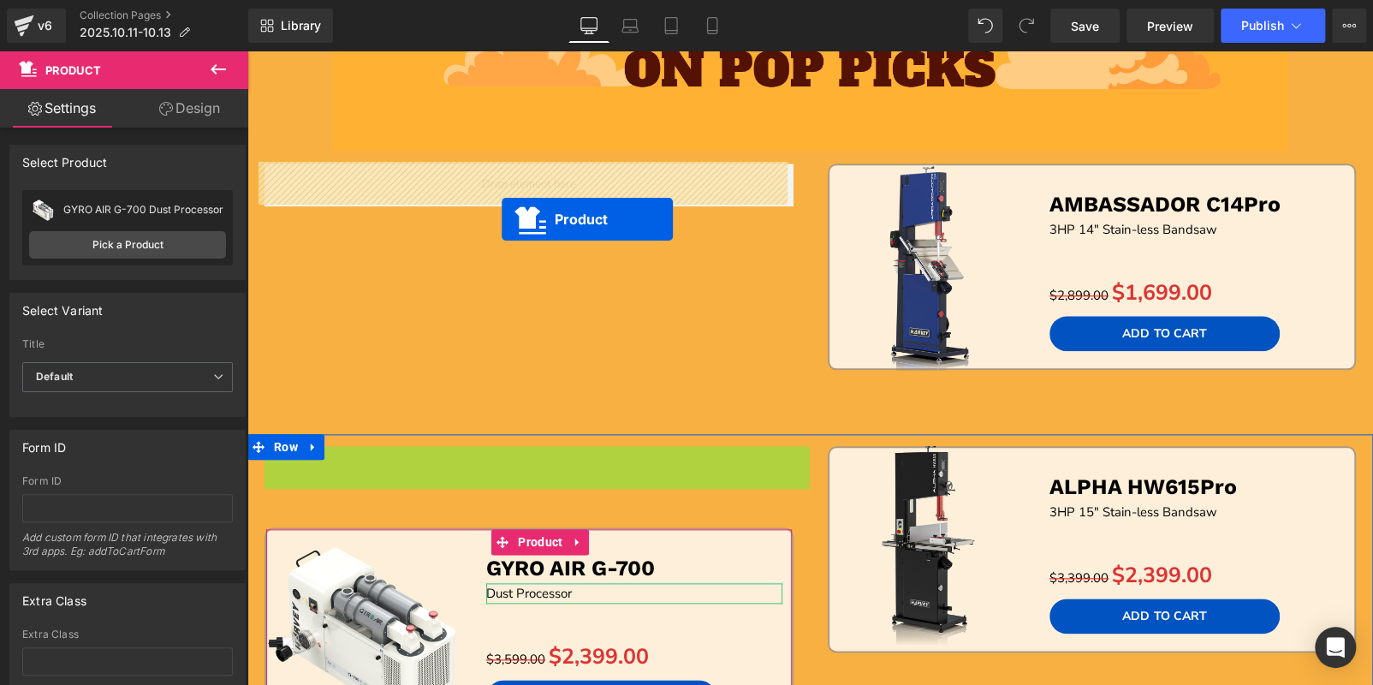
drag, startPoint x: 490, startPoint y: 459, endPoint x: 502, endPoint y: 219, distance: 240.0
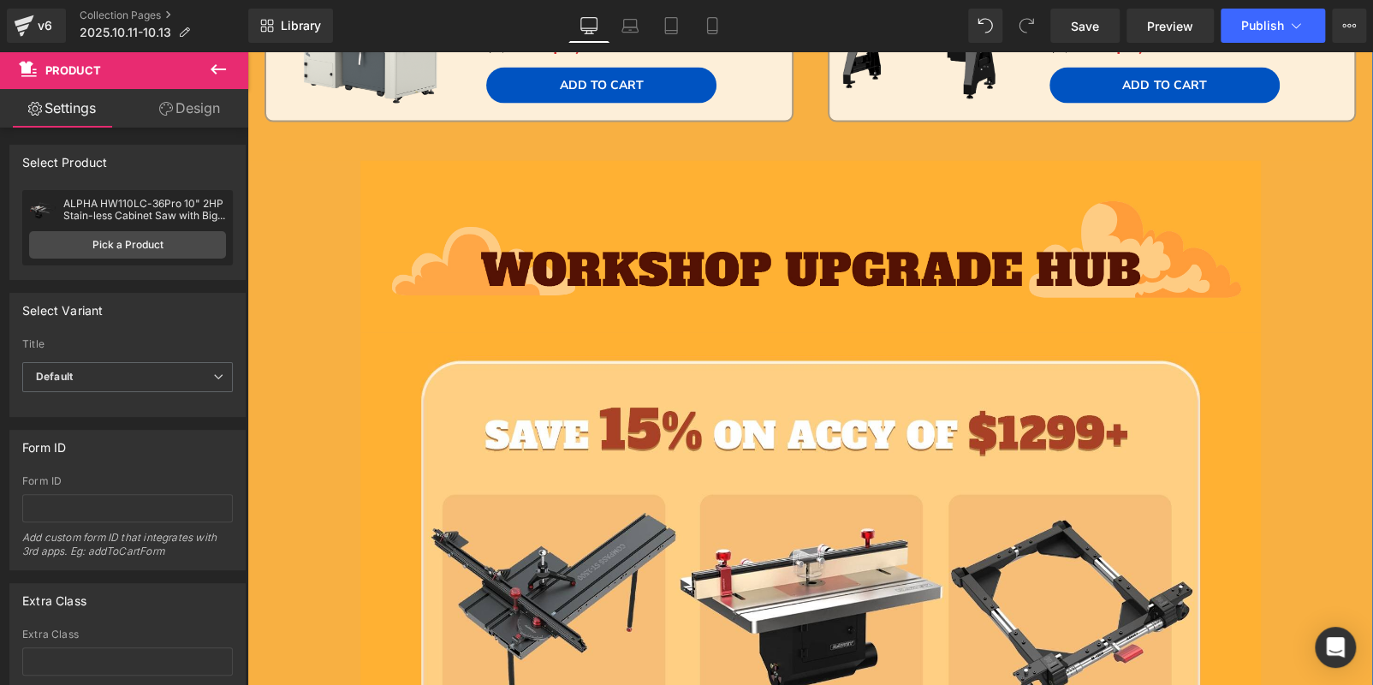
scroll to position [2093, 0]
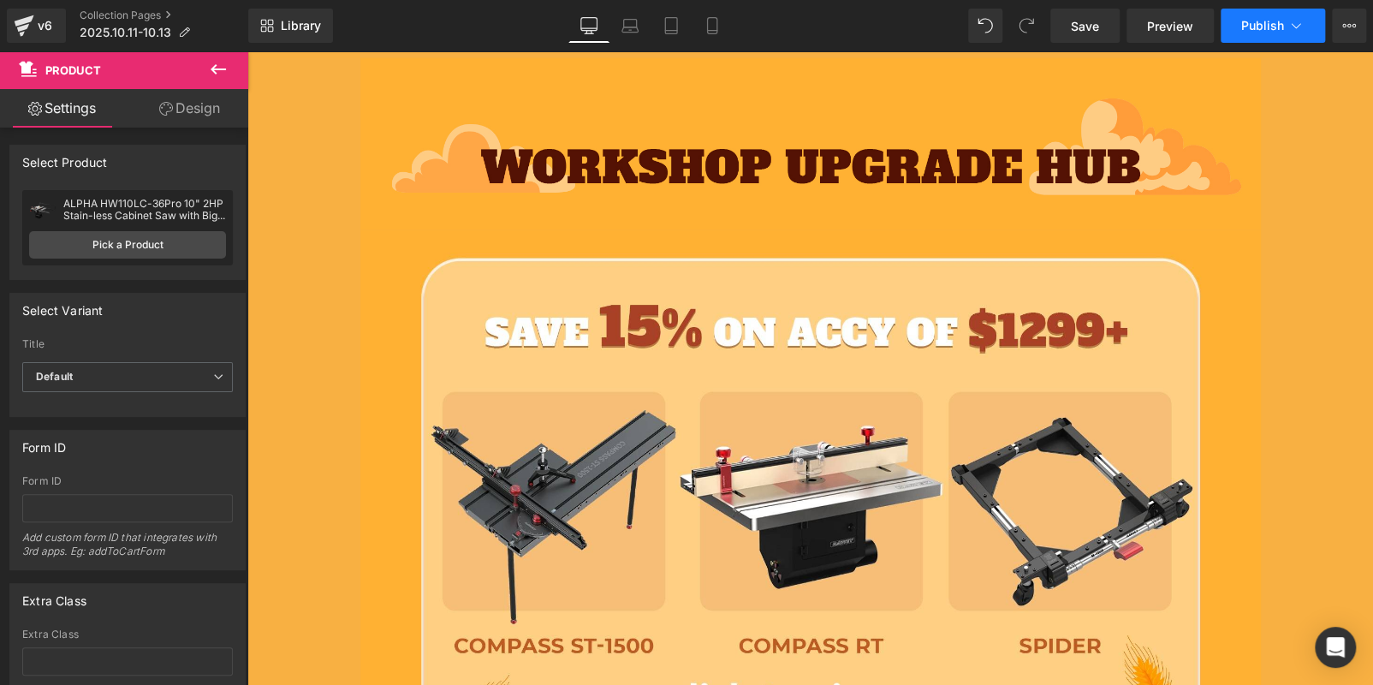
click at [1254, 28] on span "Publish" at bounding box center [1262, 26] width 43 height 14
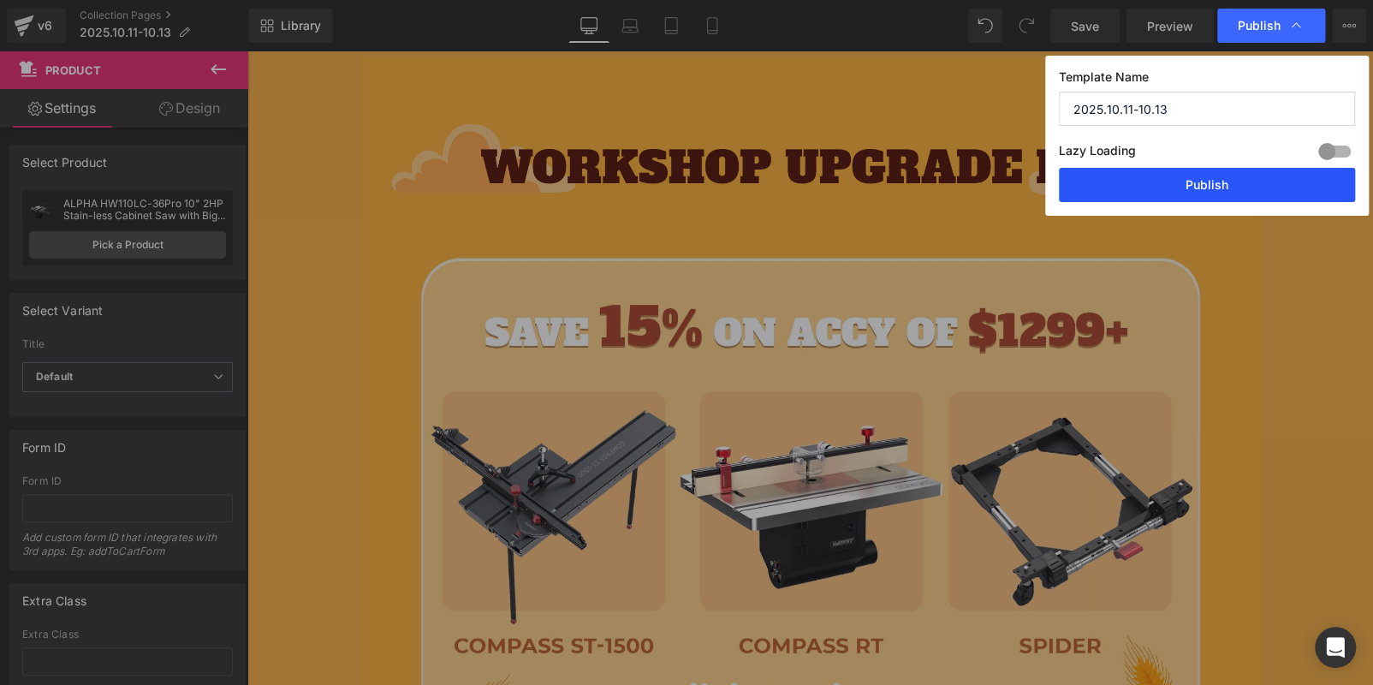
click at [1248, 180] on button "Publish" at bounding box center [1207, 185] width 296 height 34
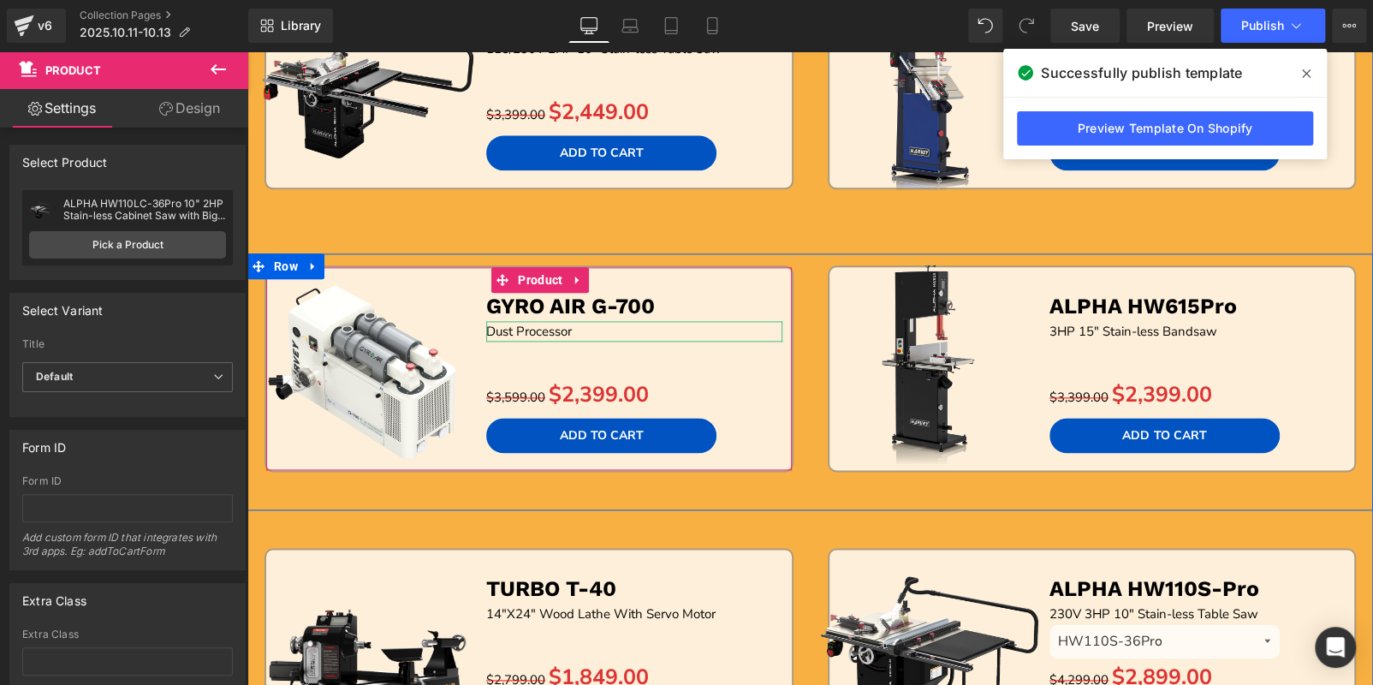
scroll to position [981, 0]
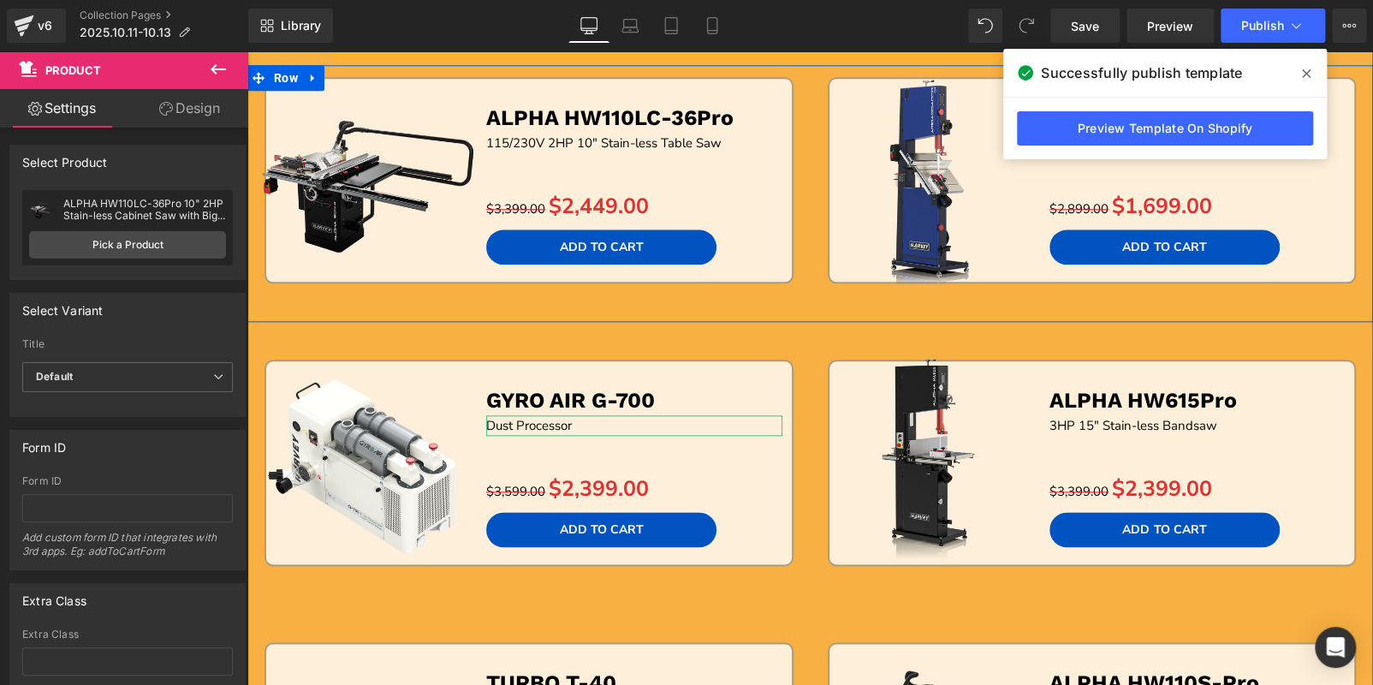
click at [771, 313] on div "Sale Off (P) Image ALPHA HW110LC-36Pro Text Block 115/230V 2HP 10" Stain-less T…" at bounding box center [528, 199] width 563 height 245
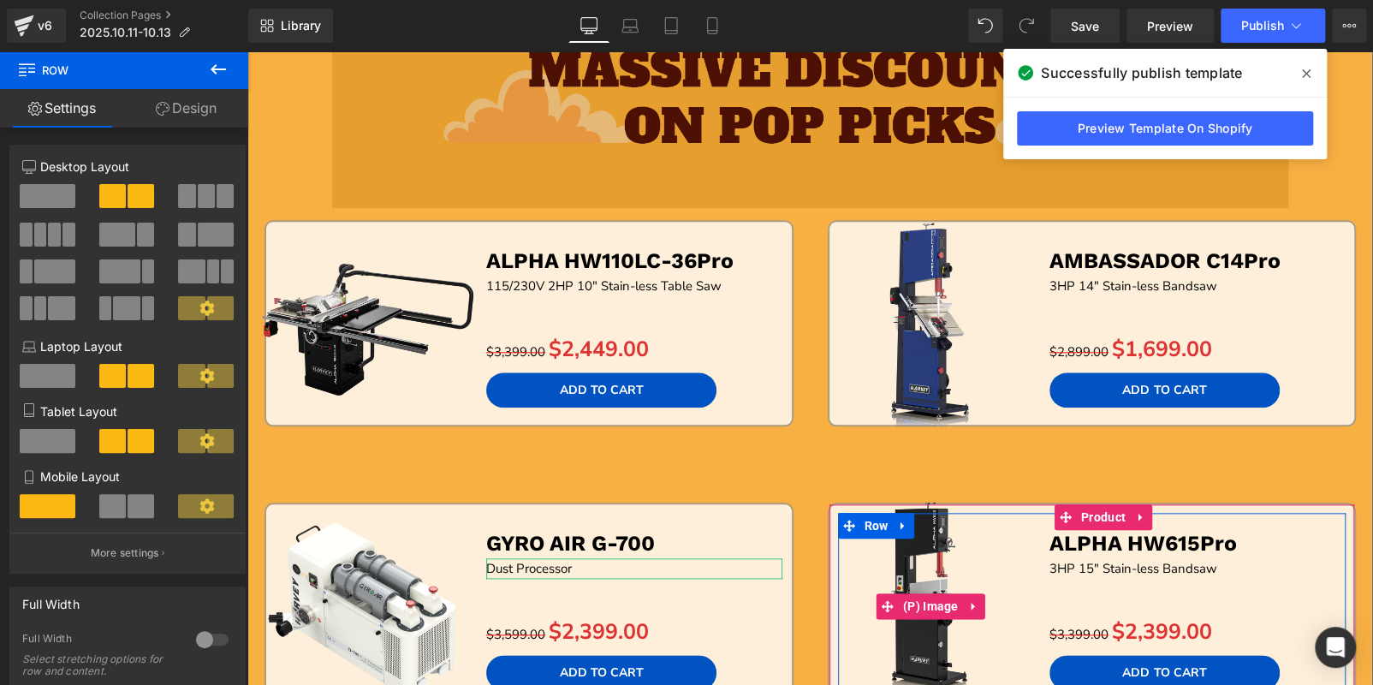
scroll to position [809, 0]
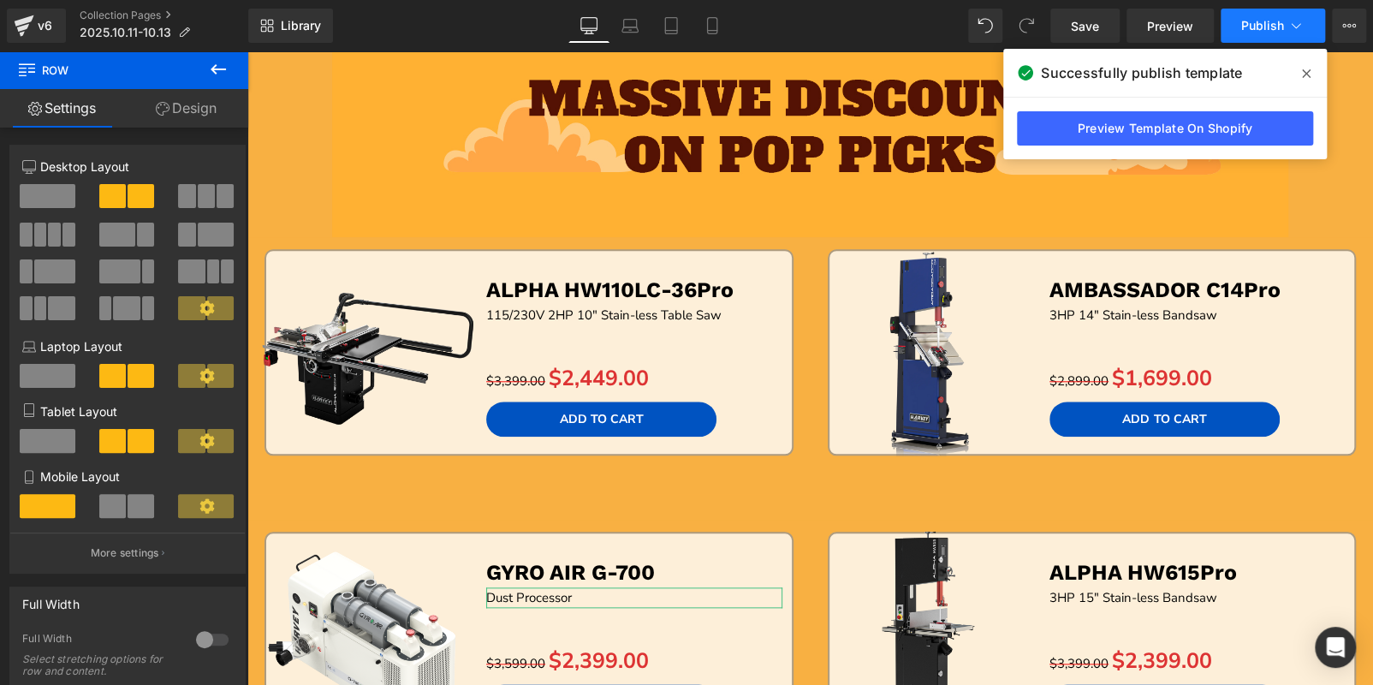
click at [1256, 24] on span "Publish" at bounding box center [1262, 26] width 43 height 14
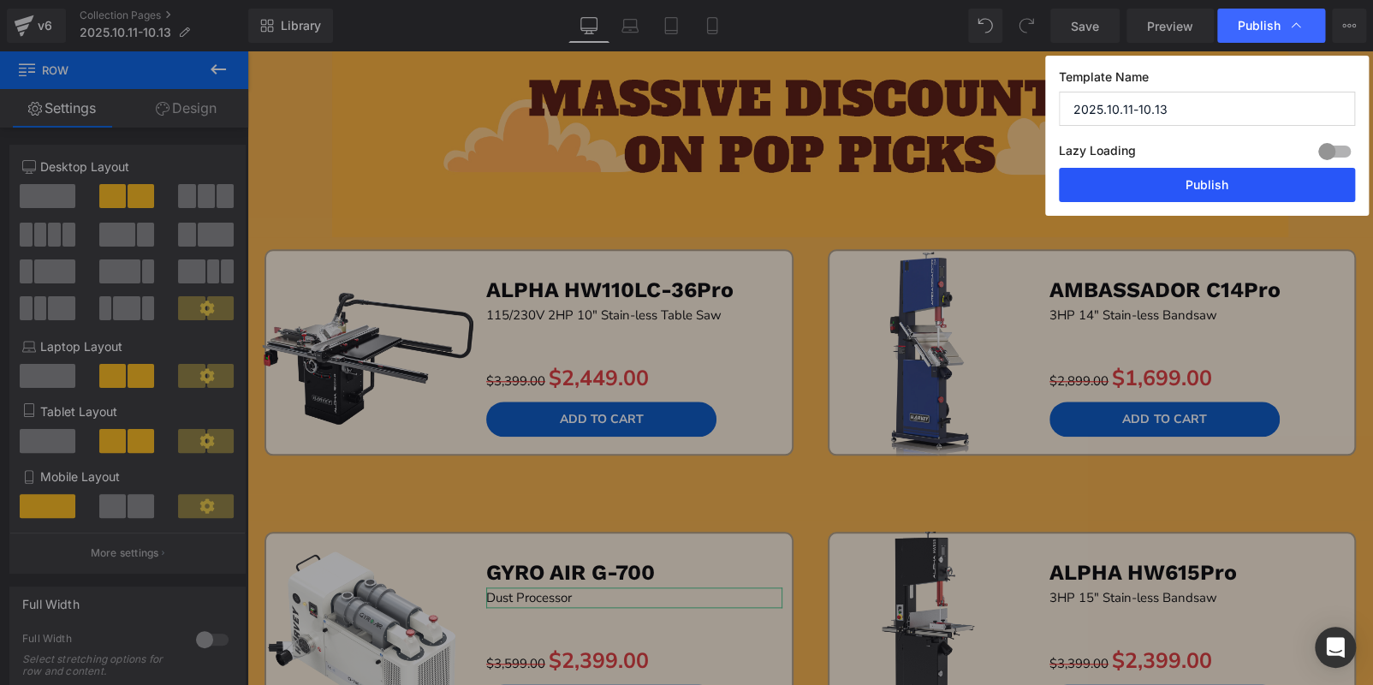
click at [1208, 176] on button "Publish" at bounding box center [1207, 185] width 296 height 34
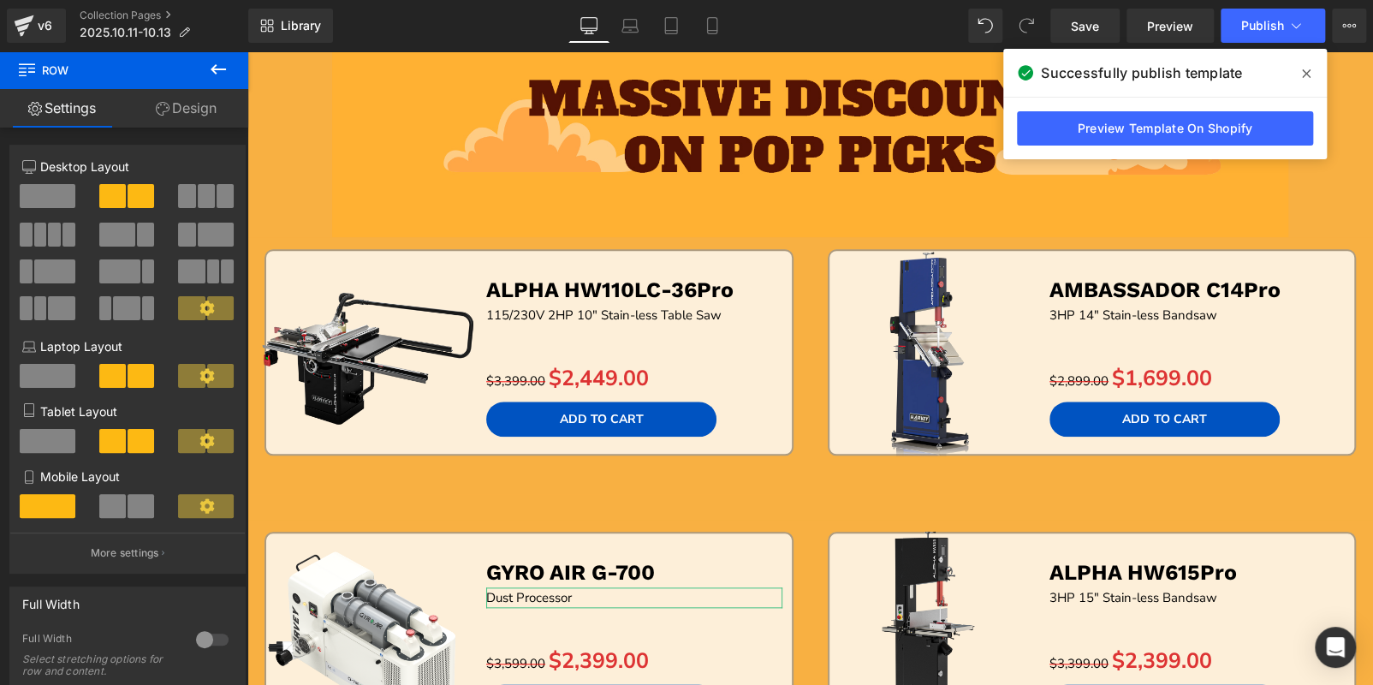
scroll to position [1237, 0]
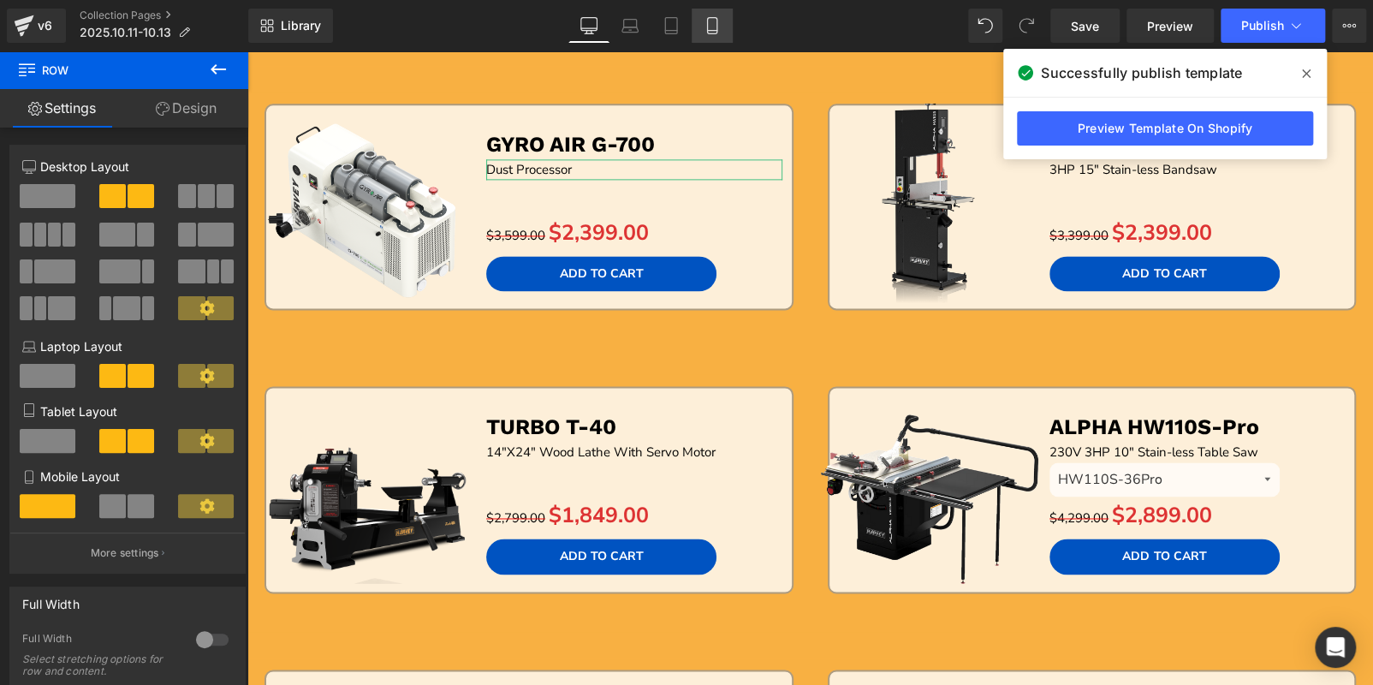
click at [717, 27] on icon at bounding box center [712, 25] width 17 height 17
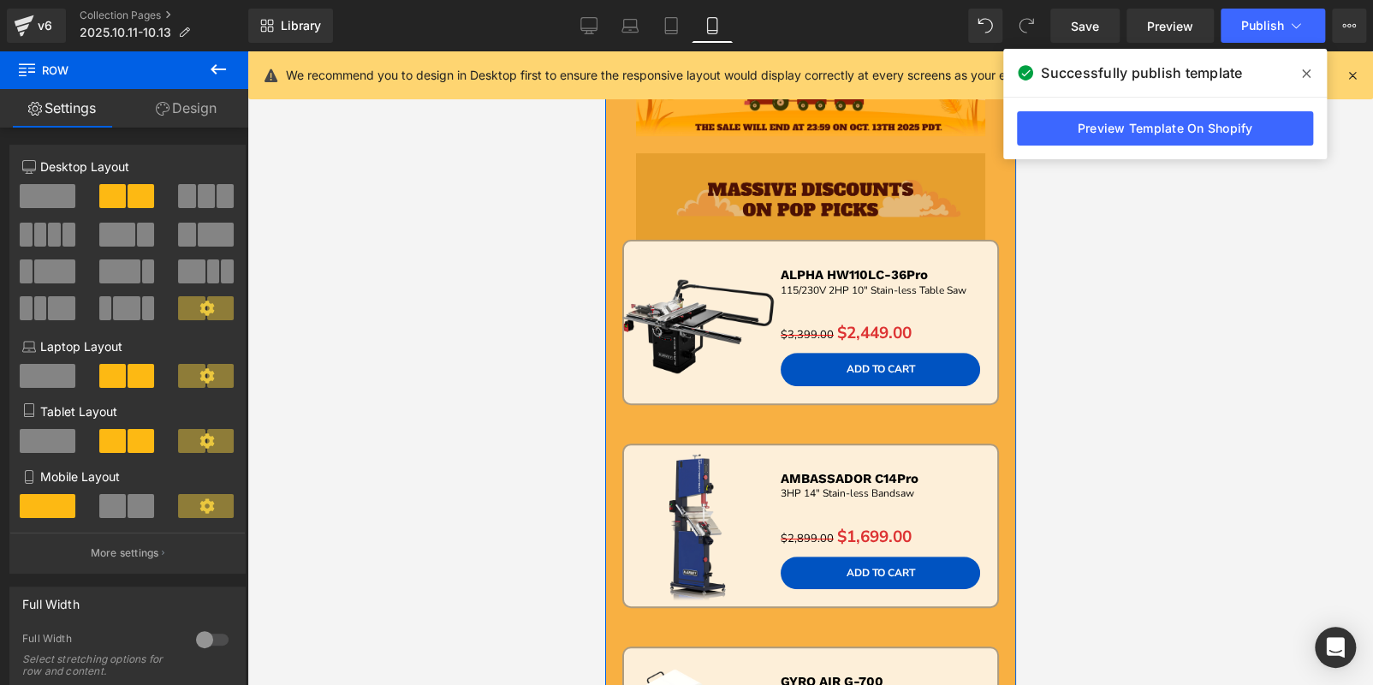
scroll to position [177, 0]
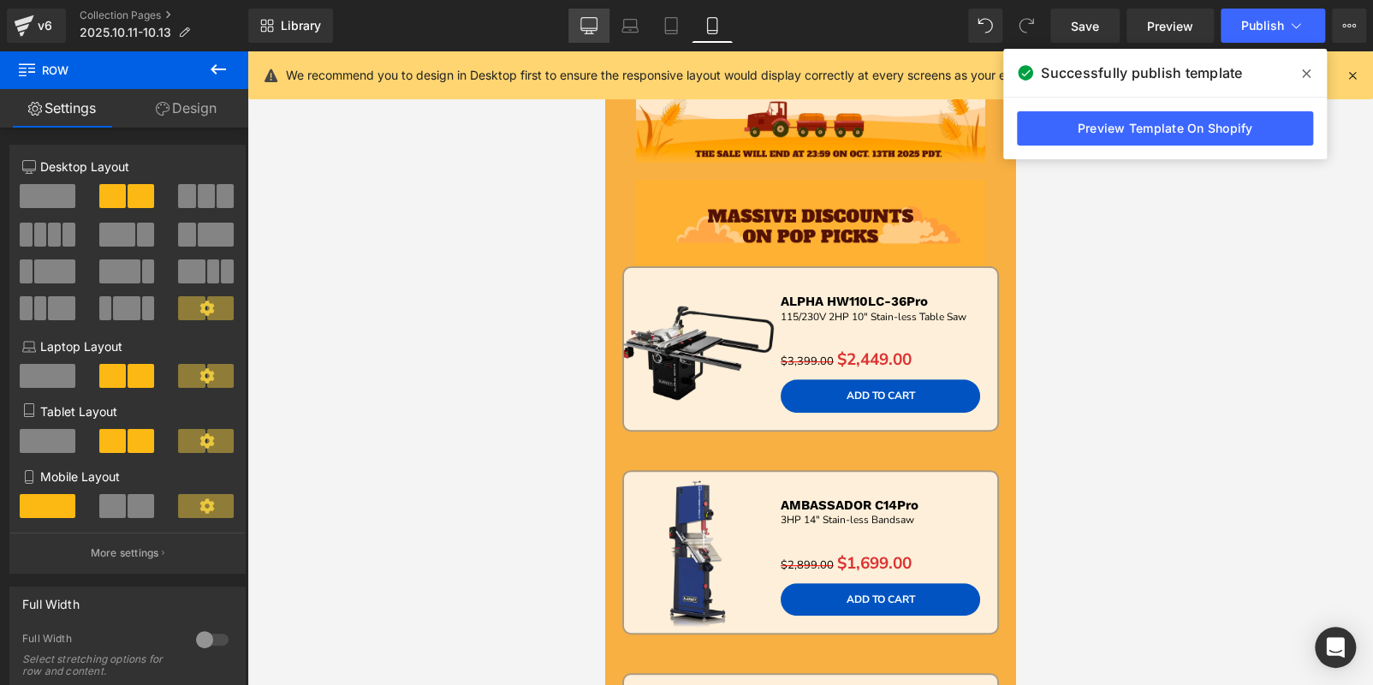
click at [597, 19] on icon at bounding box center [589, 24] width 16 height 13
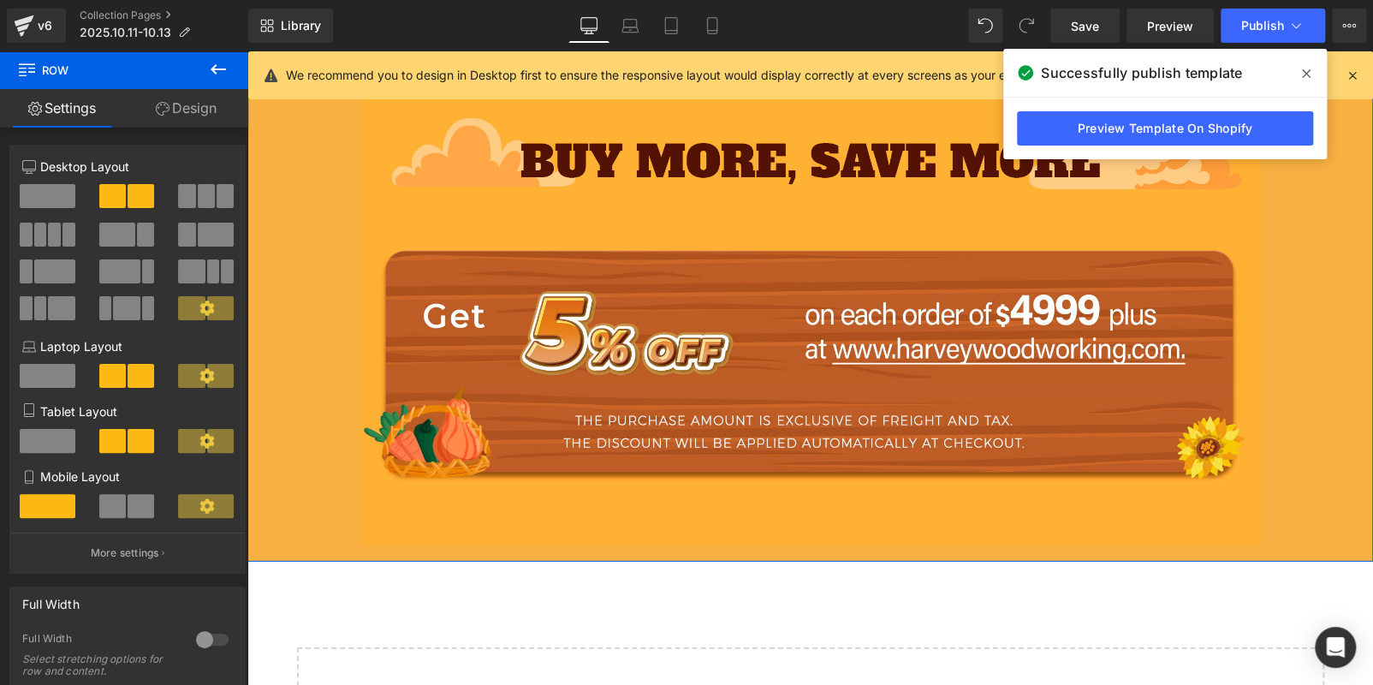
scroll to position [2919, 0]
